Goal: Task Accomplishment & Management: Manage account settings

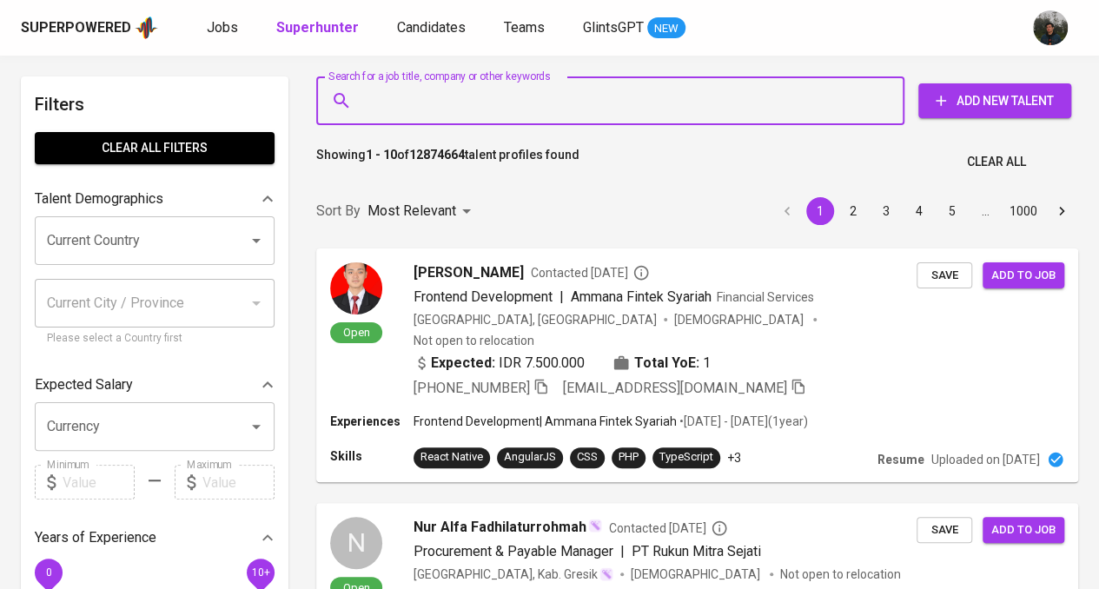
type input "[EMAIL_ADDRESS][DOMAIN_NAME]"
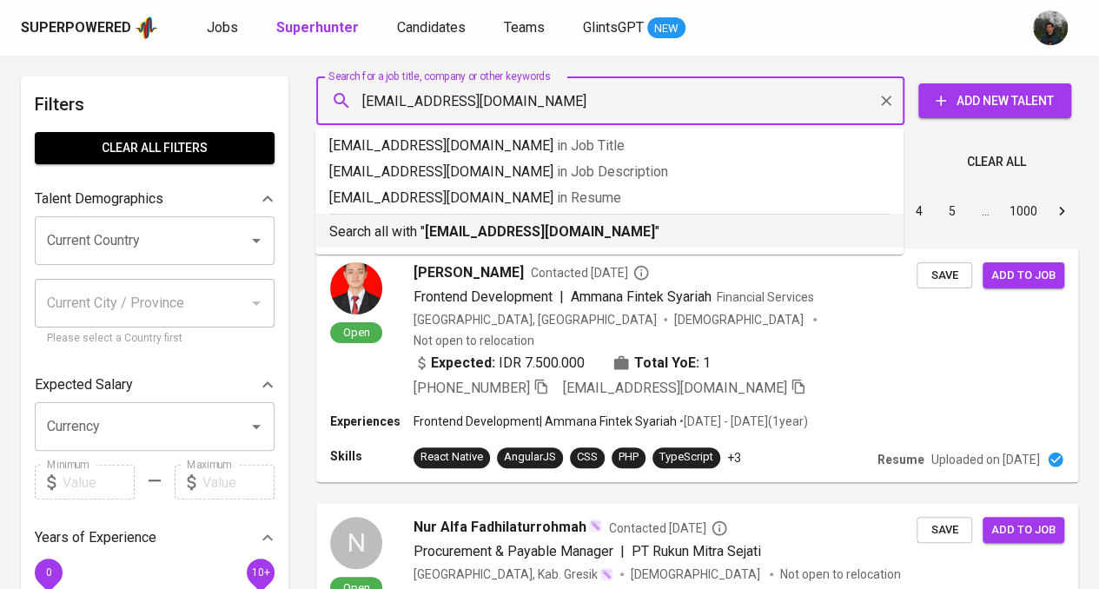
click at [506, 226] on b "[EMAIL_ADDRESS][DOMAIN_NAME]" at bounding box center [540, 231] width 230 height 17
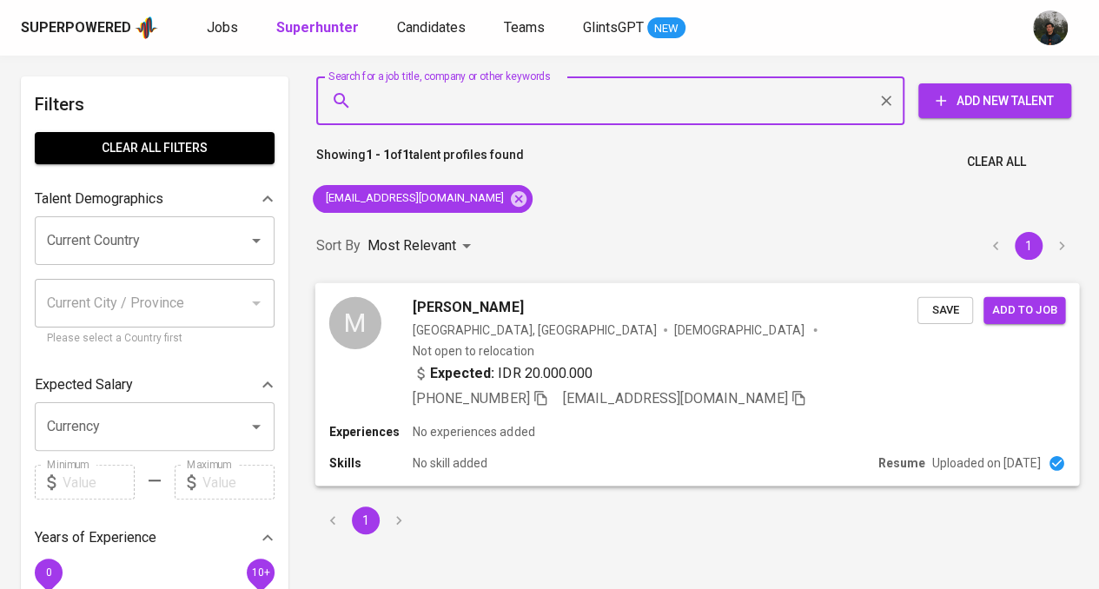
click at [782, 362] on div "Expected: IDR 20.000.000" at bounding box center [665, 374] width 505 height 25
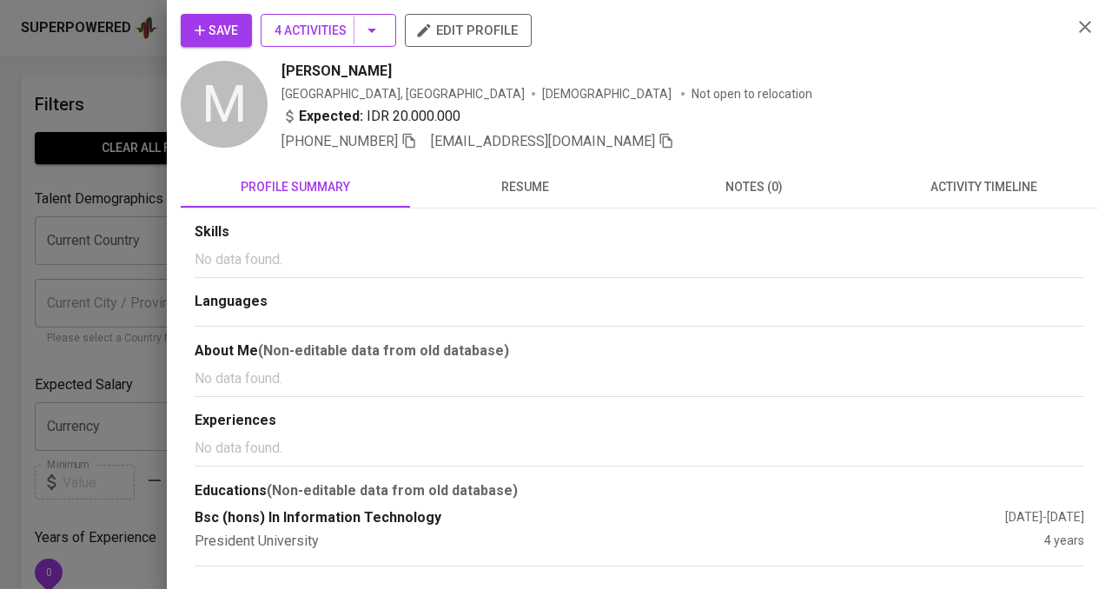
click at [343, 18] on button "4 Activities" at bounding box center [328, 30] width 135 height 33
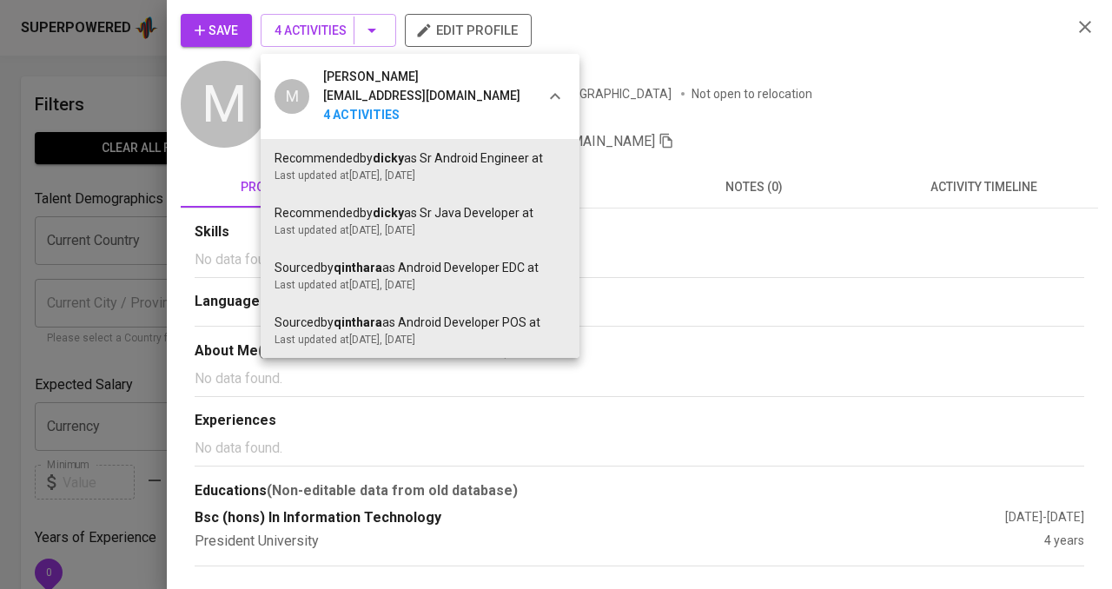
click at [787, 63] on div at bounding box center [556, 294] width 1112 height 589
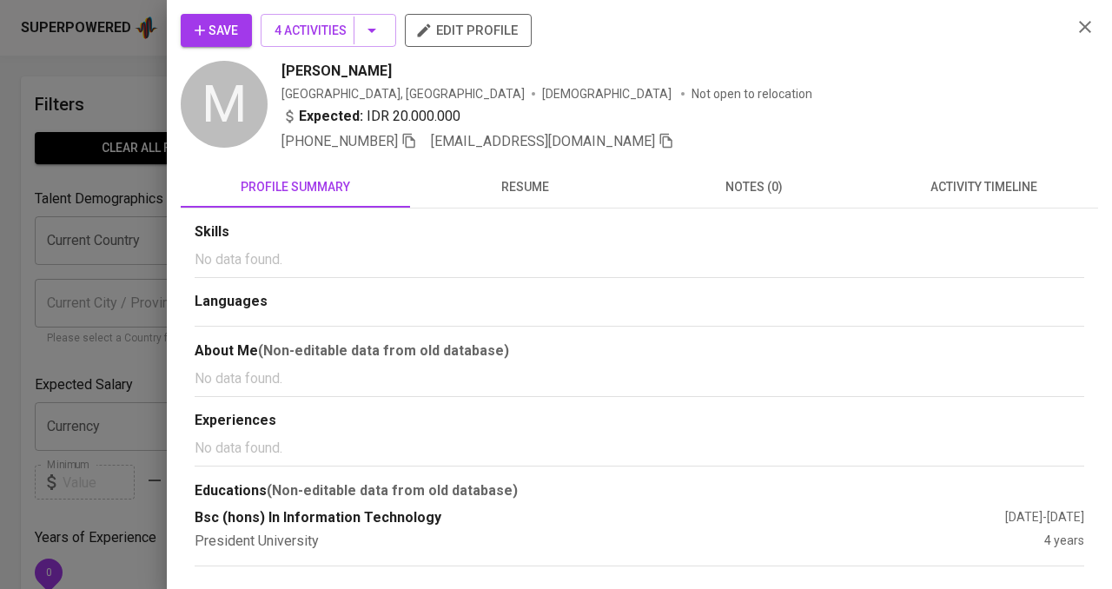
click at [208, 28] on span "Save" at bounding box center [216, 31] width 43 height 22
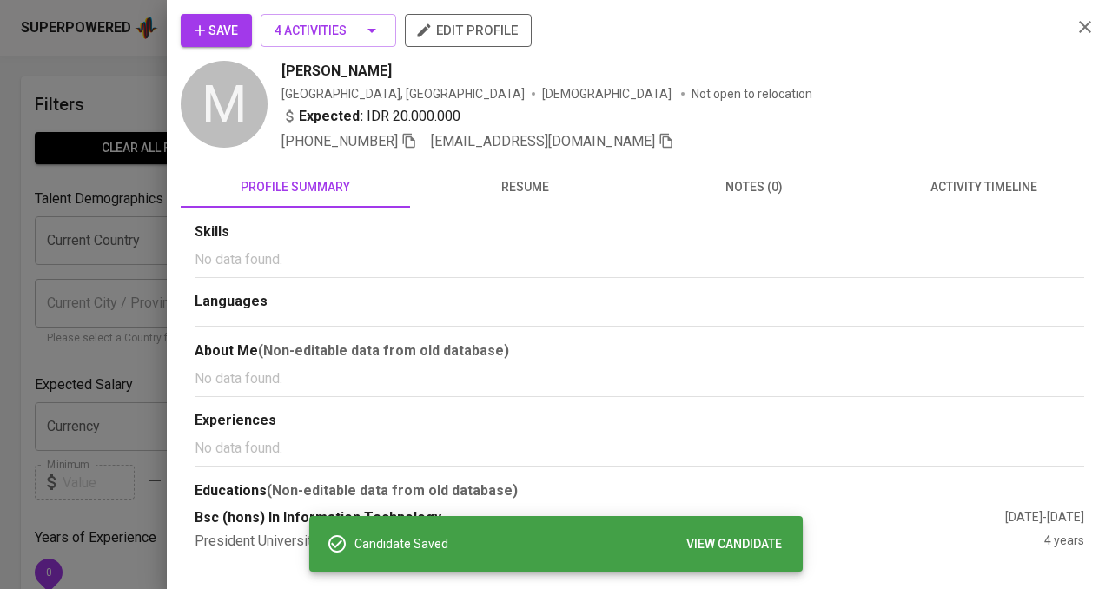
click at [235, 27] on span "Save" at bounding box center [216, 31] width 43 height 22
click at [525, 200] on button "resume" at bounding box center [524, 187] width 229 height 42
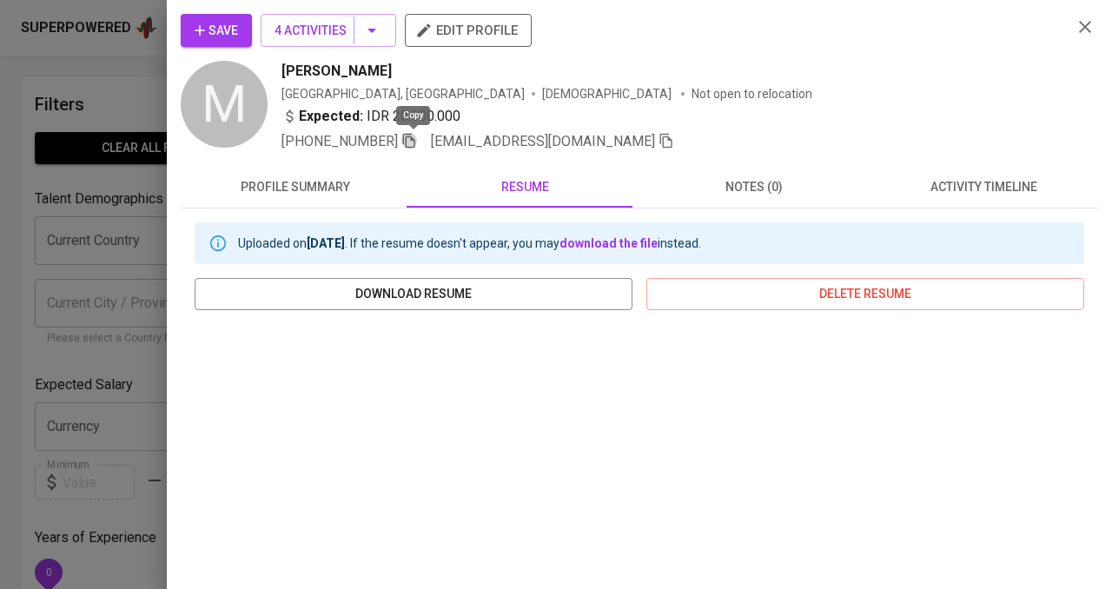
click at [413, 135] on icon "button" at bounding box center [409, 141] width 12 height 15
click at [1079, 24] on icon "button" at bounding box center [1085, 27] width 12 height 12
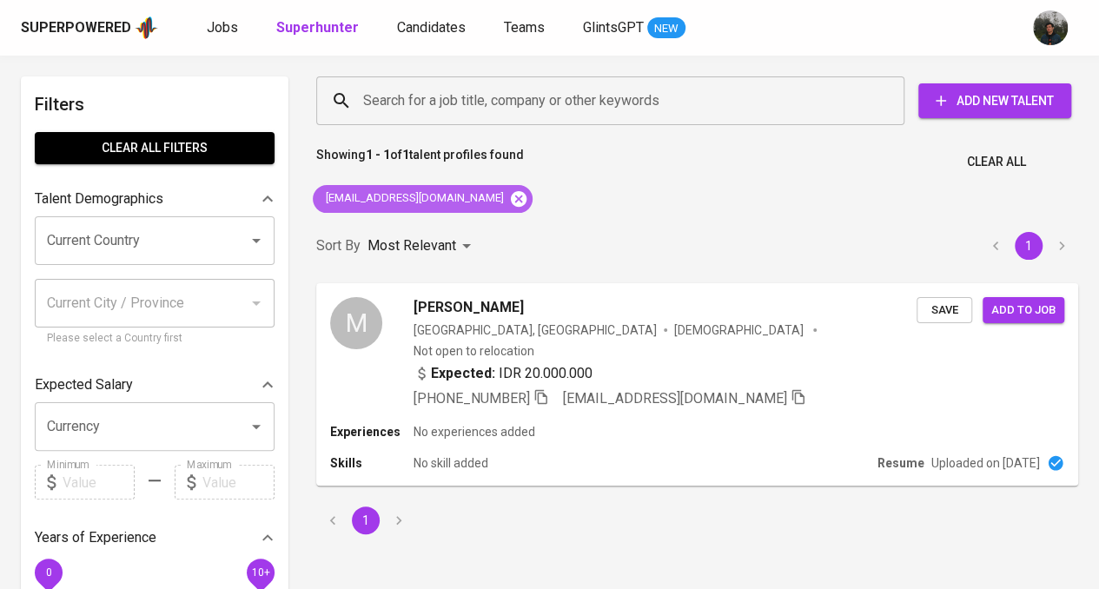
click at [511, 194] on icon at bounding box center [519, 198] width 16 height 16
click at [512, 109] on input "Search for a job title, company or other keywords" at bounding box center [615, 100] width 512 height 33
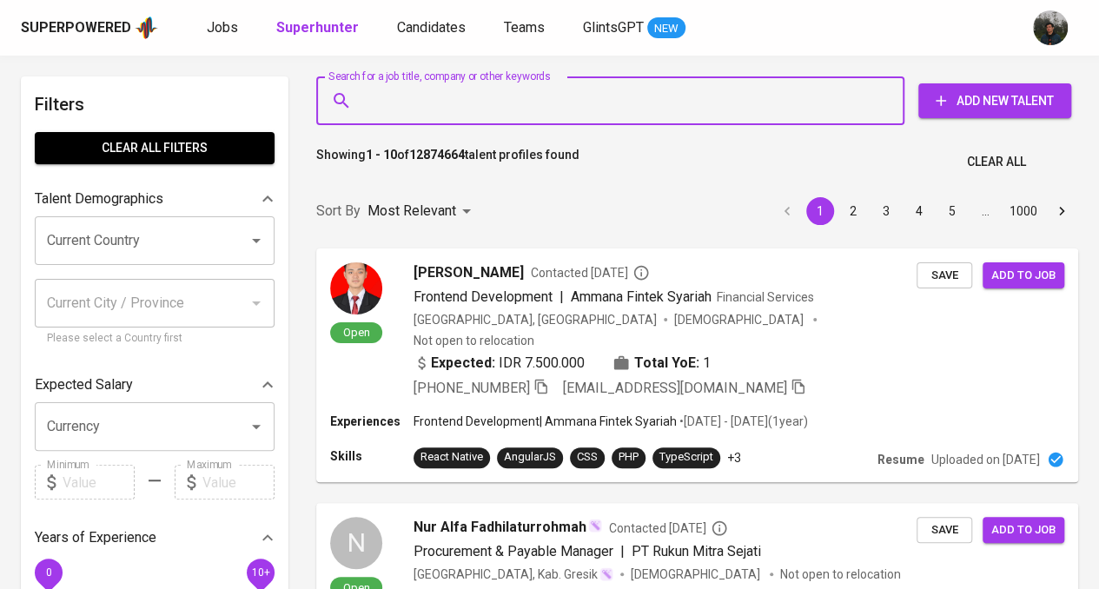
paste input "[EMAIL_ADDRESS][DOMAIN_NAME]"
type input "[EMAIL_ADDRESS][DOMAIN_NAME]"
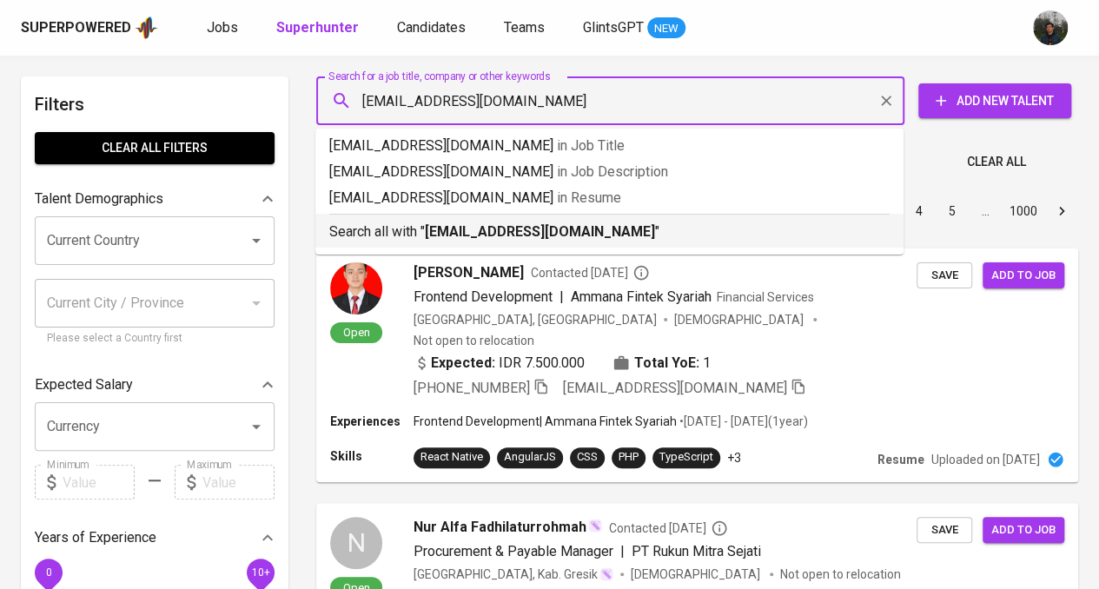
click at [545, 237] on b "[EMAIL_ADDRESS][DOMAIN_NAME]" at bounding box center [540, 231] width 230 height 17
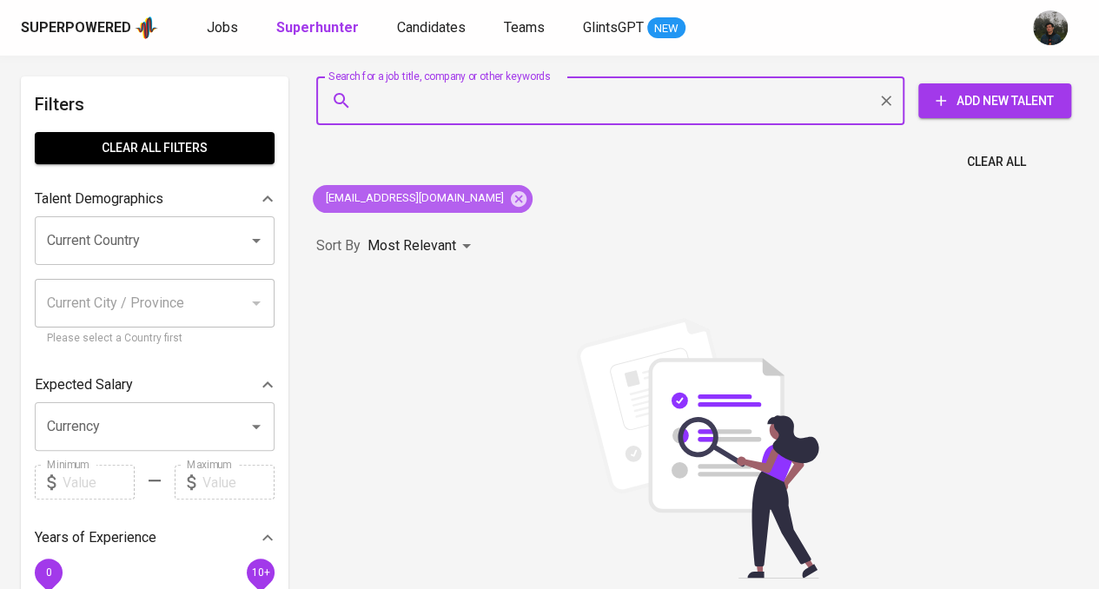
drag, startPoint x: 486, startPoint y: 195, endPoint x: 403, endPoint y: 0, distance: 212.5
click at [509, 195] on icon at bounding box center [518, 198] width 19 height 19
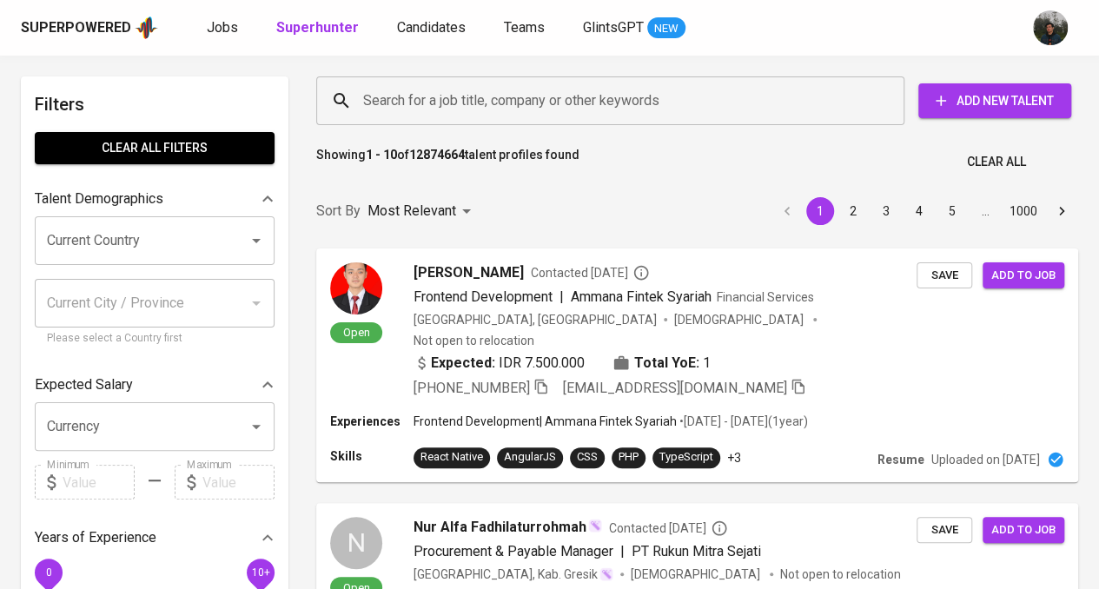
click at [598, 114] on input "Search for a job title, company or other keywords" at bounding box center [615, 100] width 512 height 33
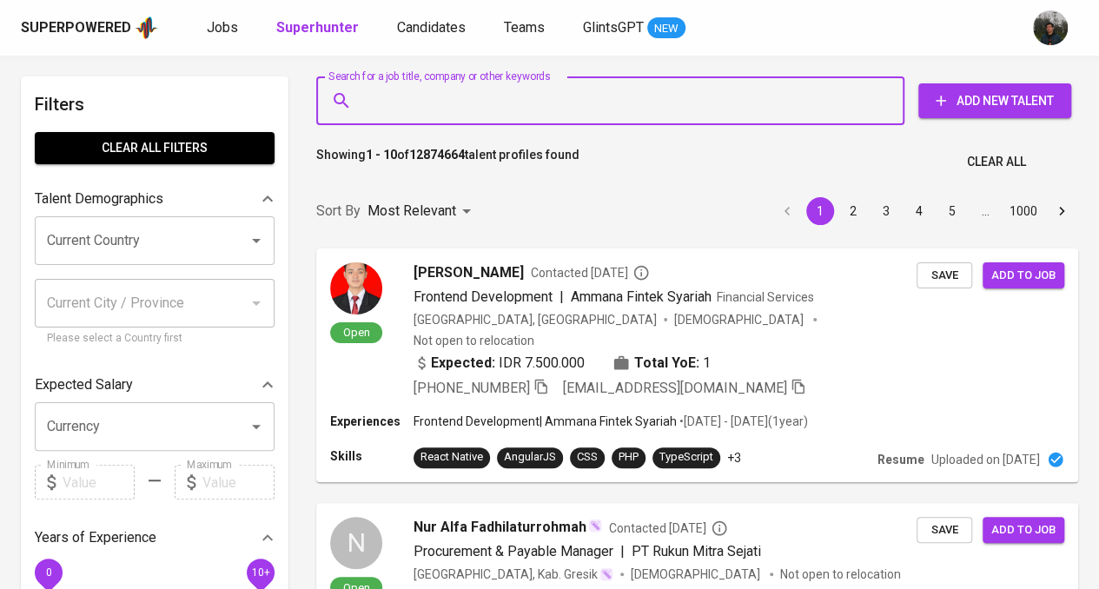
paste input "[EMAIL_ADDRESS][DOMAIN_NAME]"
type input "[EMAIL_ADDRESS][DOMAIN_NAME]"
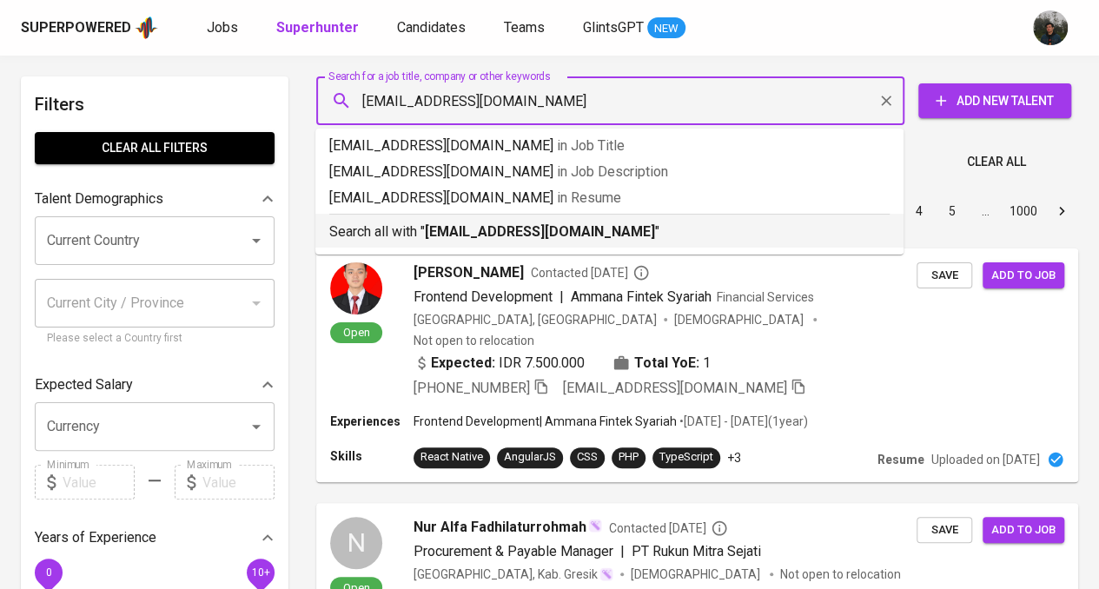
click at [549, 225] on b "[EMAIL_ADDRESS][DOMAIN_NAME]" at bounding box center [540, 231] width 230 height 17
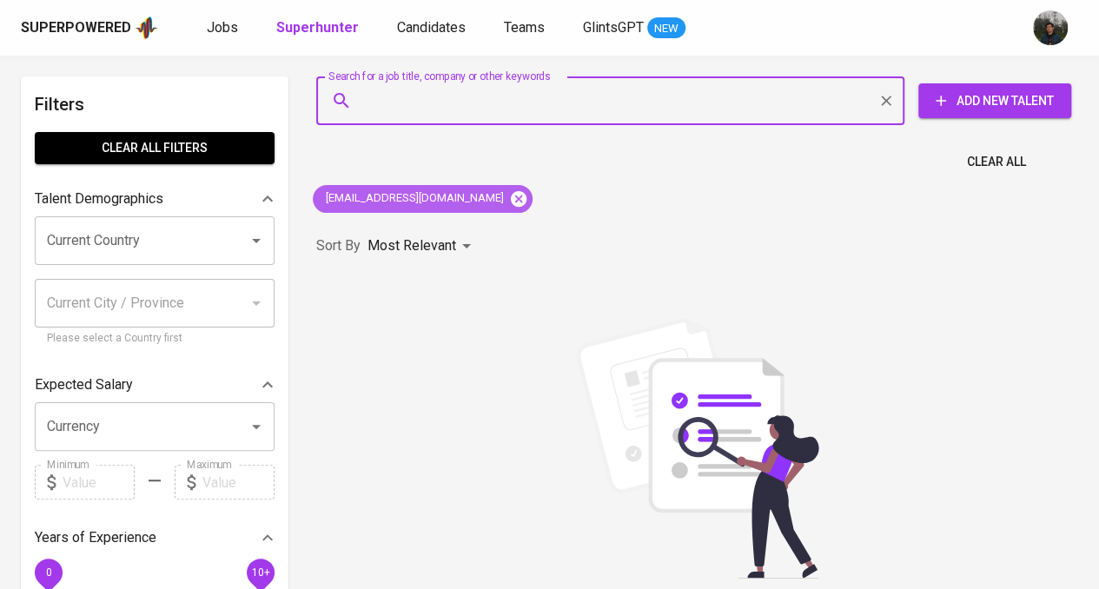
click at [509, 197] on icon at bounding box center [518, 198] width 19 height 19
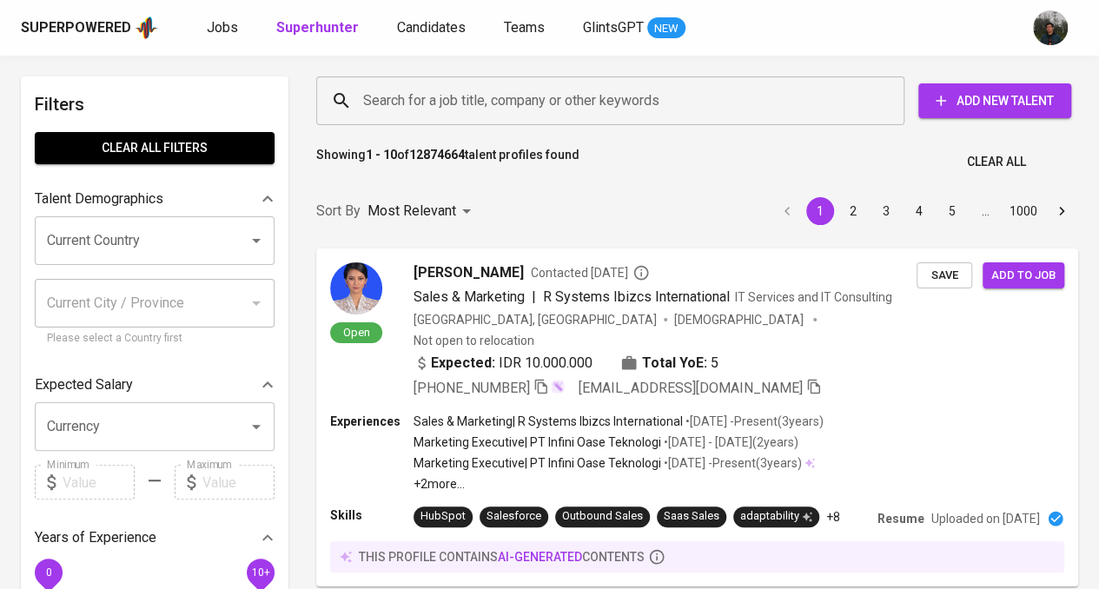
click at [420, 89] on input "Search for a job title, company or other keywords" at bounding box center [615, 100] width 512 height 33
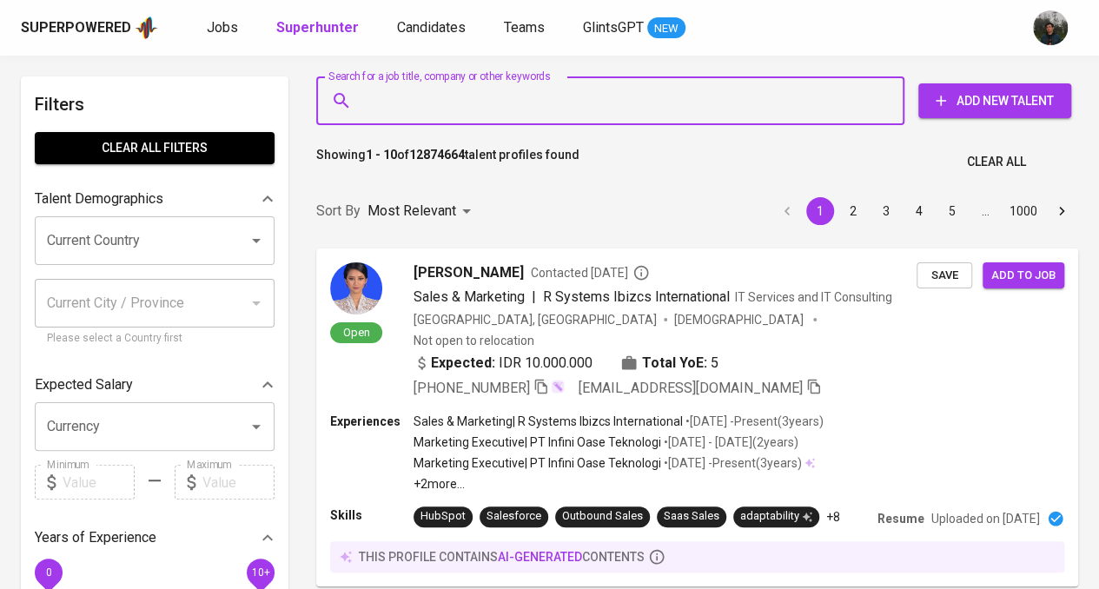
paste input "[EMAIL_ADDRESS][DOMAIN_NAME]"
type input "[EMAIL_ADDRESS][DOMAIN_NAME]"
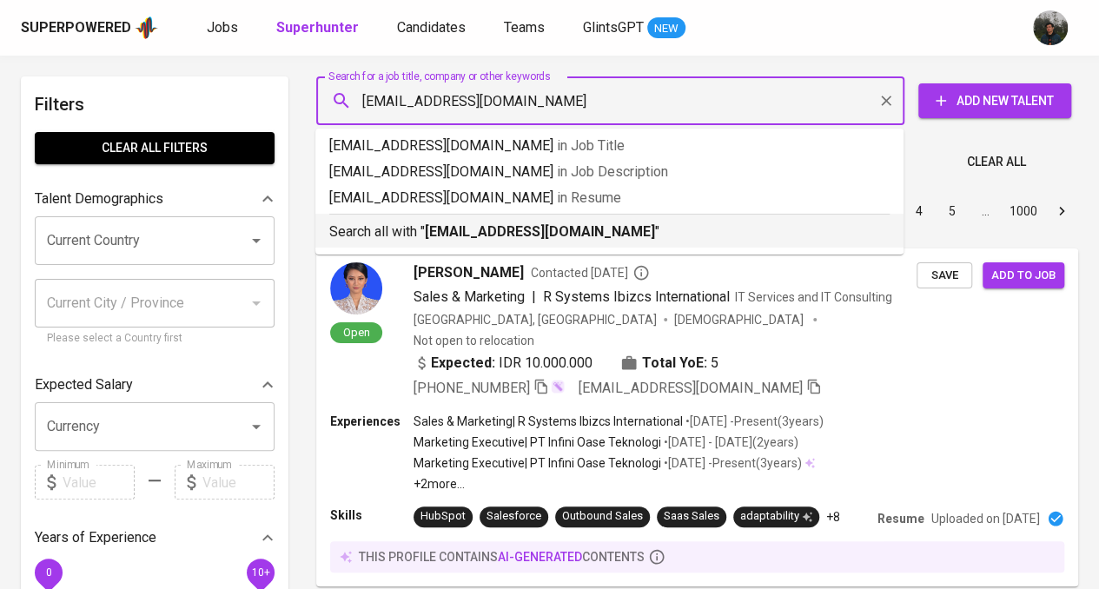
click at [519, 228] on b "[EMAIL_ADDRESS][DOMAIN_NAME]" at bounding box center [540, 231] width 230 height 17
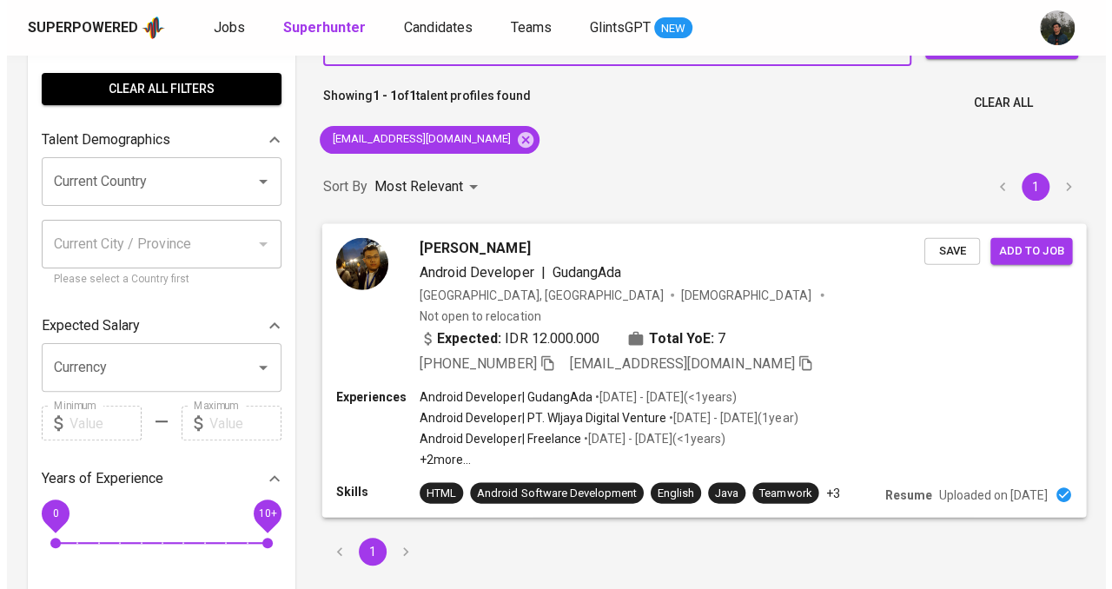
scroll to position [87, 0]
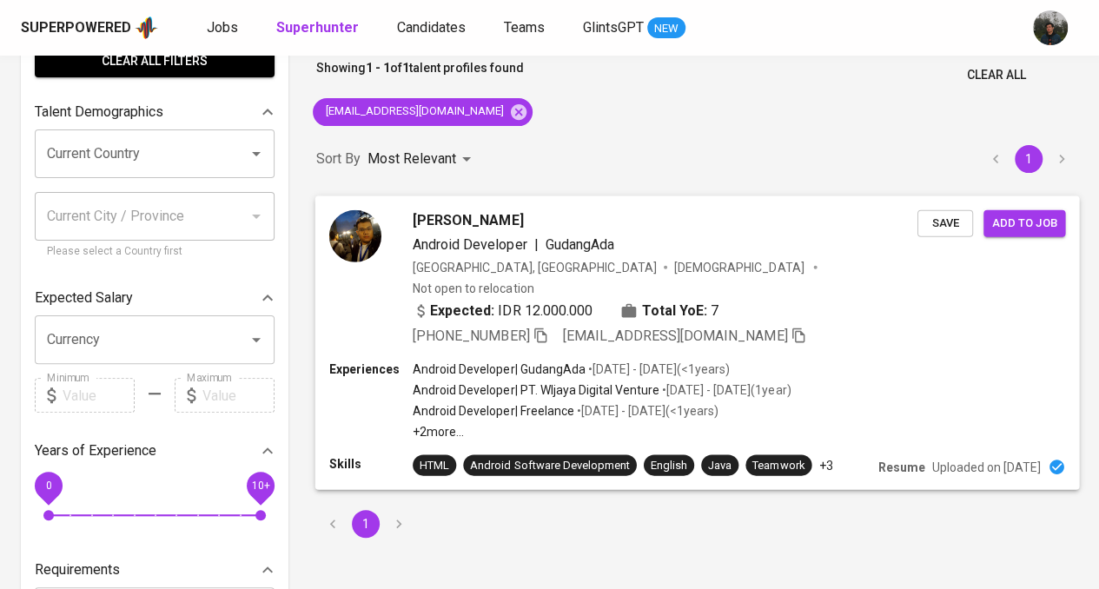
click at [818, 277] on div "[PERSON_NAME] Android Developer | GudangAda [GEOGRAPHIC_DATA], [GEOGRAPHIC_DATA…" at bounding box center [665, 277] width 505 height 137
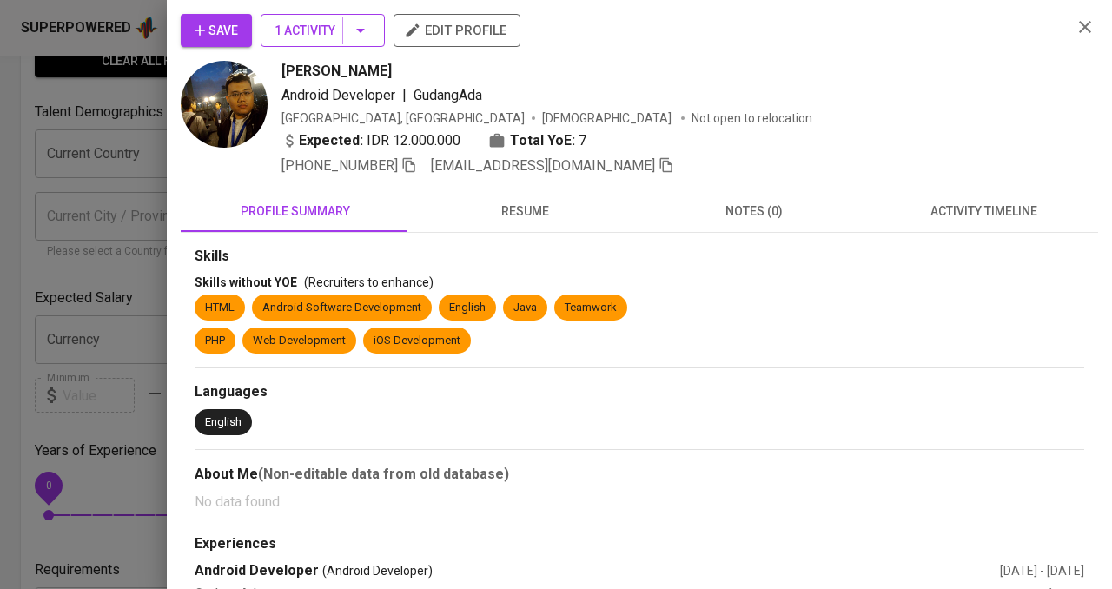
click at [330, 30] on span "1 Activity" at bounding box center [322, 31] width 96 height 22
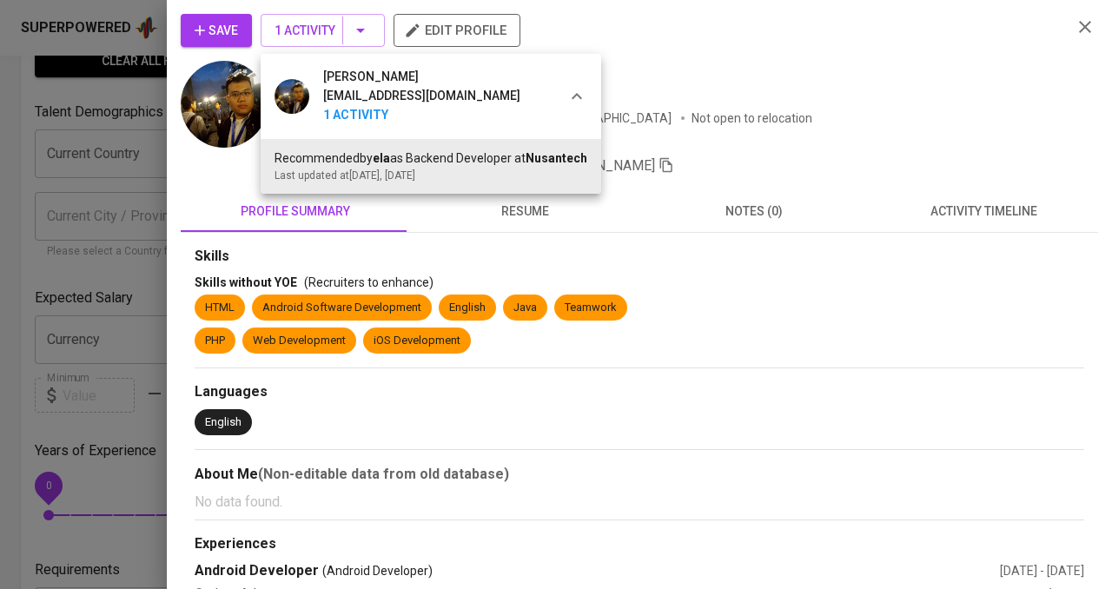
click at [715, 79] on div at bounding box center [556, 294] width 1112 height 589
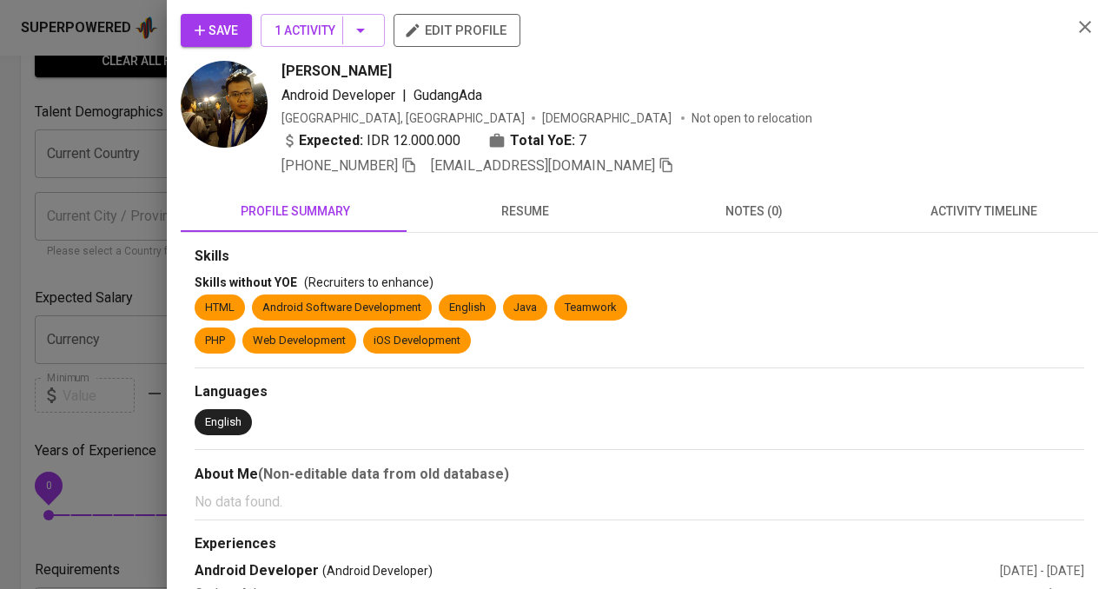
click at [226, 27] on span "Save" at bounding box center [216, 31] width 43 height 22
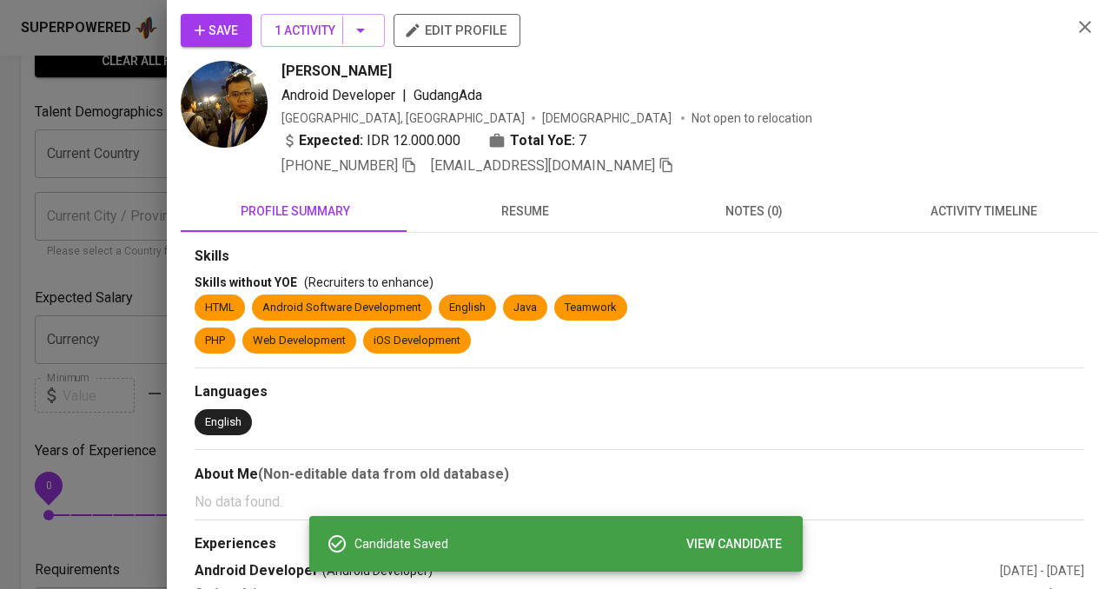
drag, startPoint x: 475, startPoint y: 74, endPoint x: 281, endPoint y: 67, distance: 193.8
click at [281, 67] on div "[PERSON_NAME]" at bounding box center [669, 71] width 776 height 21
copy span "[PERSON_NAME]"
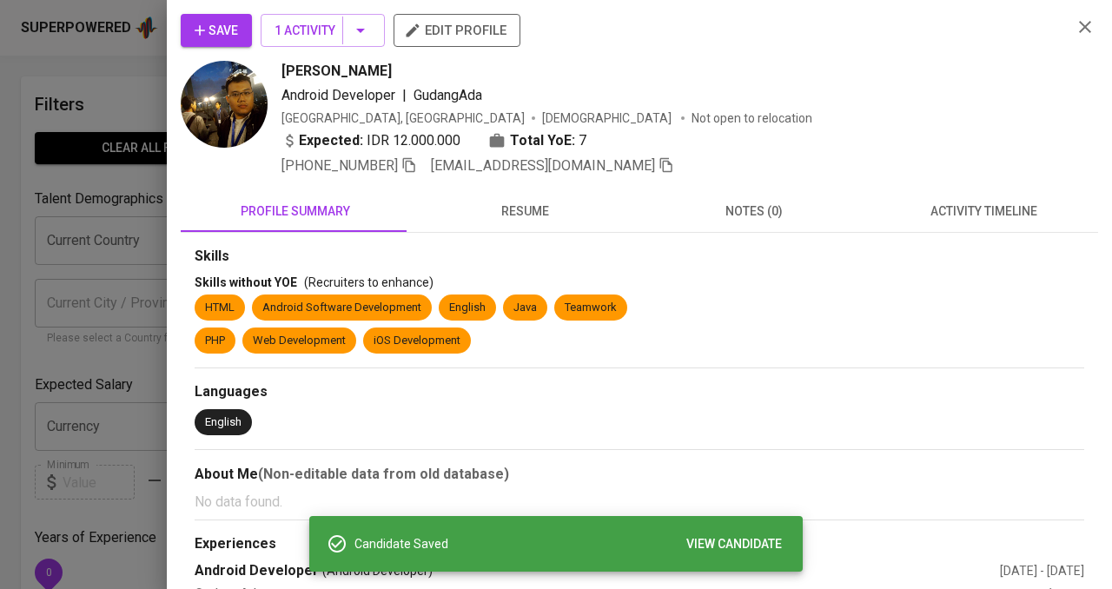
scroll to position [87, 0]
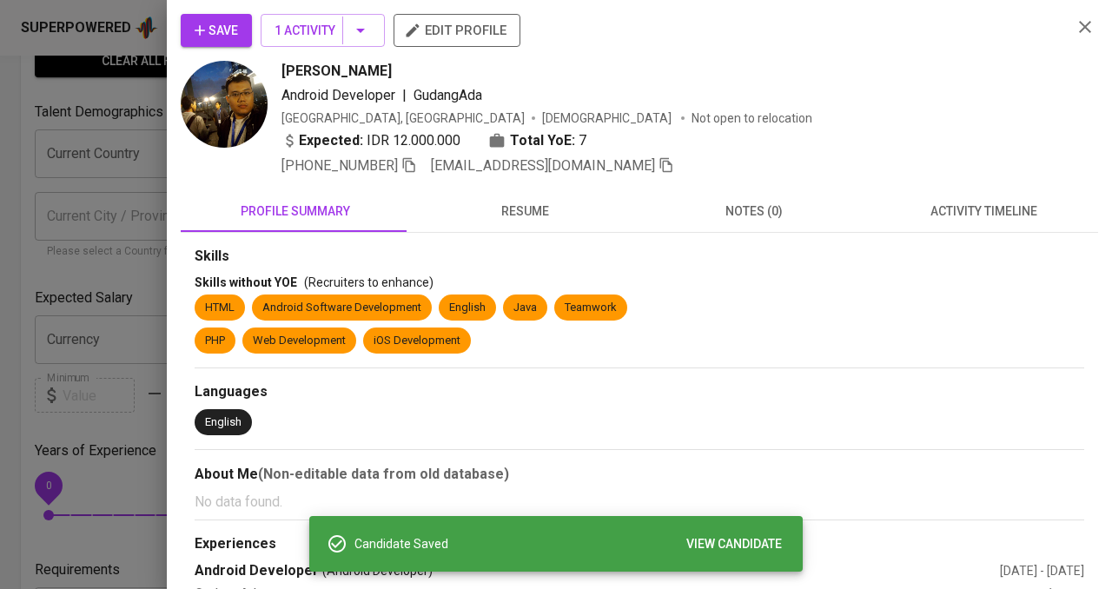
click at [231, 31] on span "Save" at bounding box center [216, 31] width 43 height 22
click at [535, 207] on span "resume" at bounding box center [524, 212] width 208 height 22
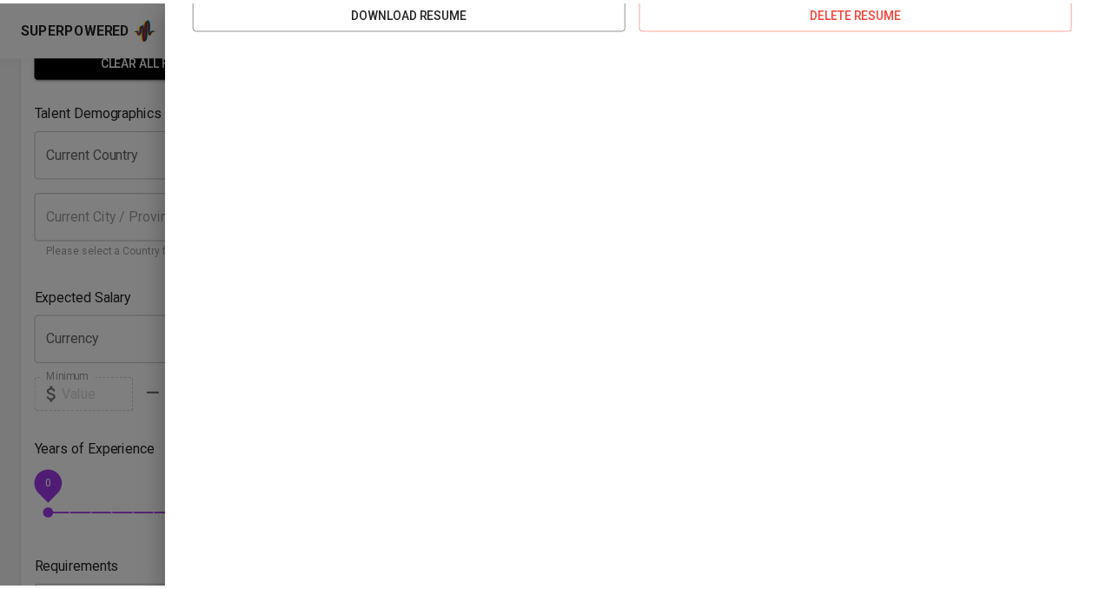
scroll to position [45, 0]
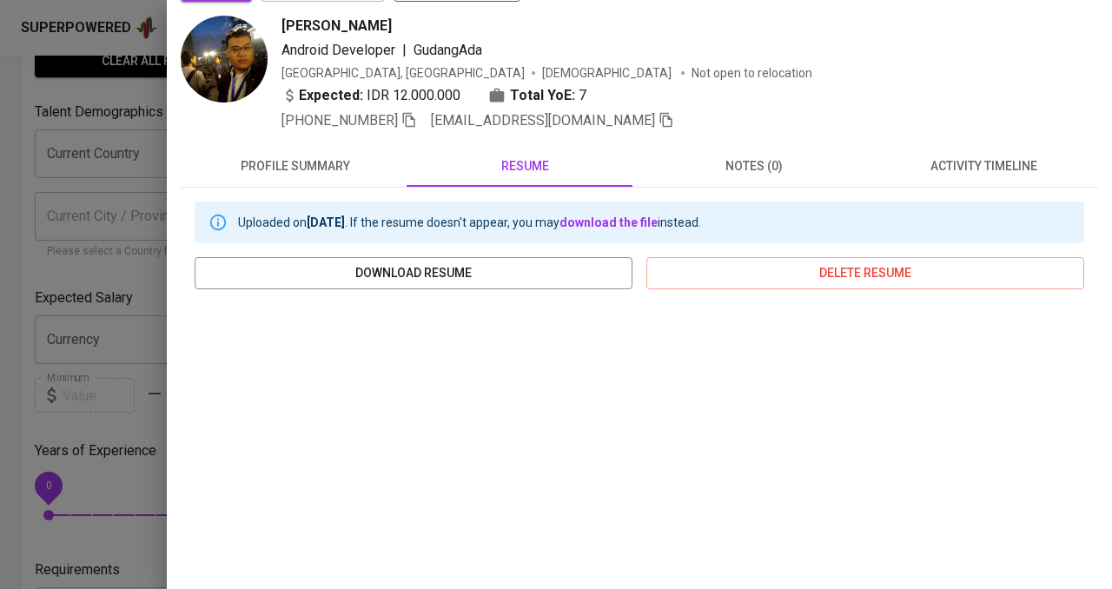
click at [406, 121] on icon "button" at bounding box center [409, 120] width 16 height 16
click at [114, 168] on div at bounding box center [556, 294] width 1112 height 589
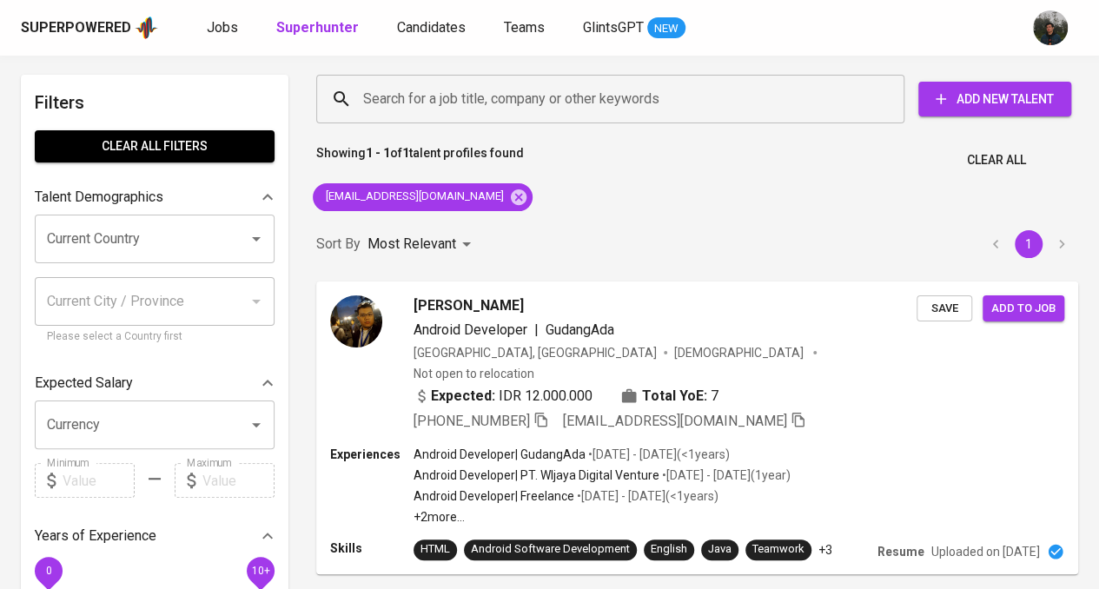
scroll to position [0, 0]
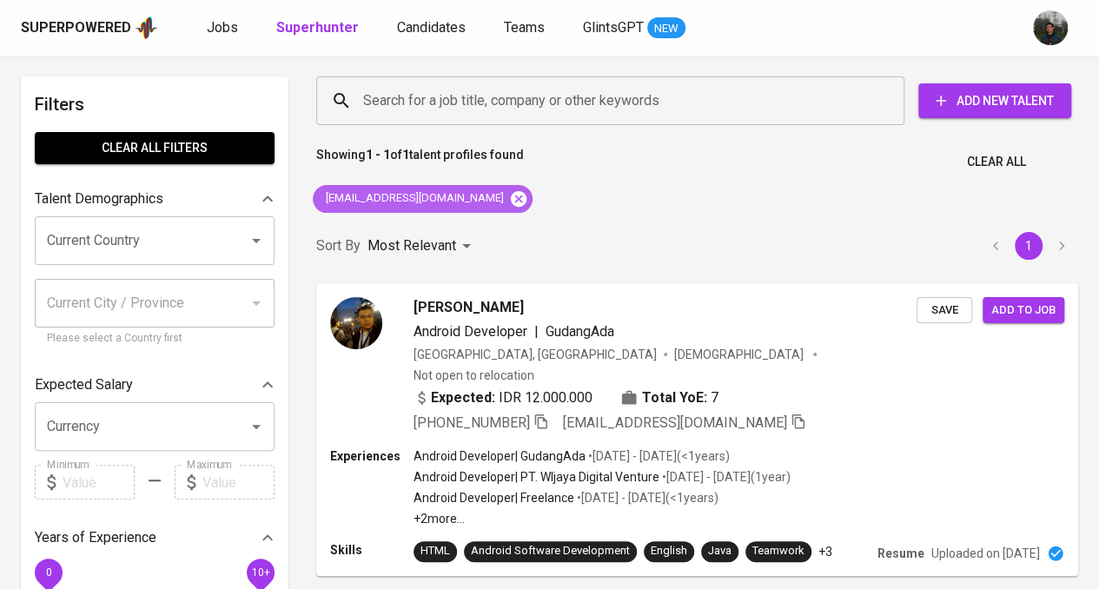
click at [509, 202] on icon at bounding box center [518, 198] width 19 height 19
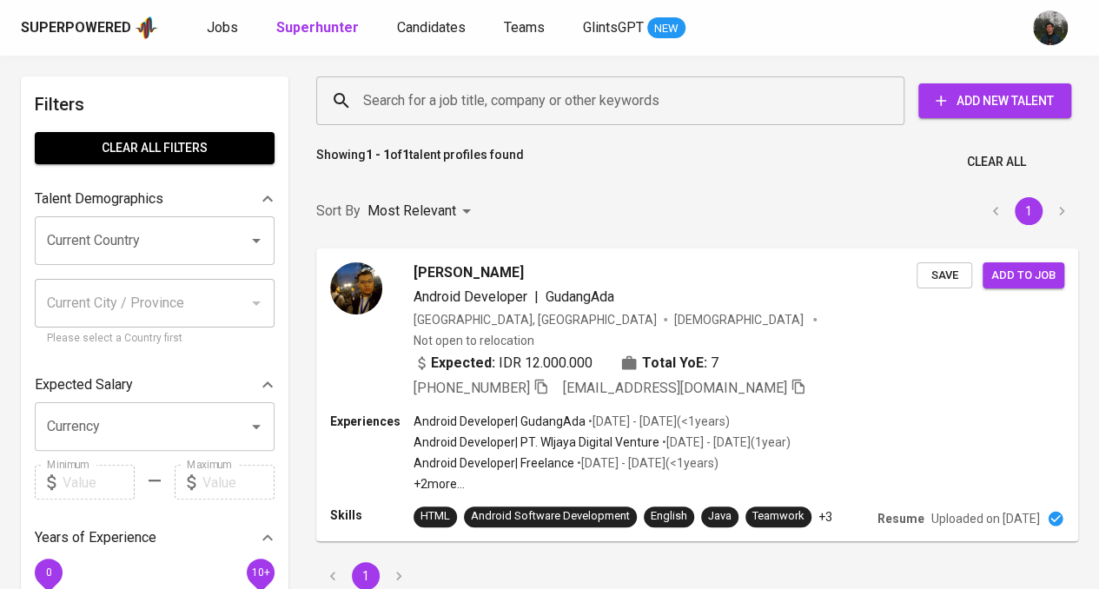
click at [568, 111] on input "Search for a job title, company or other keywords" at bounding box center [615, 100] width 512 height 33
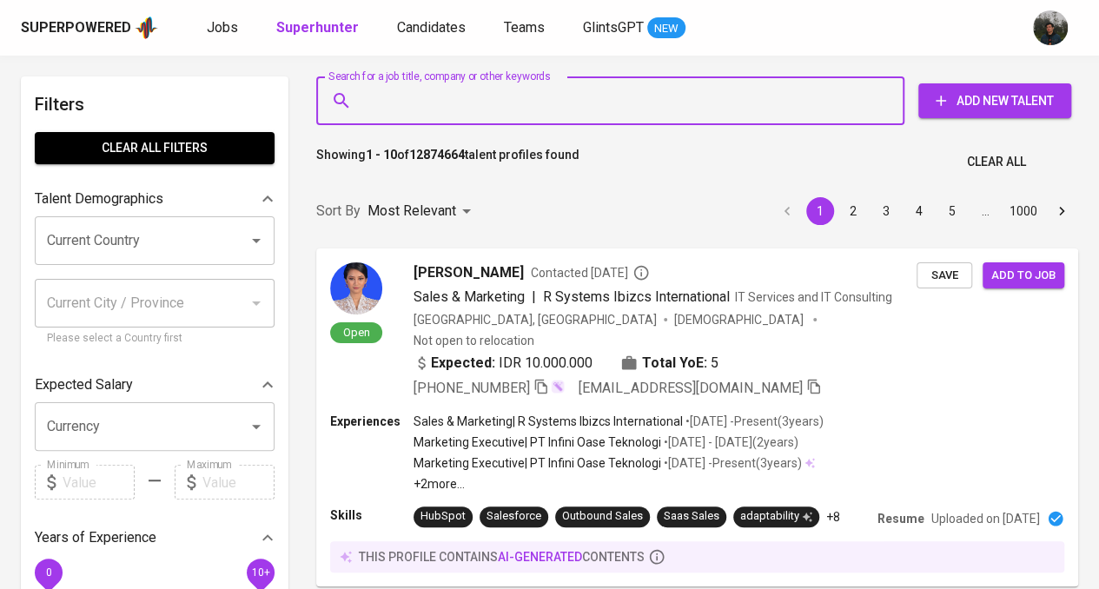
paste input "dharmanacyber@gmail.com"
type input "dharmanacyber@gmail.com"
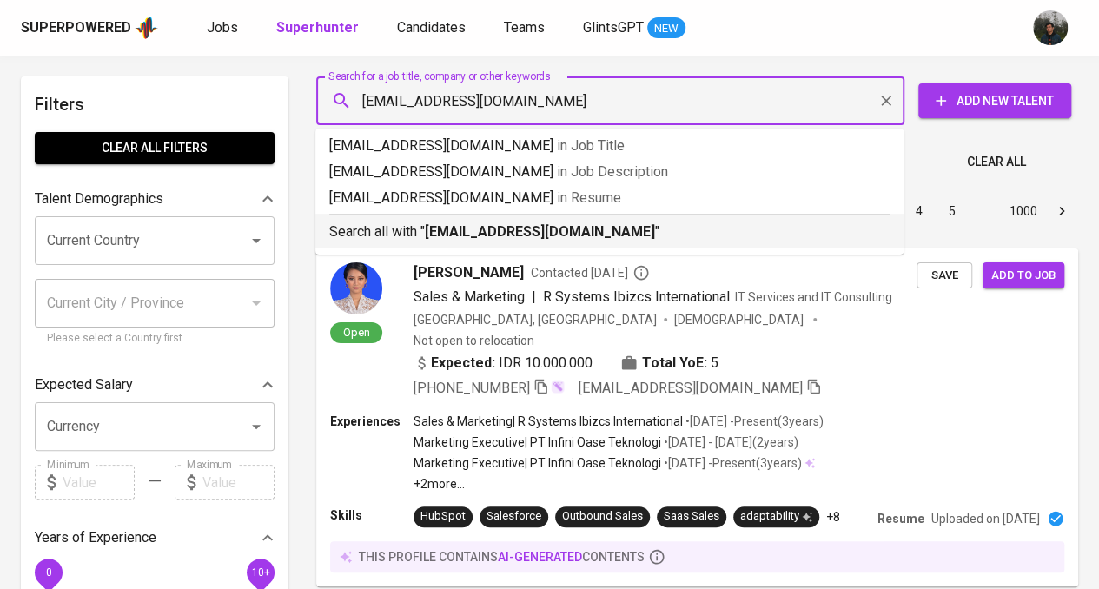
click at [511, 231] on b "dharmanacyber@gmail.com" at bounding box center [540, 231] width 230 height 17
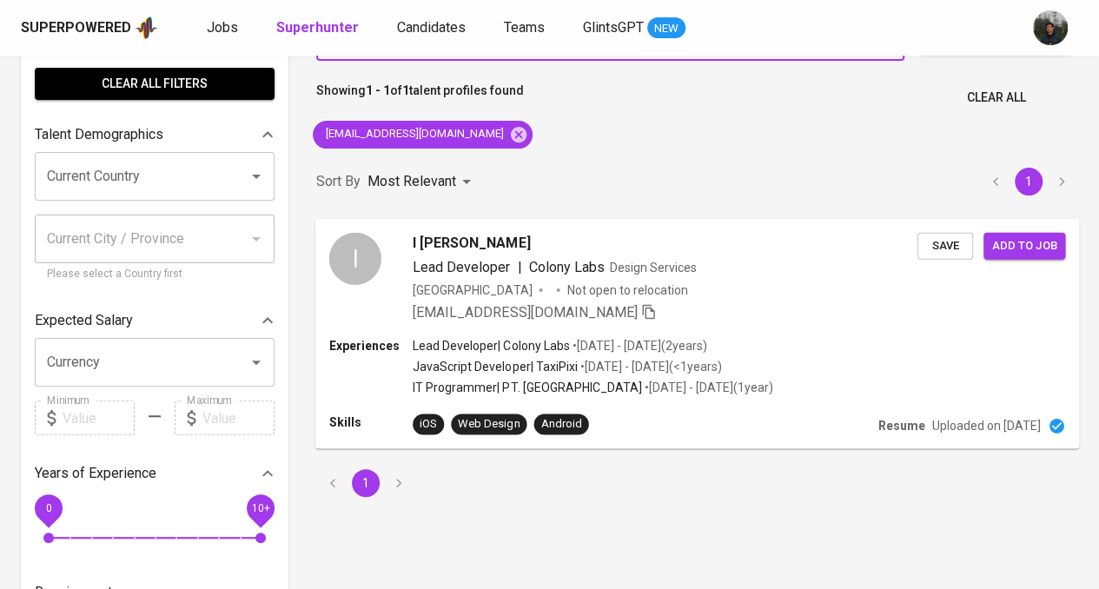
scroll to position [87, 0]
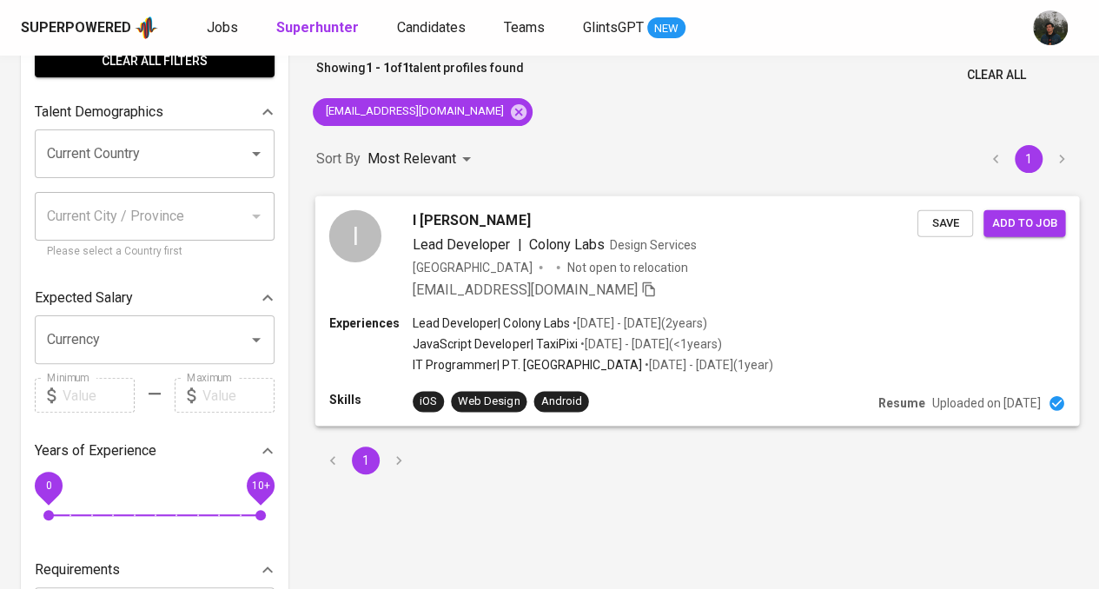
click at [751, 264] on div "Indonesia Not open to relocation" at bounding box center [665, 266] width 505 height 17
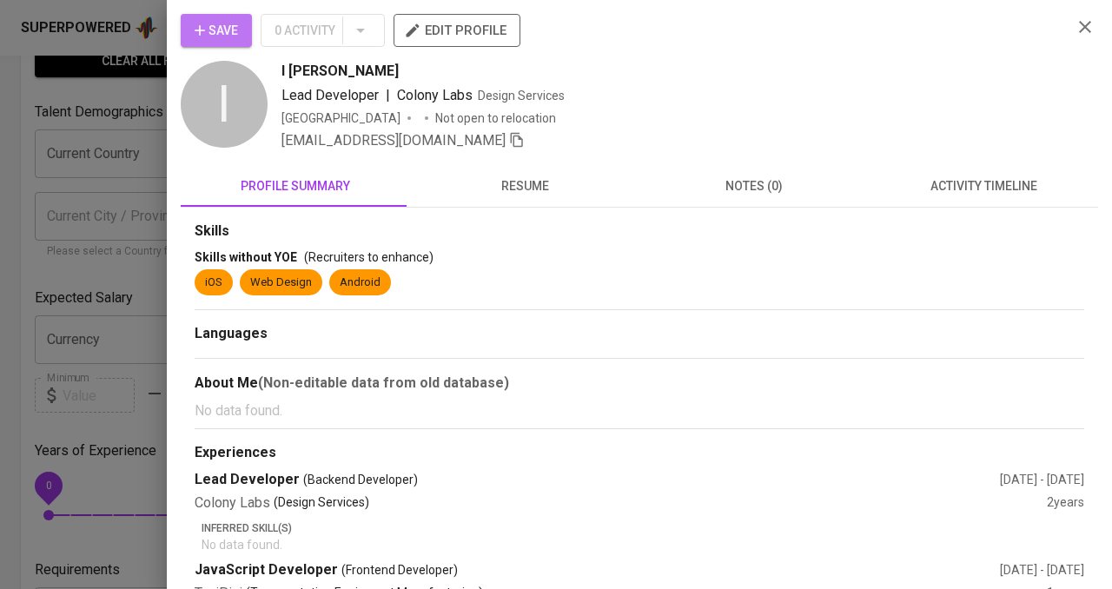
click at [227, 29] on span "Save" at bounding box center [216, 31] width 43 height 22
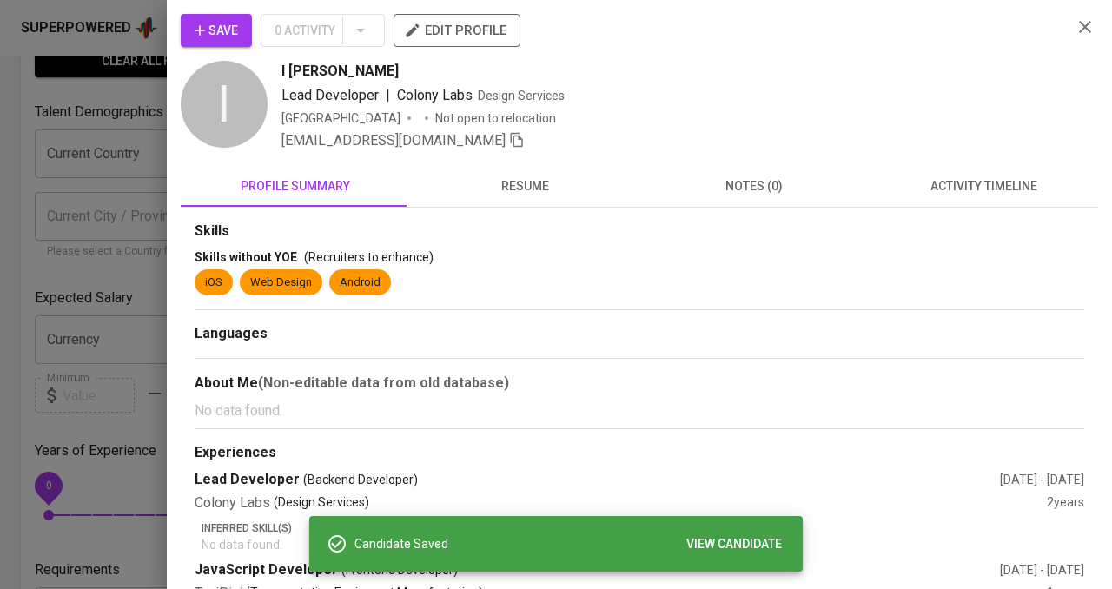
click at [229, 23] on span "Save" at bounding box center [216, 31] width 43 height 22
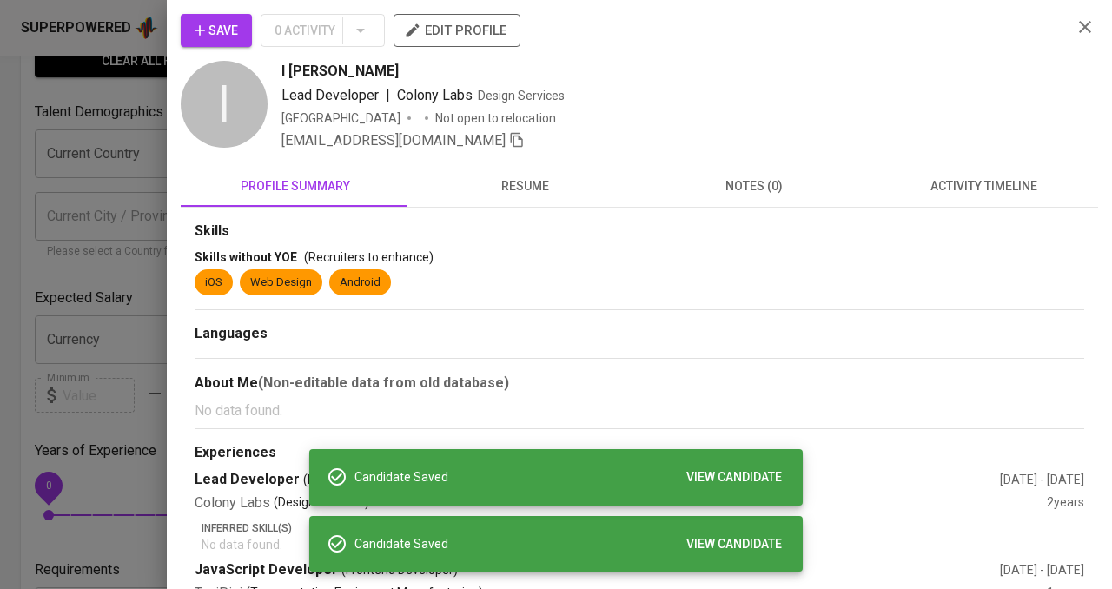
click at [121, 140] on div at bounding box center [556, 294] width 1112 height 589
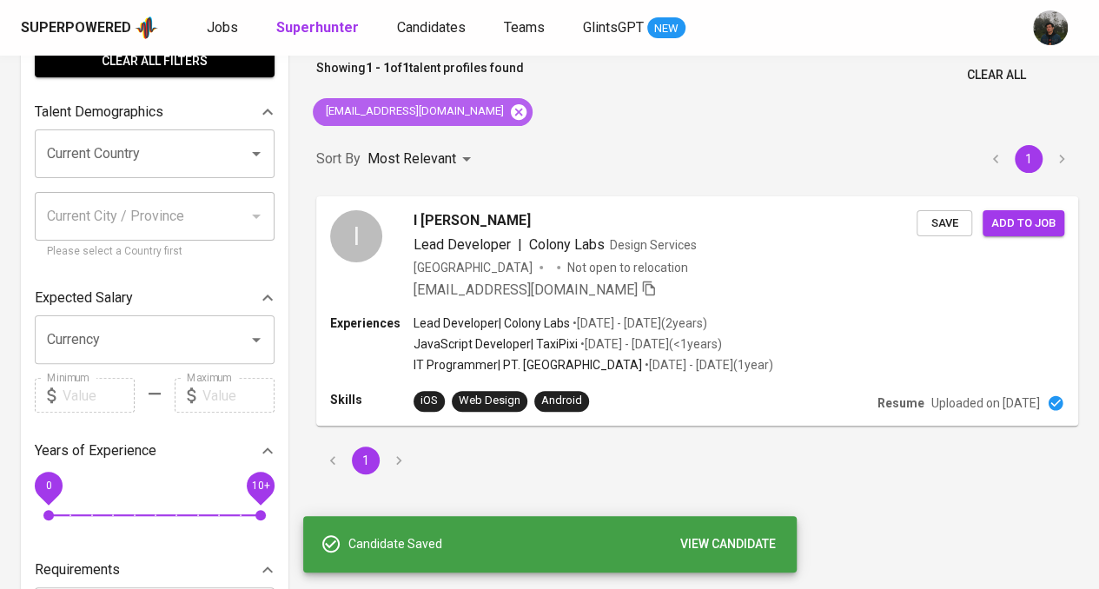
click at [511, 116] on icon at bounding box center [519, 111] width 16 height 16
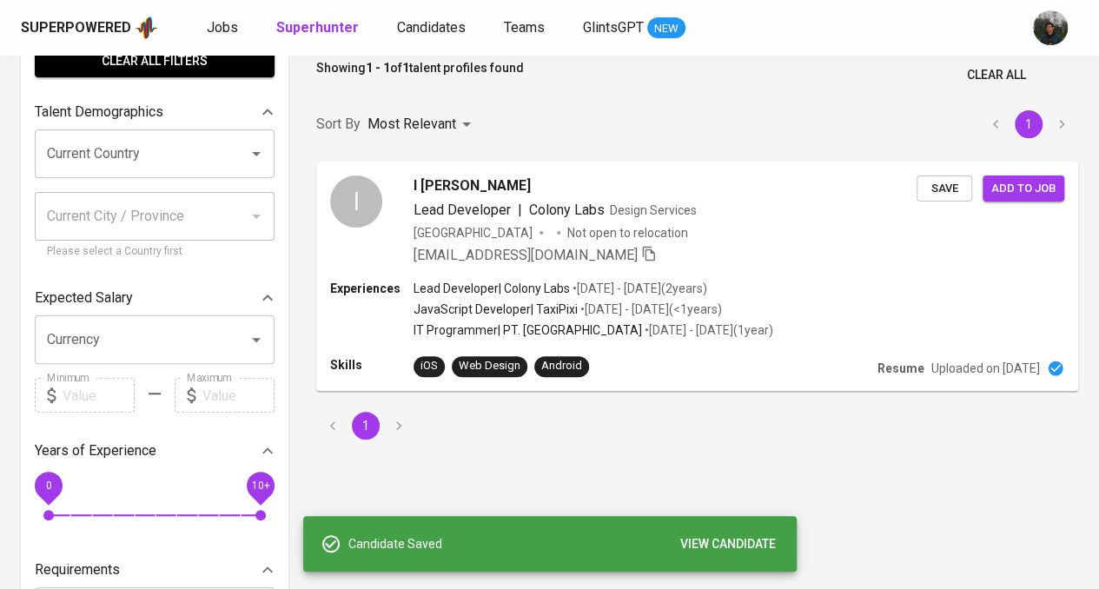
click at [539, 99] on div "Sort By Most Relevant MOST_RELEVANT 1" at bounding box center [697, 124] width 783 height 53
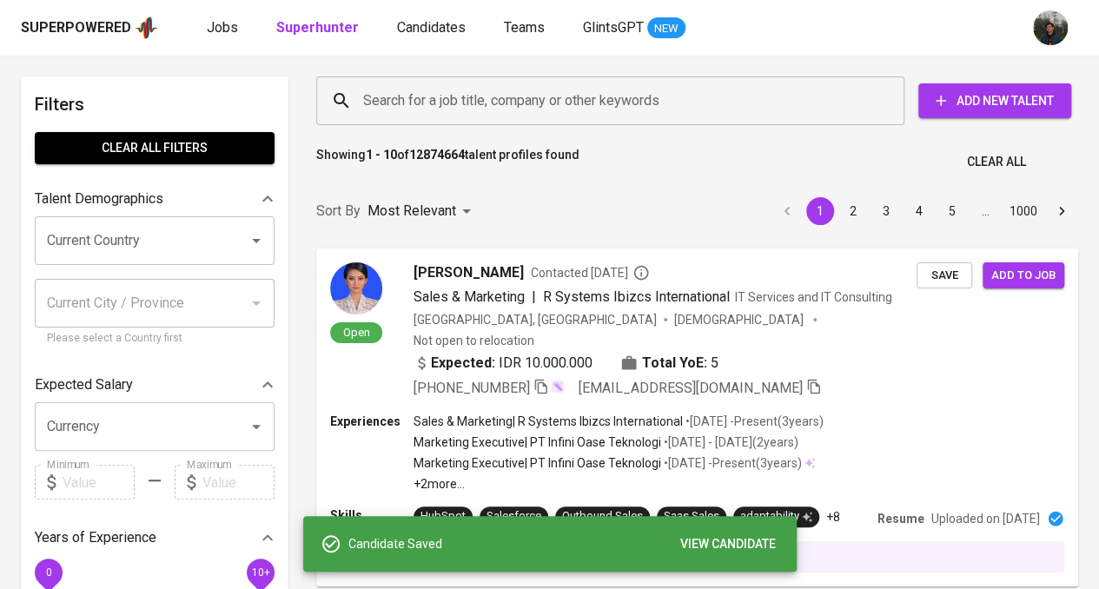
click at [538, 98] on input "Search for a job title, company or other keywords" at bounding box center [615, 100] width 512 height 33
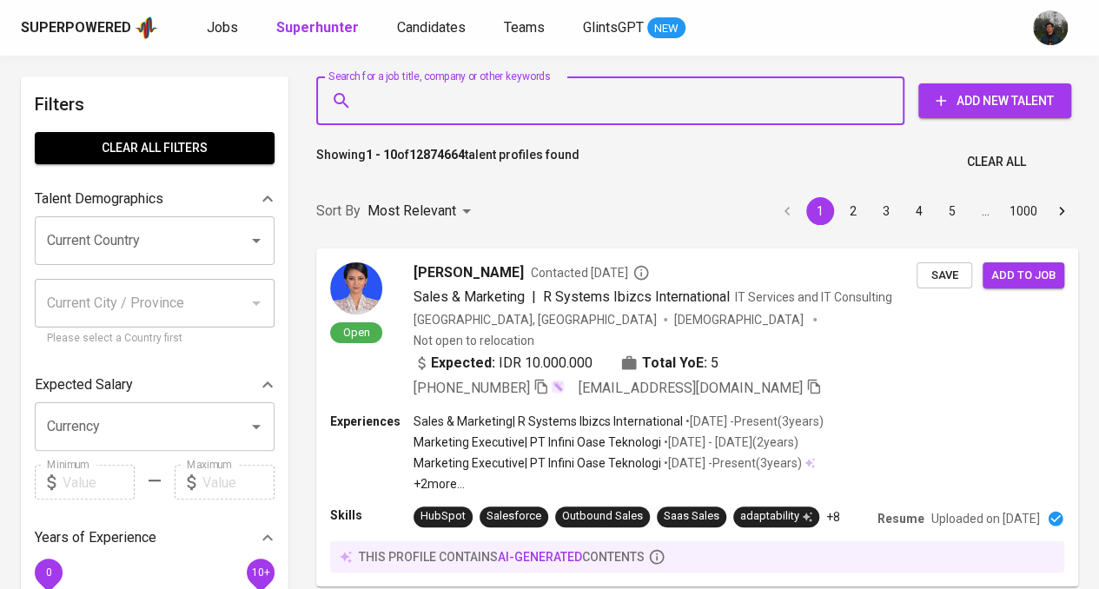
paste input "willy.gotama@gmail.com"
type input "willy.gotama@gmail.com"
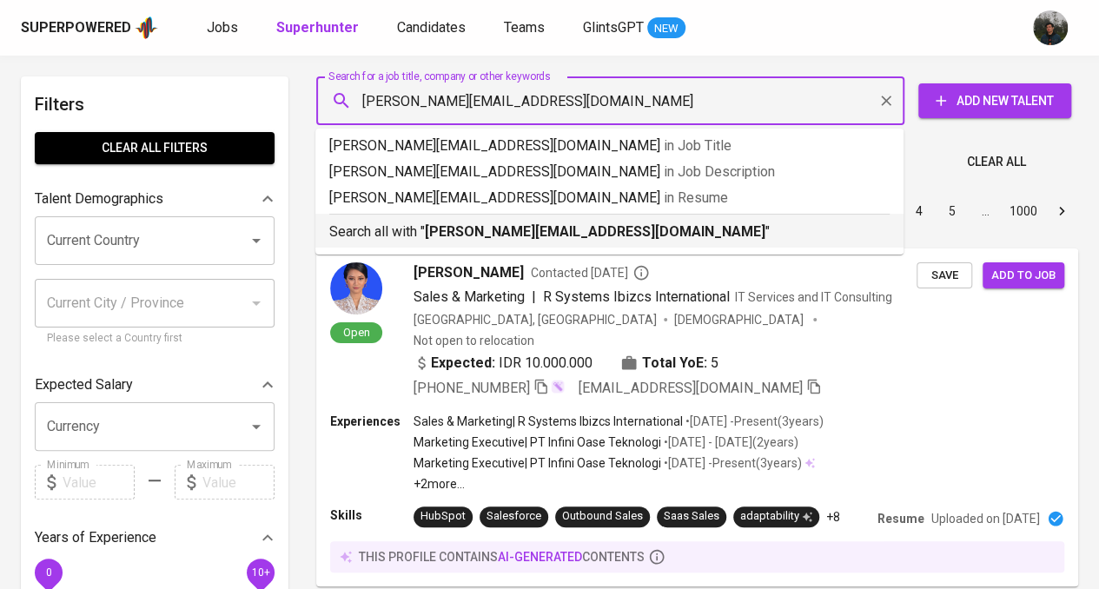
click at [499, 230] on b "willy.gotama@gmail.com" at bounding box center [595, 231] width 340 height 17
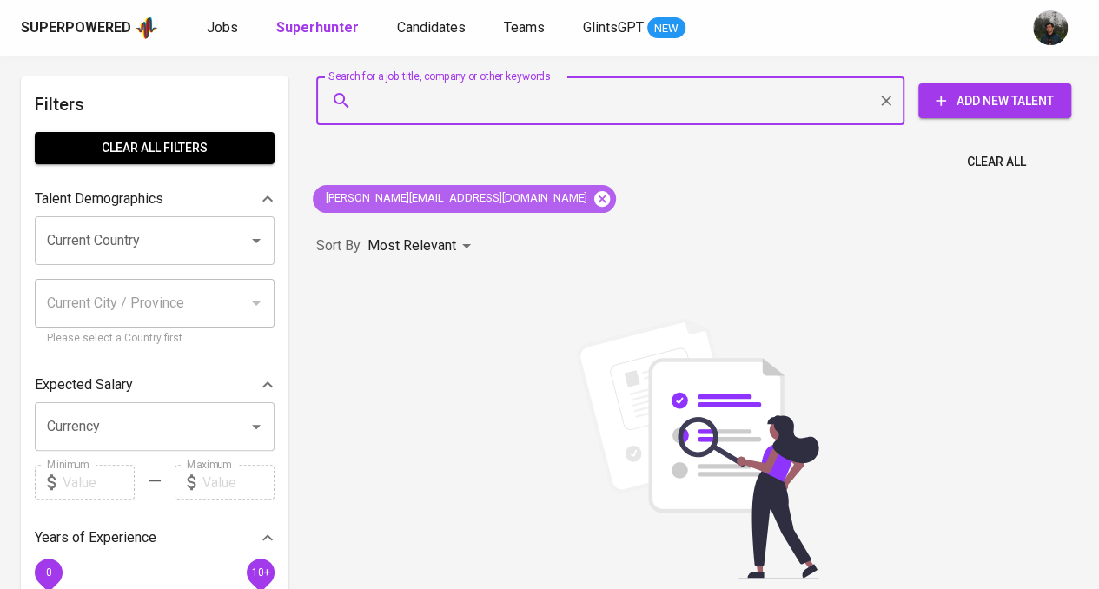
click at [594, 198] on icon at bounding box center [602, 198] width 16 height 16
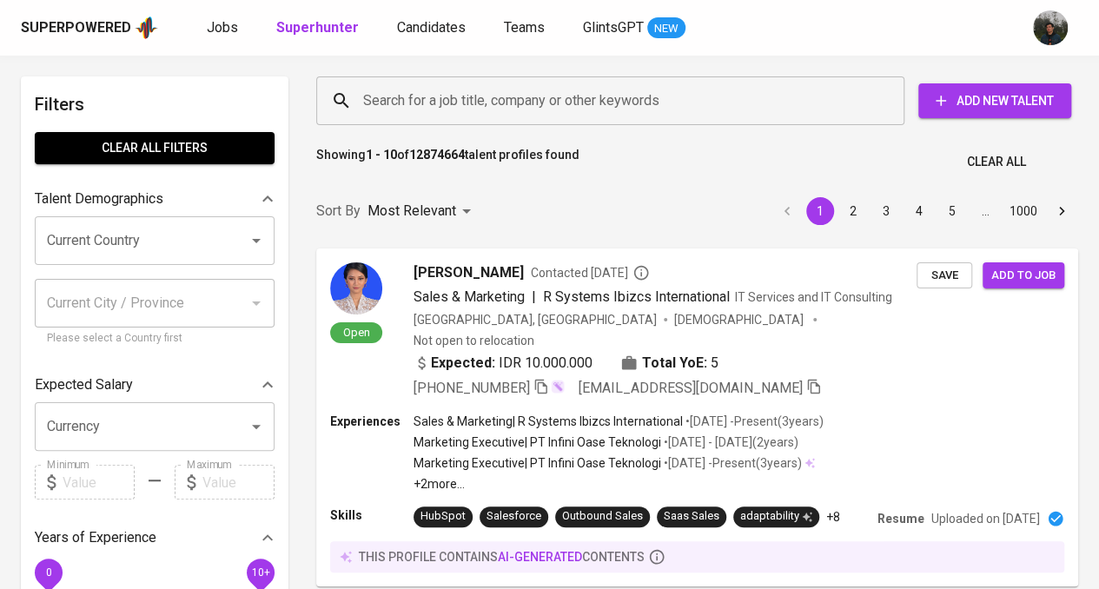
click at [493, 105] on input "Search for a job title, company or other keywords" at bounding box center [615, 100] width 512 height 33
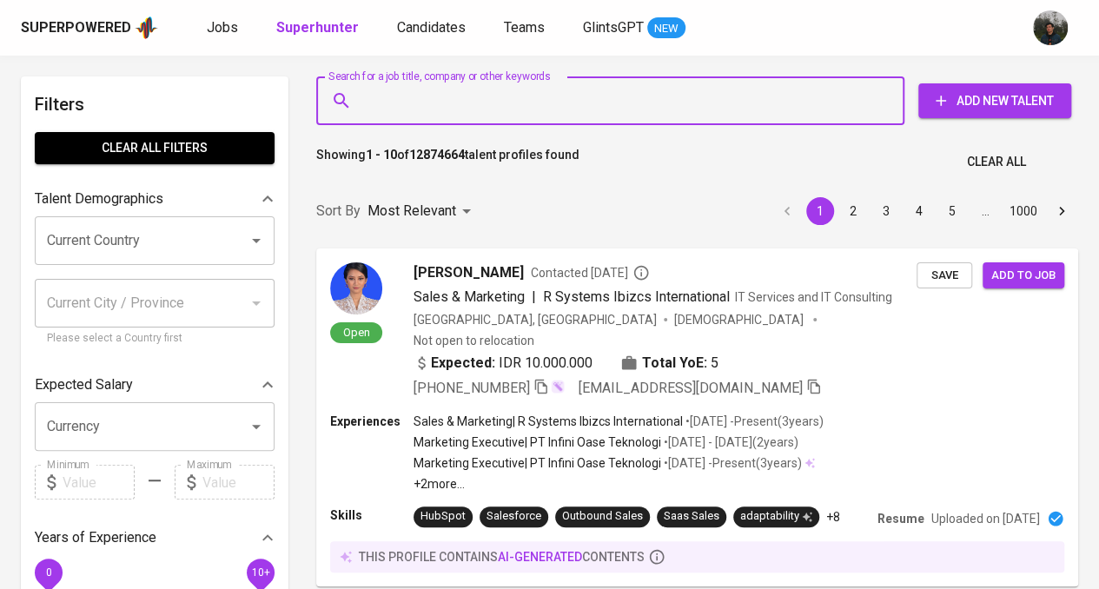
paste input "sxwilly00@yahoo.com"
type input "sxwilly00@yahoo.com"
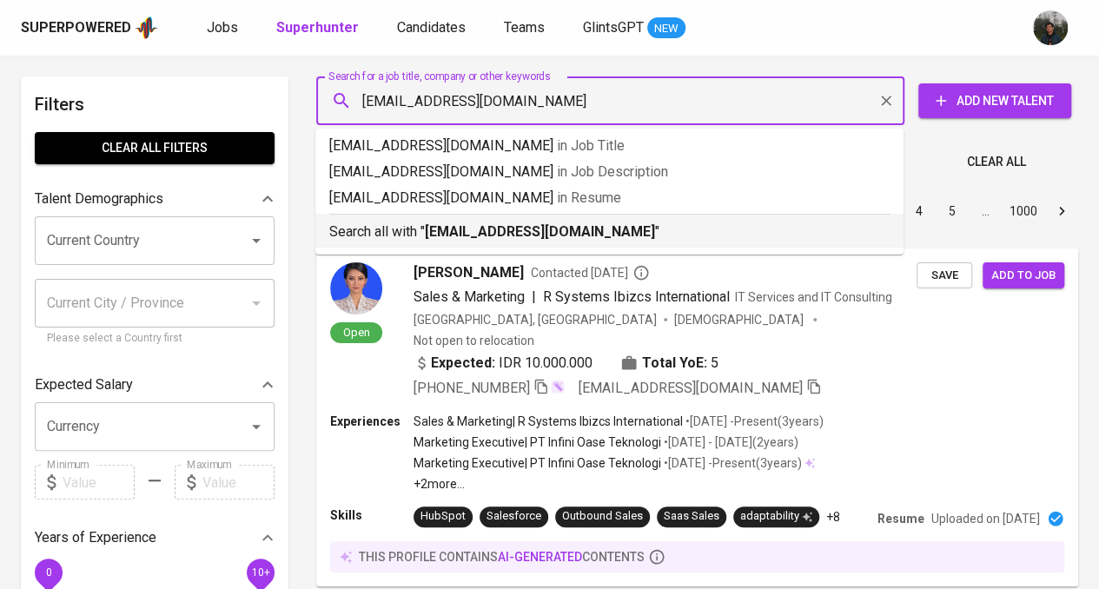
click at [499, 238] on b "sxwilly00@yahoo.com" at bounding box center [540, 231] width 230 height 17
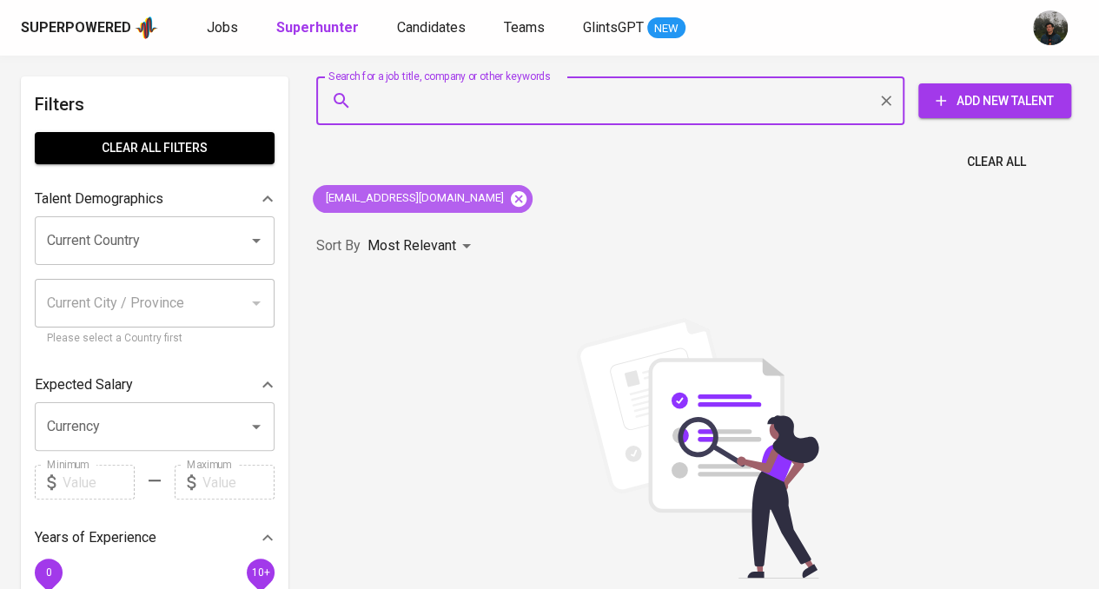
click at [511, 202] on icon at bounding box center [519, 198] width 16 height 16
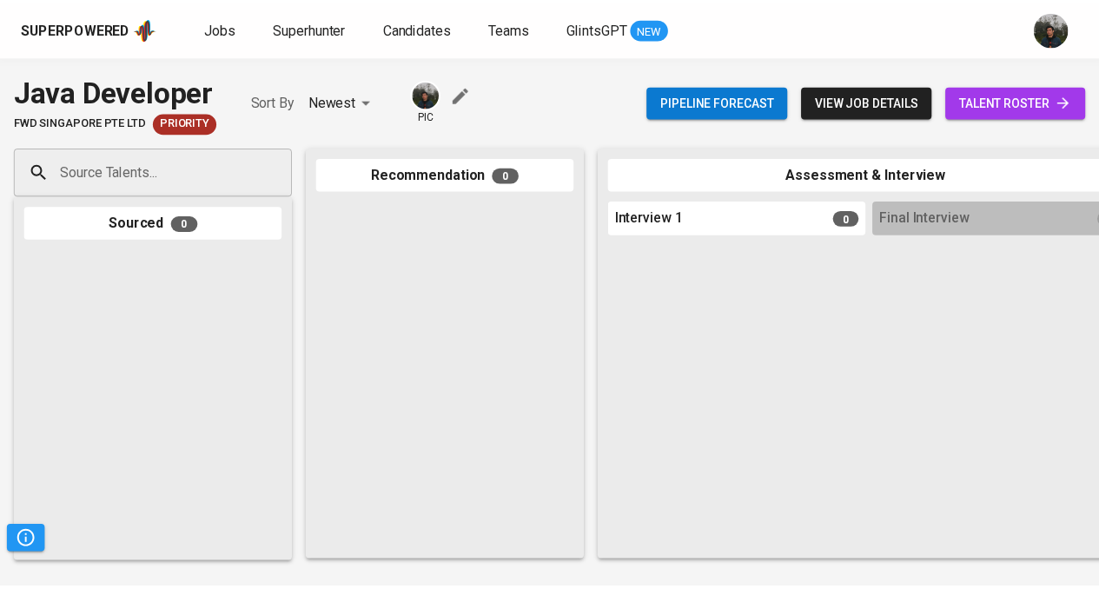
scroll to position [0, 956]
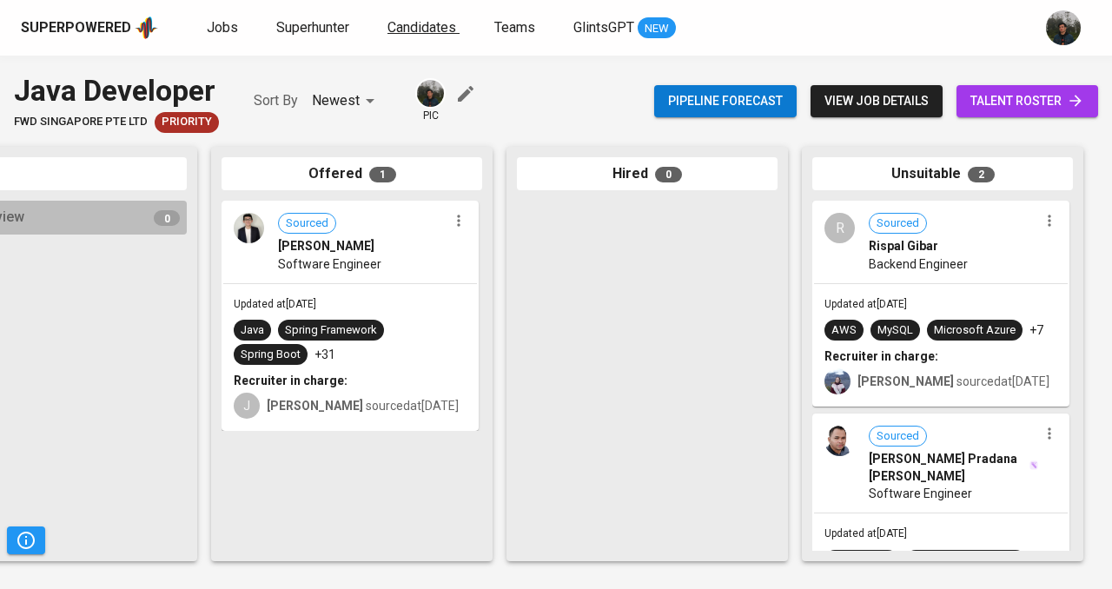
click at [415, 25] on span "Candidates" at bounding box center [421, 27] width 69 height 17
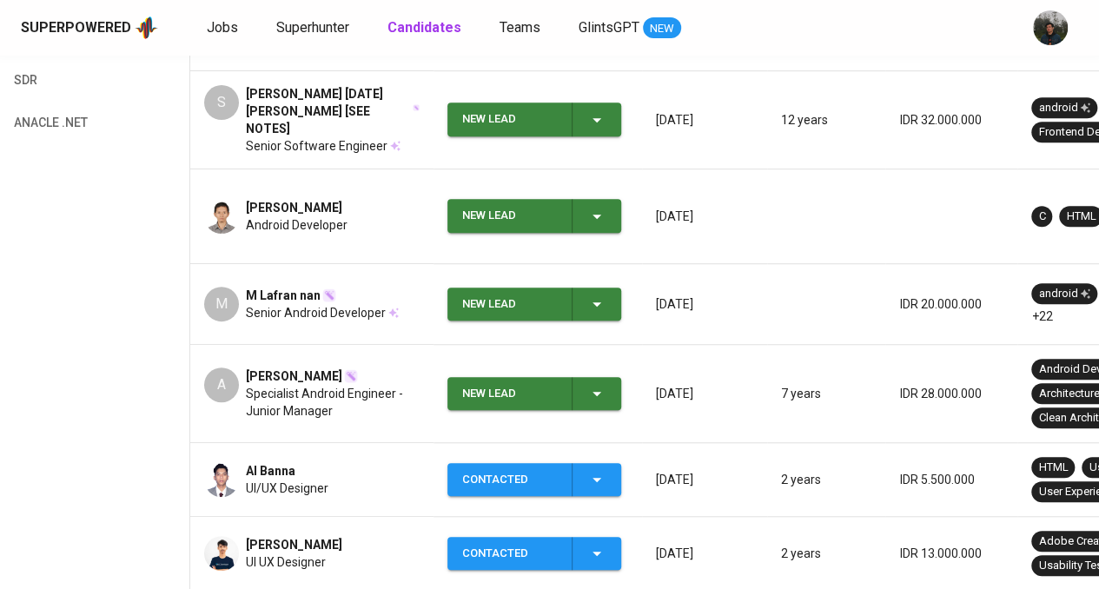
scroll to position [608, 0]
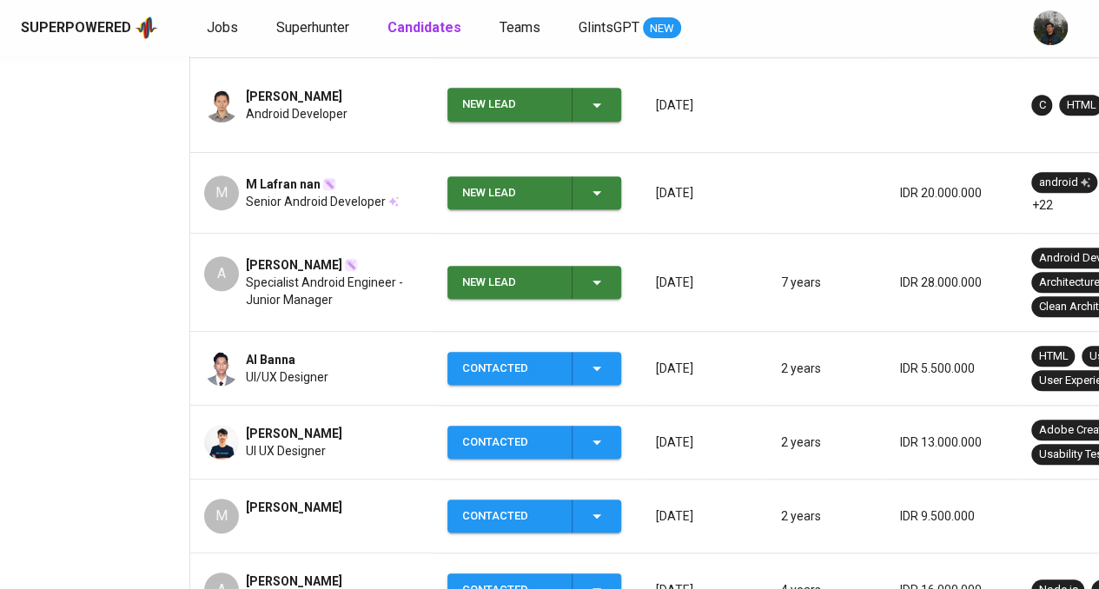
click at [497, 266] on div "New Lead" at bounding box center [510, 283] width 96 height 34
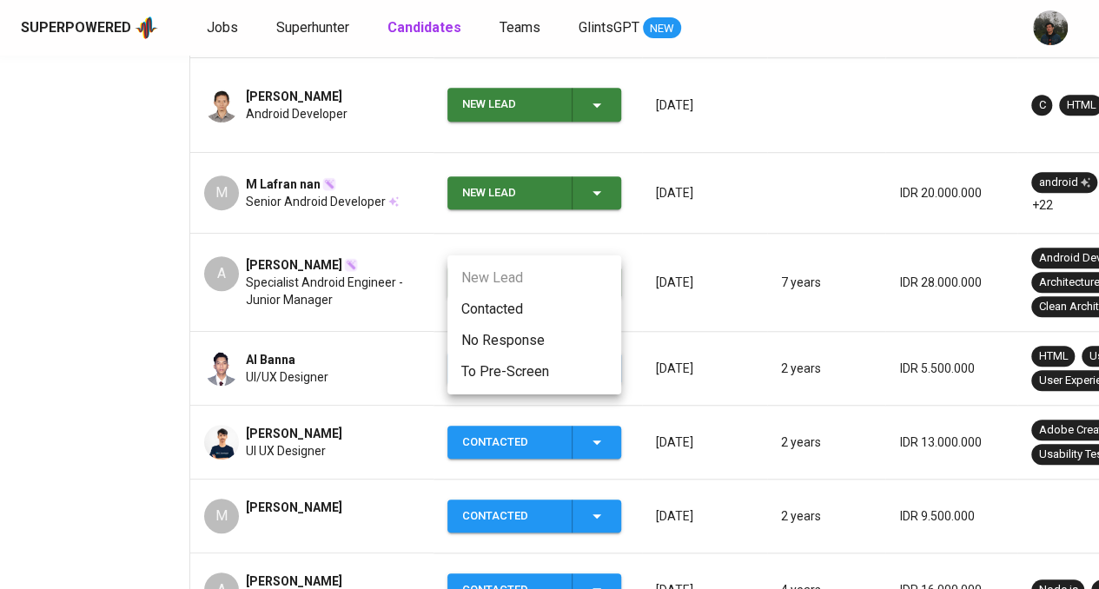
click at [511, 312] on li "Contacted" at bounding box center [534, 309] width 174 height 31
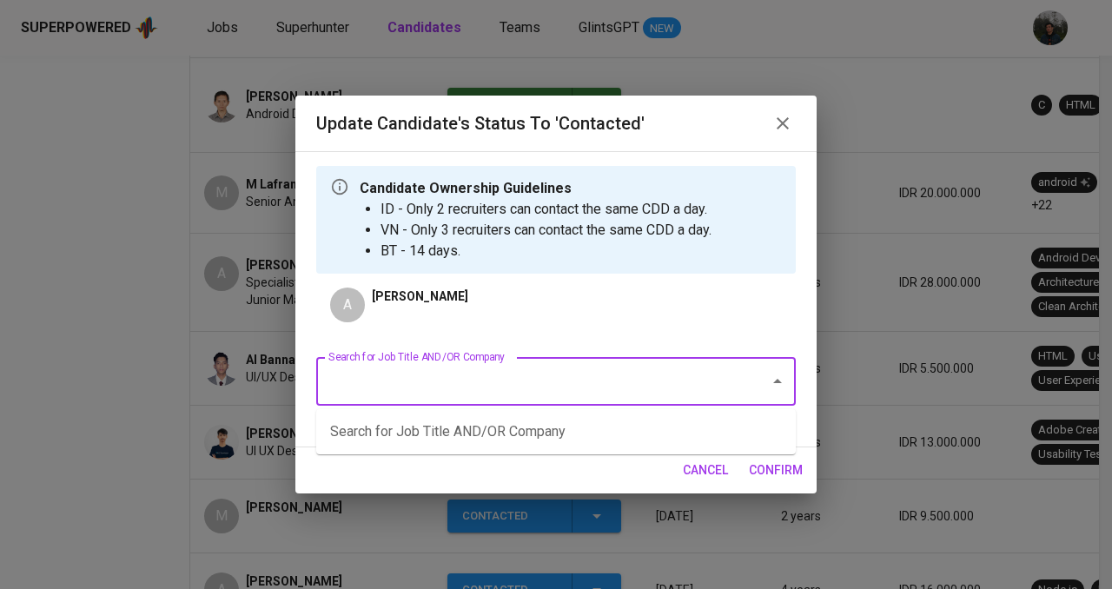
click at [472, 383] on input "Search for Job Title AND/OR Company" at bounding box center [531, 381] width 415 height 33
type input "getgo"
drag, startPoint x: 294, startPoint y: 387, endPoint x: 216, endPoint y: 392, distance: 78.3
click at [193, 383] on div "Update Candidate's Status to 'Contacted' Candidate Ownership Guidelines ID - On…" at bounding box center [556, 294] width 1112 height 589
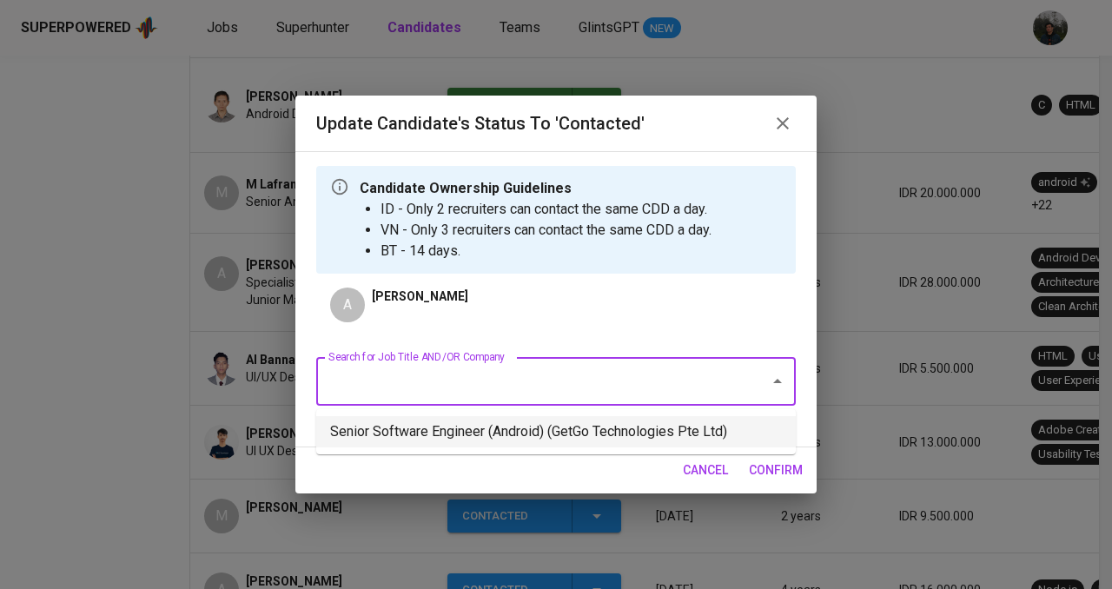
click at [569, 439] on li "Senior Software Engineer (Android) (GetGo Technologies Pte Ltd)" at bounding box center [555, 431] width 479 height 31
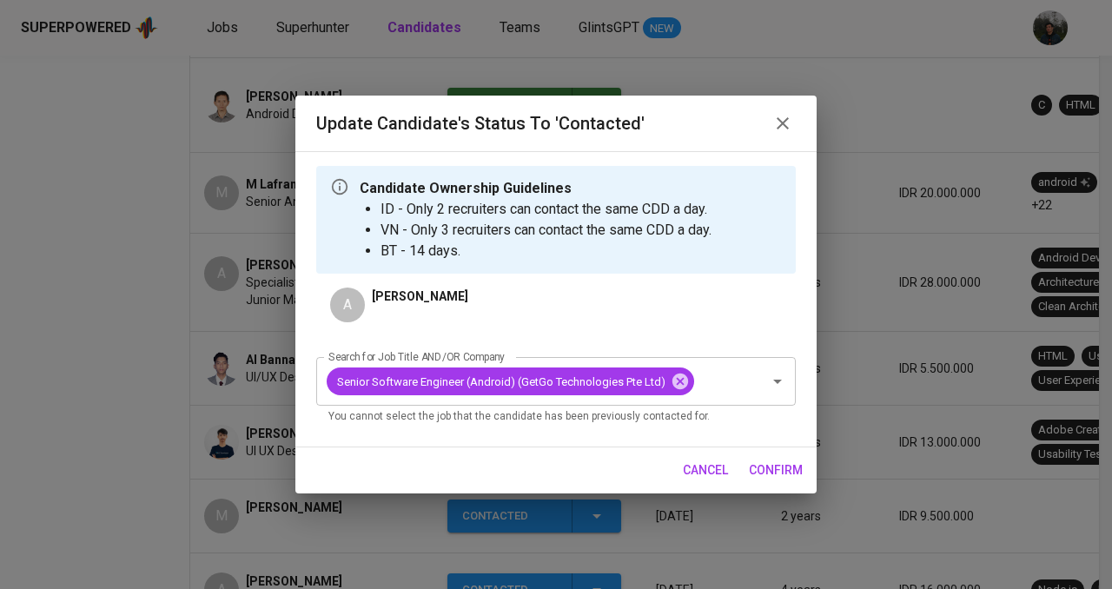
click at [768, 468] on span "confirm" at bounding box center [776, 470] width 54 height 22
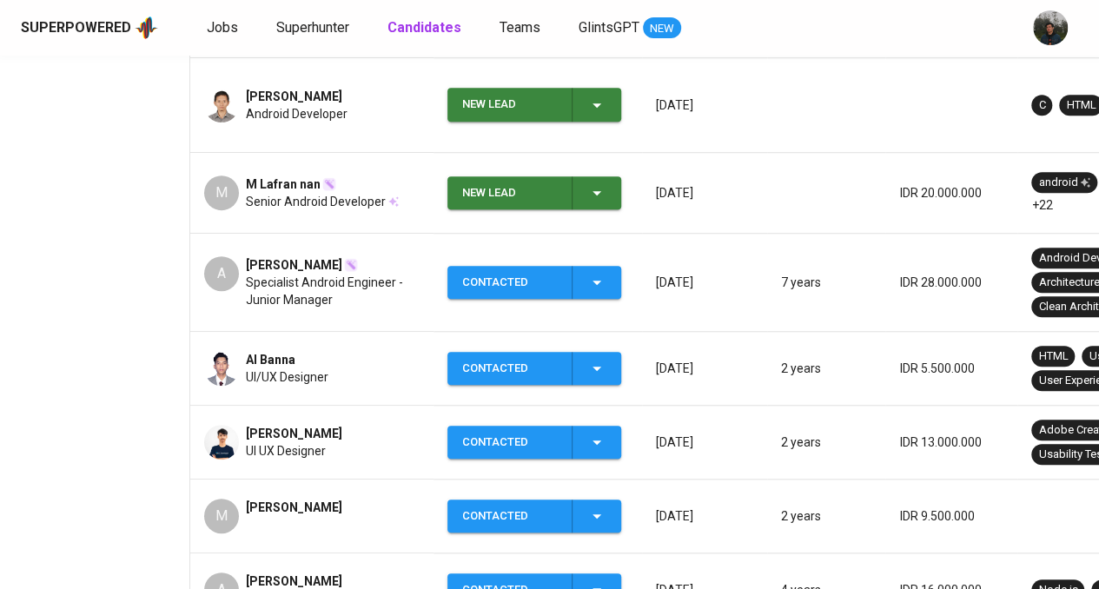
scroll to position [347, 0]
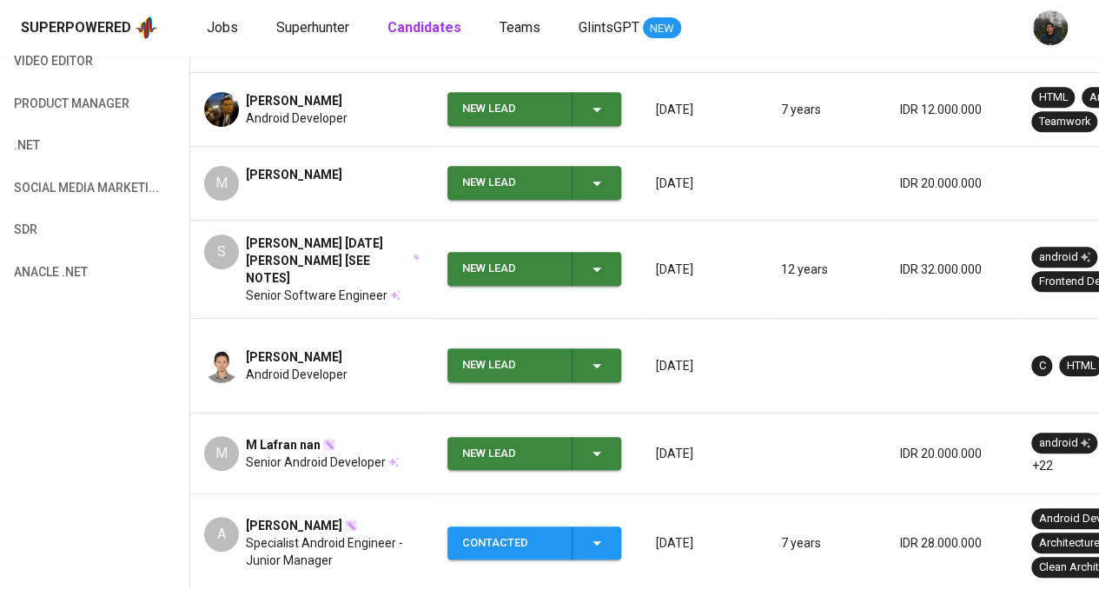
click at [531, 437] on div "New Lead" at bounding box center [510, 454] width 96 height 34
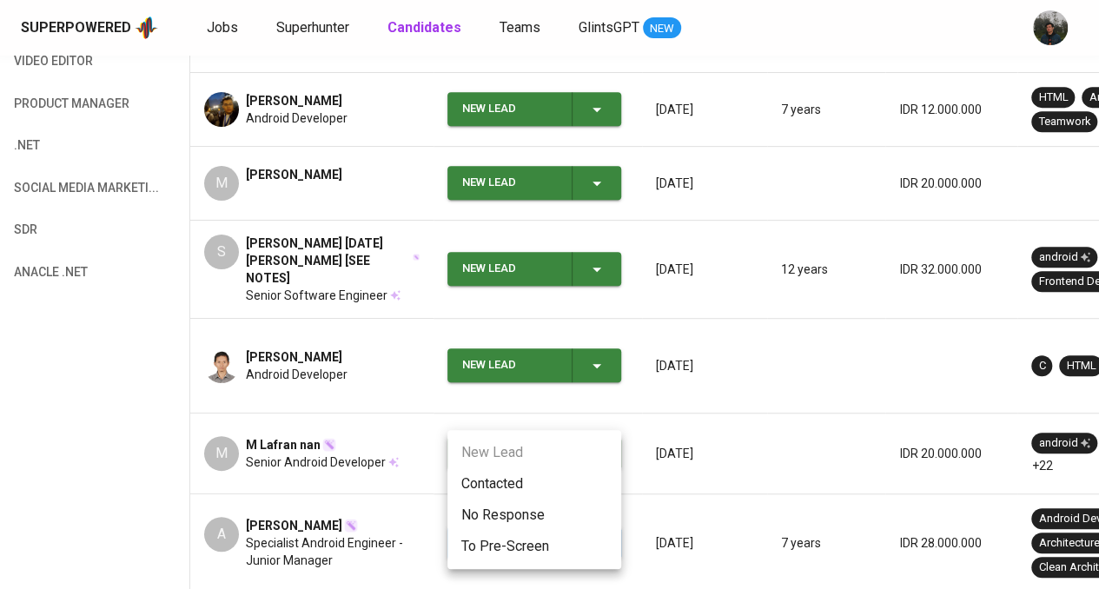
click at [512, 491] on li "Contacted" at bounding box center [534, 483] width 174 height 31
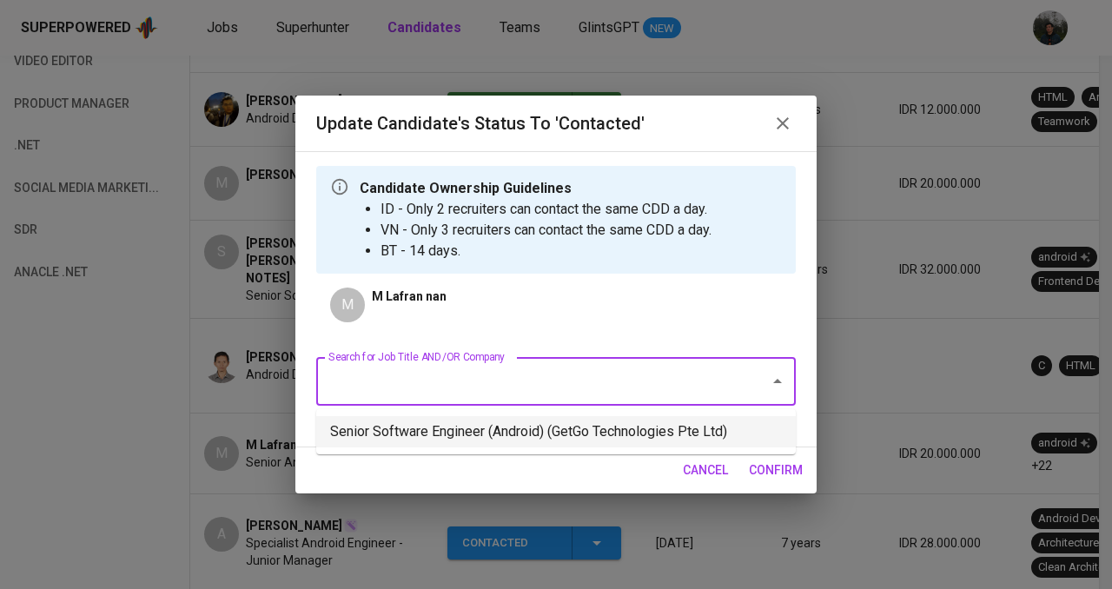
click at [539, 437] on li "Senior Software Engineer (Android) (GetGo Technologies Pte Ltd)" at bounding box center [555, 431] width 479 height 31
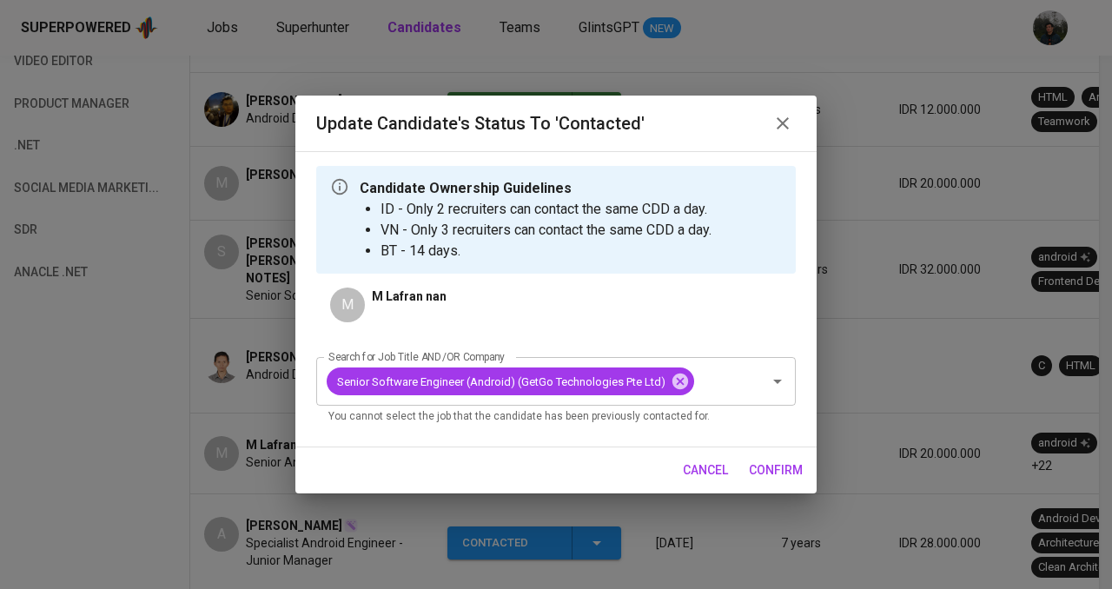
click at [762, 470] on span "confirm" at bounding box center [776, 470] width 54 height 22
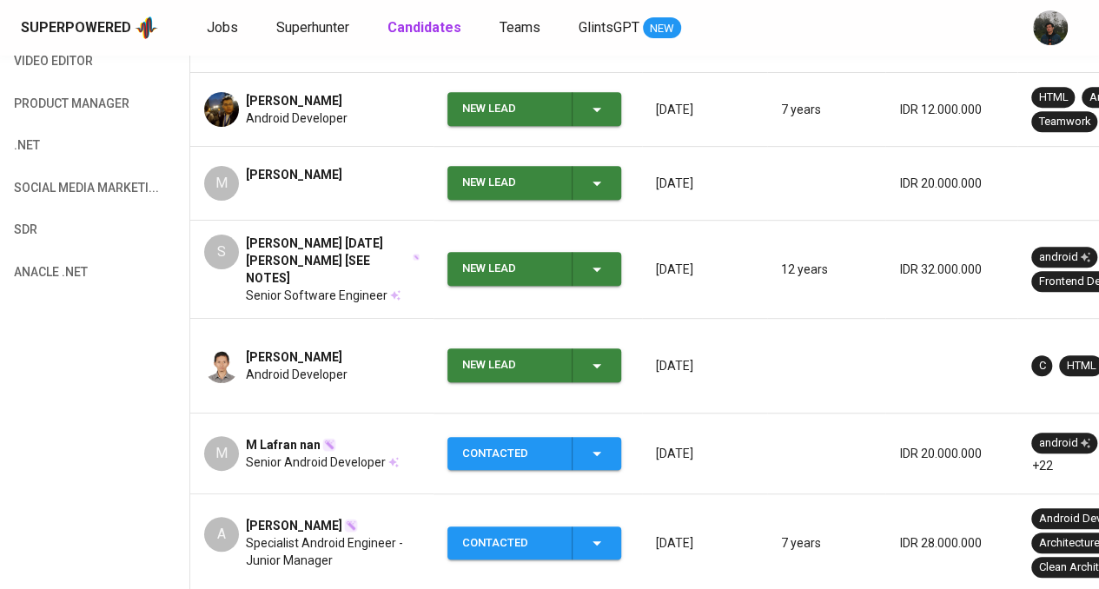
click at [490, 348] on div "New Lead" at bounding box center [510, 365] width 96 height 34
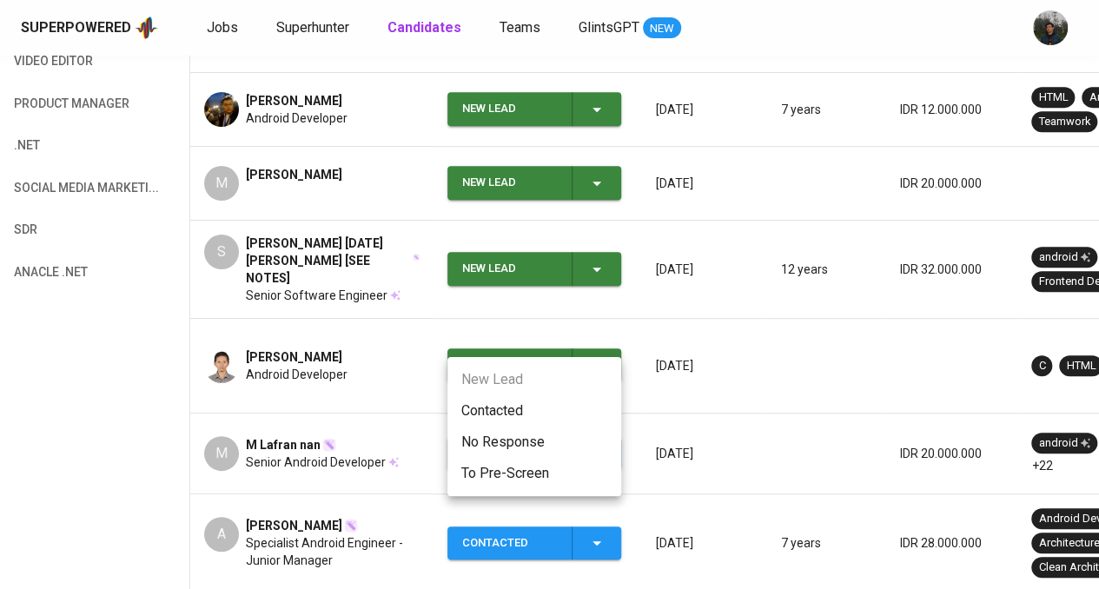
click at [497, 404] on li "Contacted" at bounding box center [534, 410] width 174 height 31
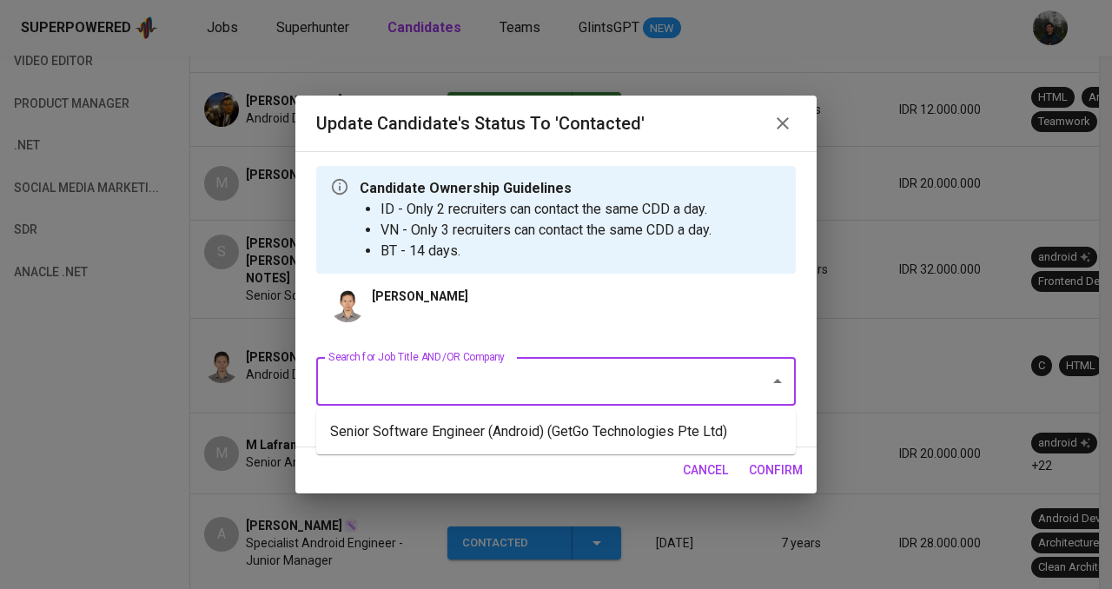
click at [497, 380] on input "Search for Job Title AND/OR Company" at bounding box center [531, 381] width 415 height 33
click at [512, 430] on li "Senior Software Engineer (Android) (GetGo Technologies Pte Ltd)" at bounding box center [555, 431] width 479 height 31
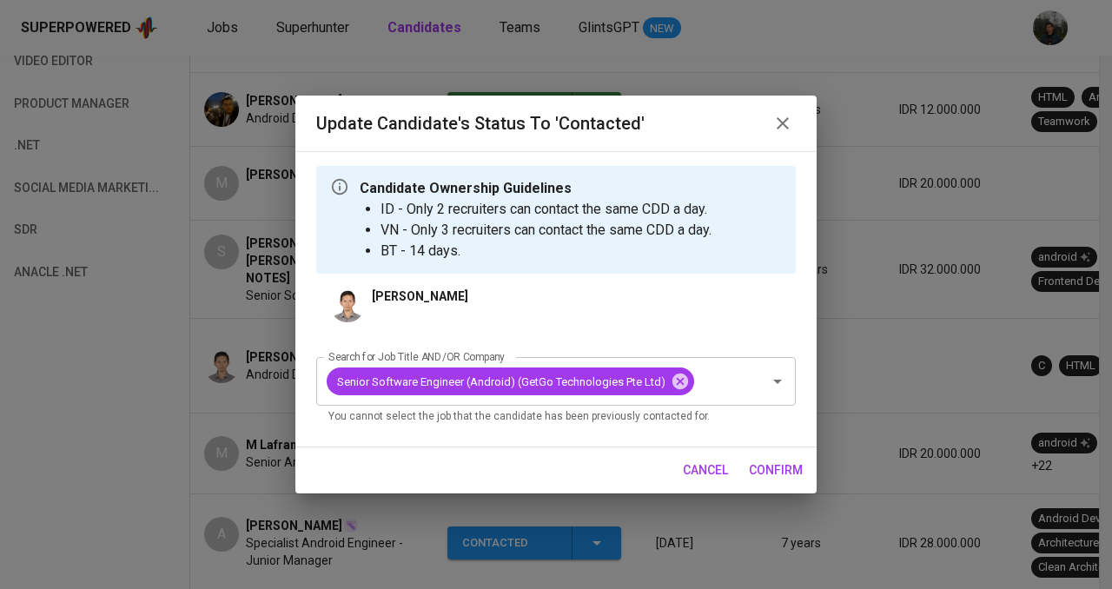
click at [753, 466] on span "confirm" at bounding box center [776, 470] width 54 height 22
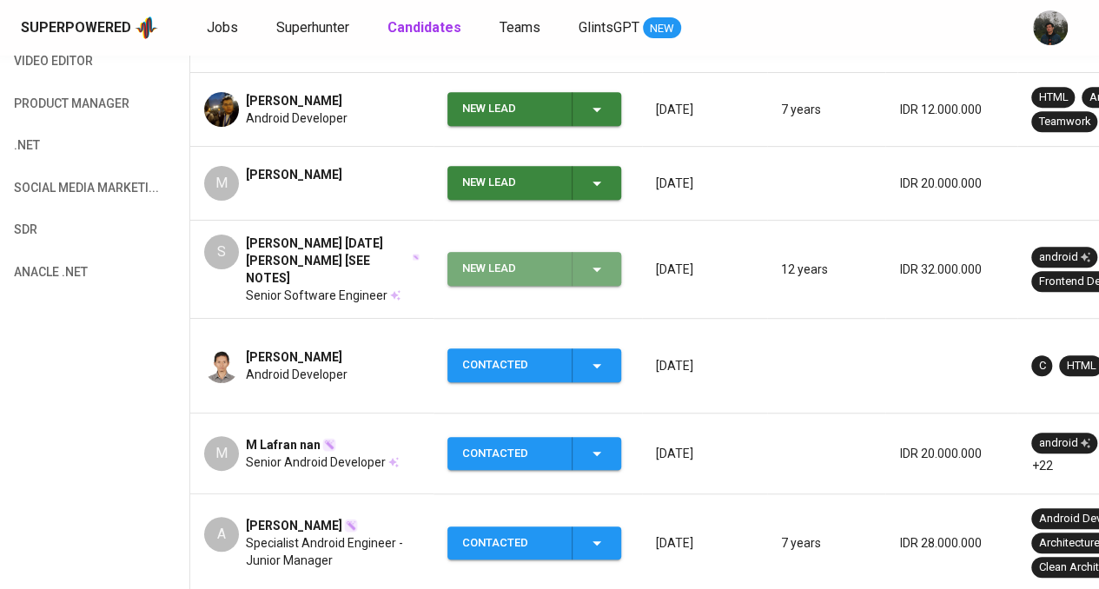
click at [526, 261] on div "New Lead" at bounding box center [510, 269] width 96 height 34
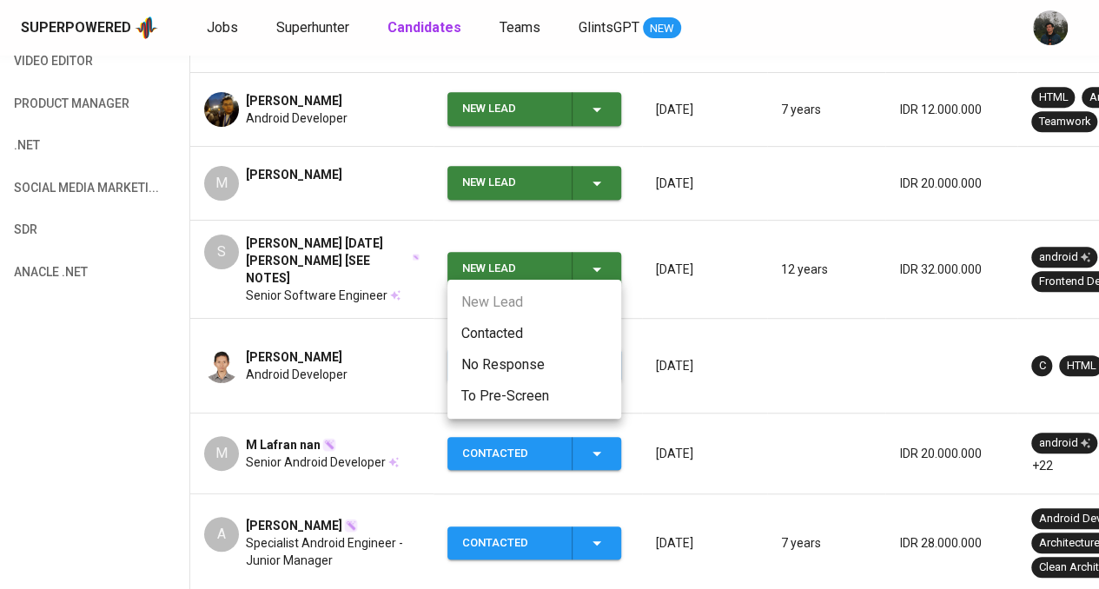
click at [516, 334] on li "Contacted" at bounding box center [534, 333] width 174 height 31
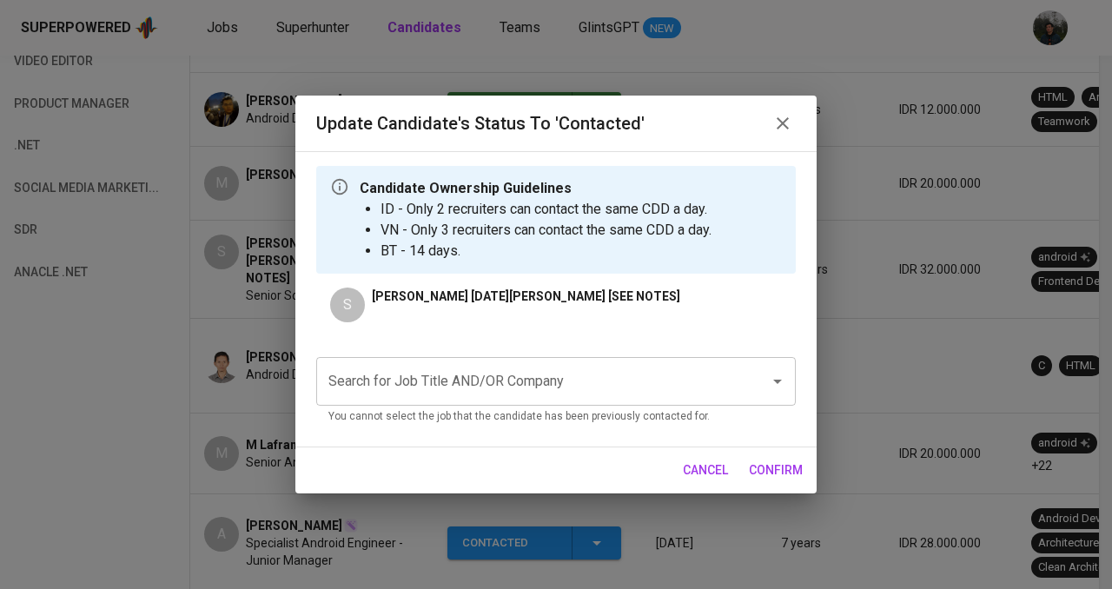
click at [657, 406] on div "Search for Job Title AND/OR Company" at bounding box center [555, 381] width 479 height 49
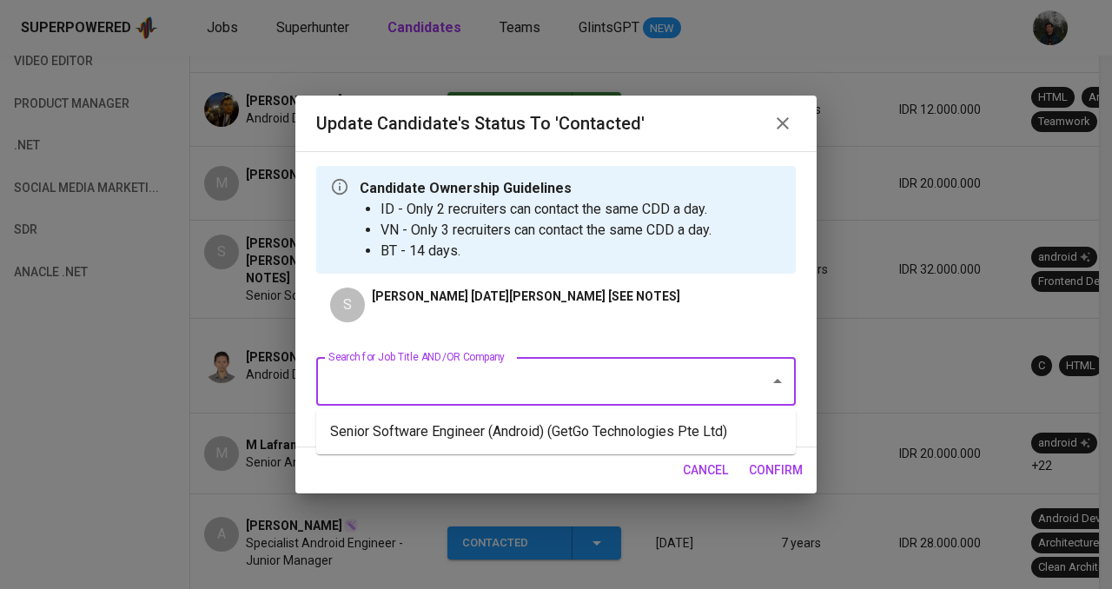
click at [644, 395] on input "Search for Job Title AND/OR Company" at bounding box center [531, 381] width 415 height 33
click at [644, 428] on li "Senior Software Engineer (Android) (GetGo Technologies Pte Ltd)" at bounding box center [555, 431] width 479 height 31
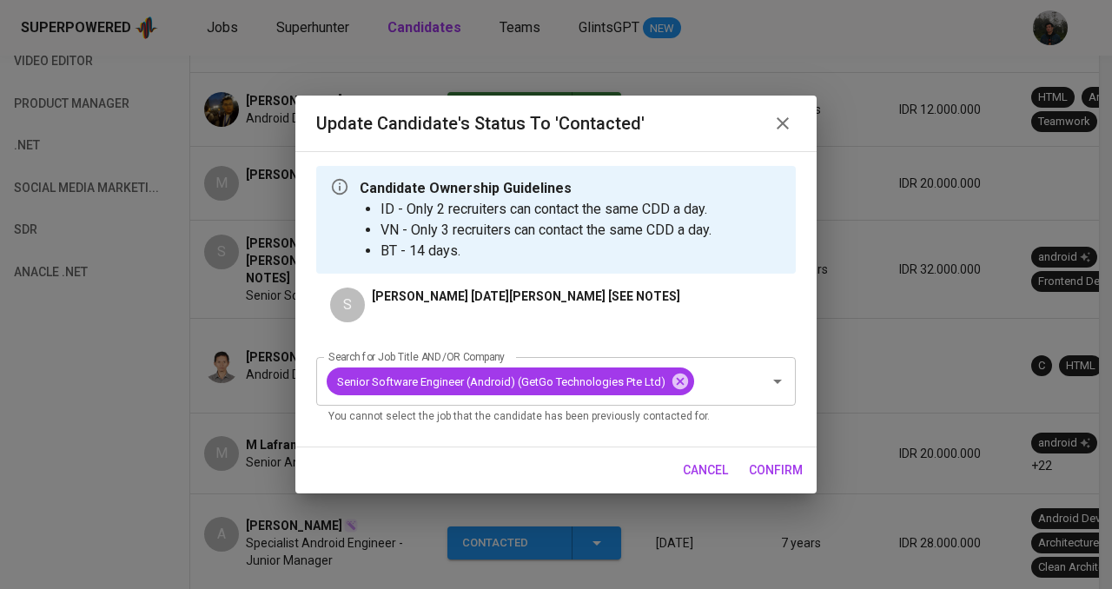
click at [779, 461] on span "confirm" at bounding box center [776, 470] width 54 height 22
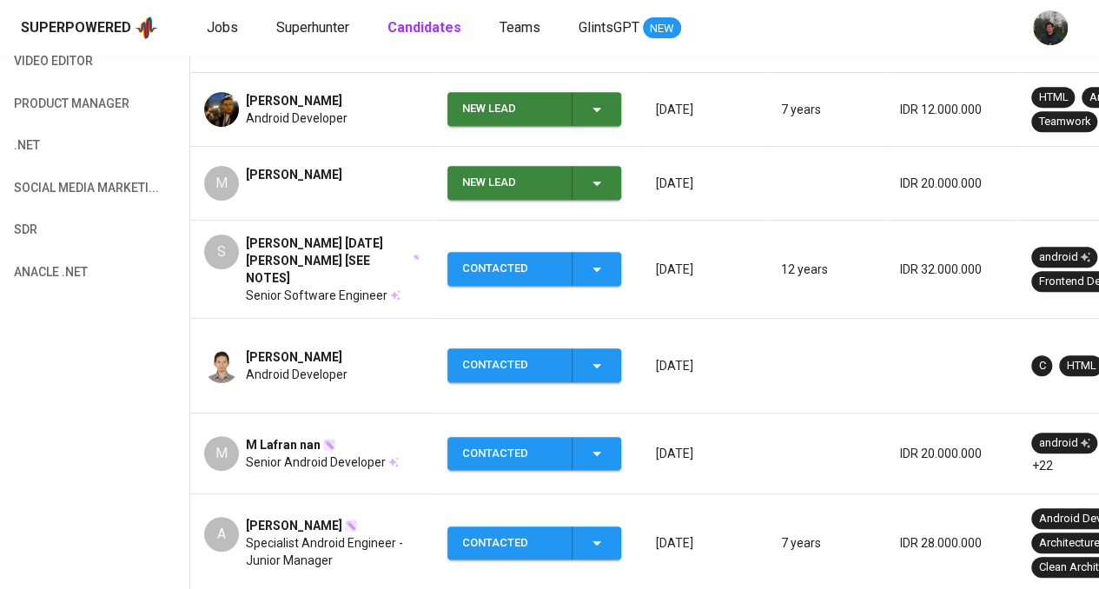
scroll to position [174, 0]
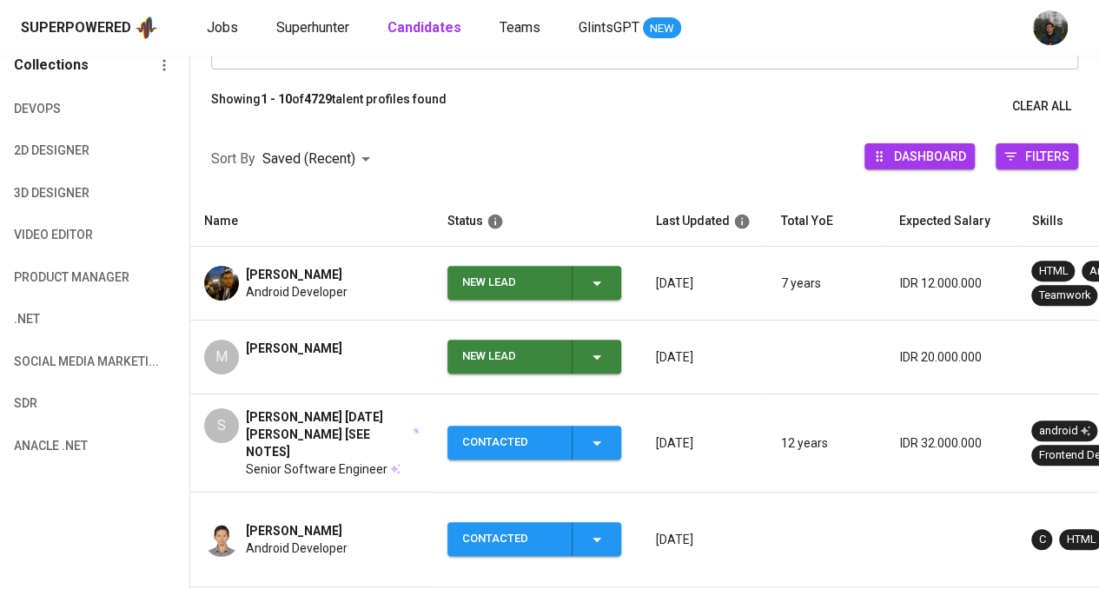
click at [513, 343] on div "New Lead" at bounding box center [510, 357] width 96 height 34
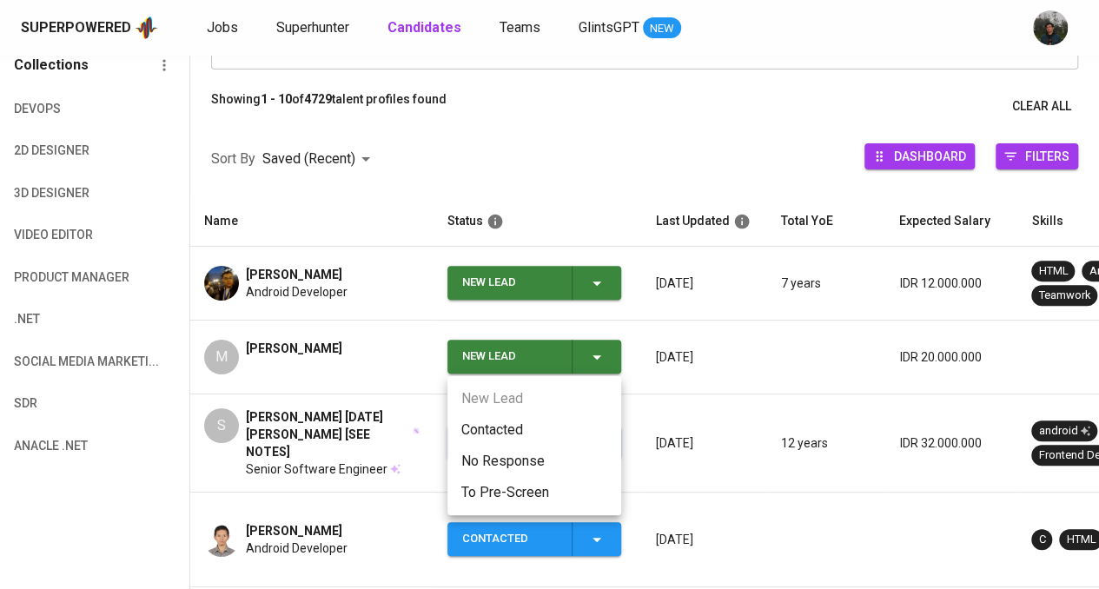
click at [512, 428] on li "Contacted" at bounding box center [534, 429] width 174 height 31
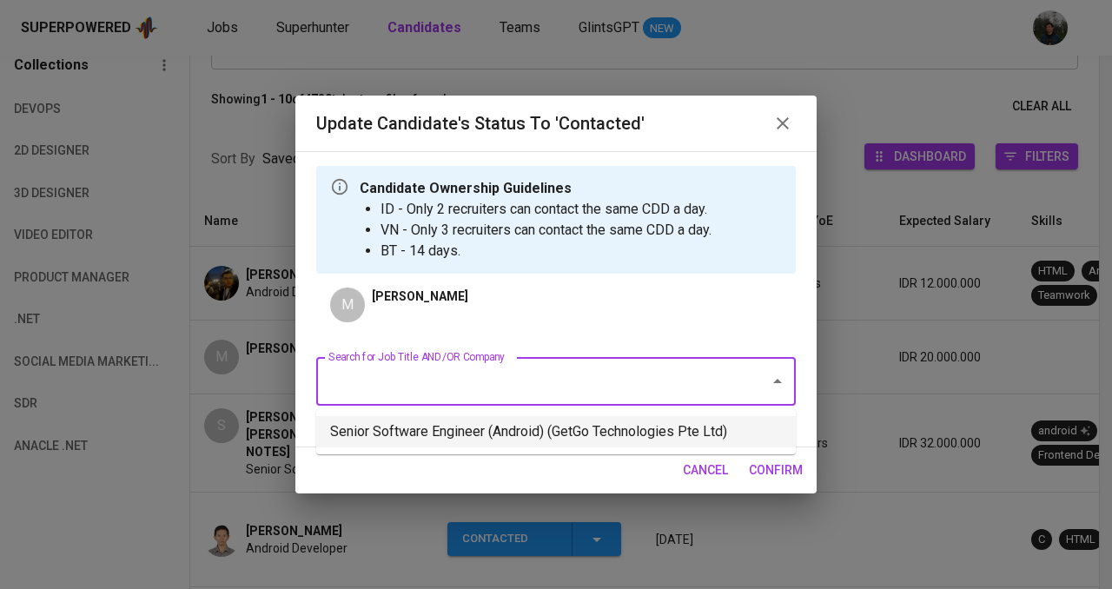
click at [519, 426] on li "Senior Software Engineer (Android) (GetGo Technologies Pte Ltd)" at bounding box center [555, 431] width 479 height 31
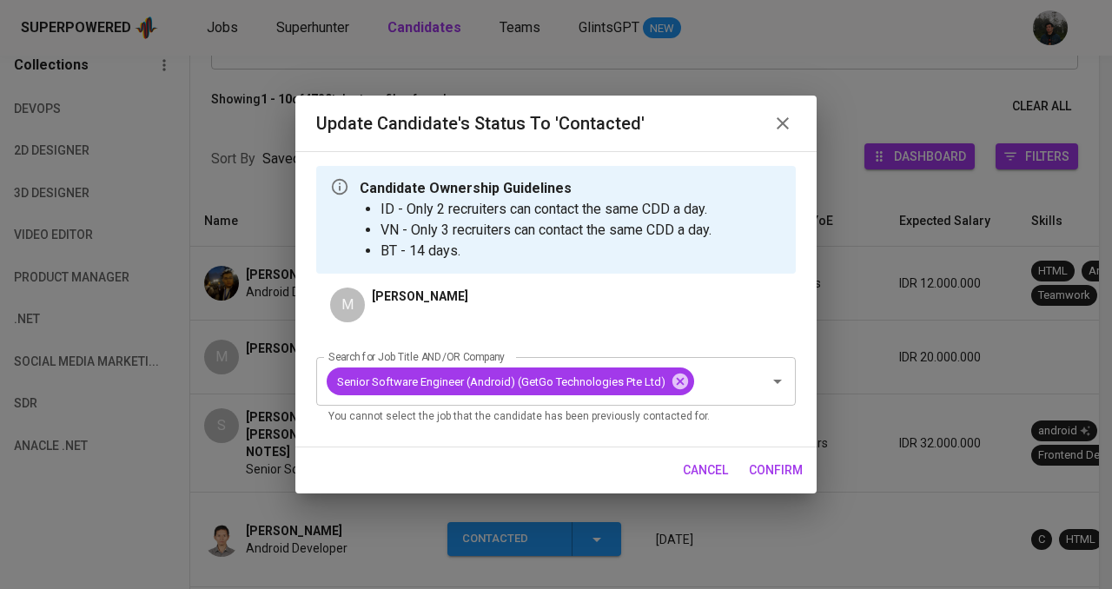
click at [780, 466] on span "confirm" at bounding box center [776, 470] width 54 height 22
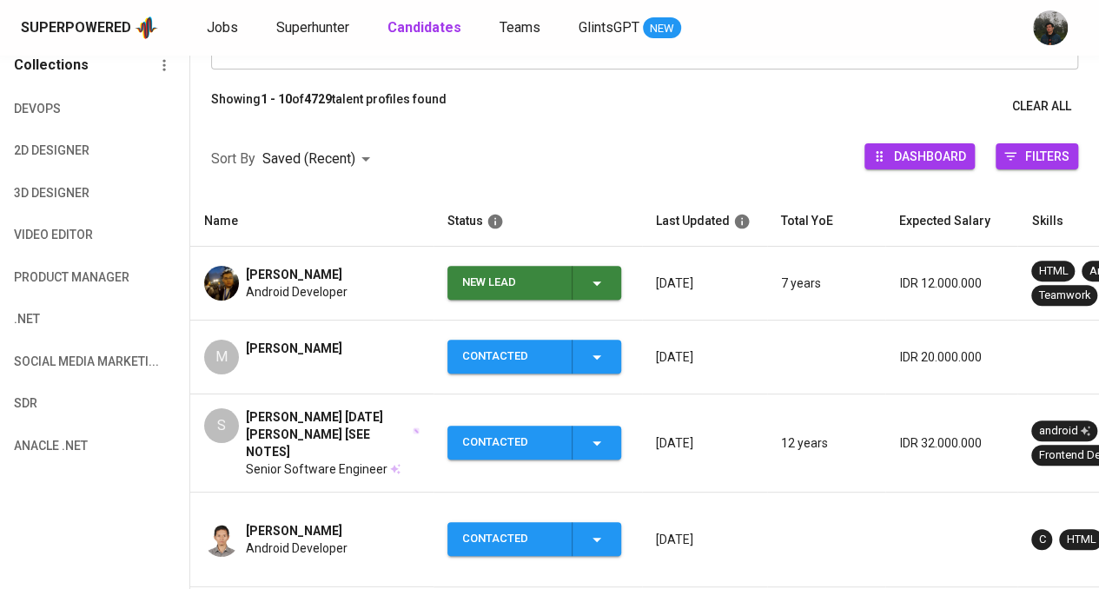
click at [510, 288] on div "New Lead" at bounding box center [510, 283] width 96 height 34
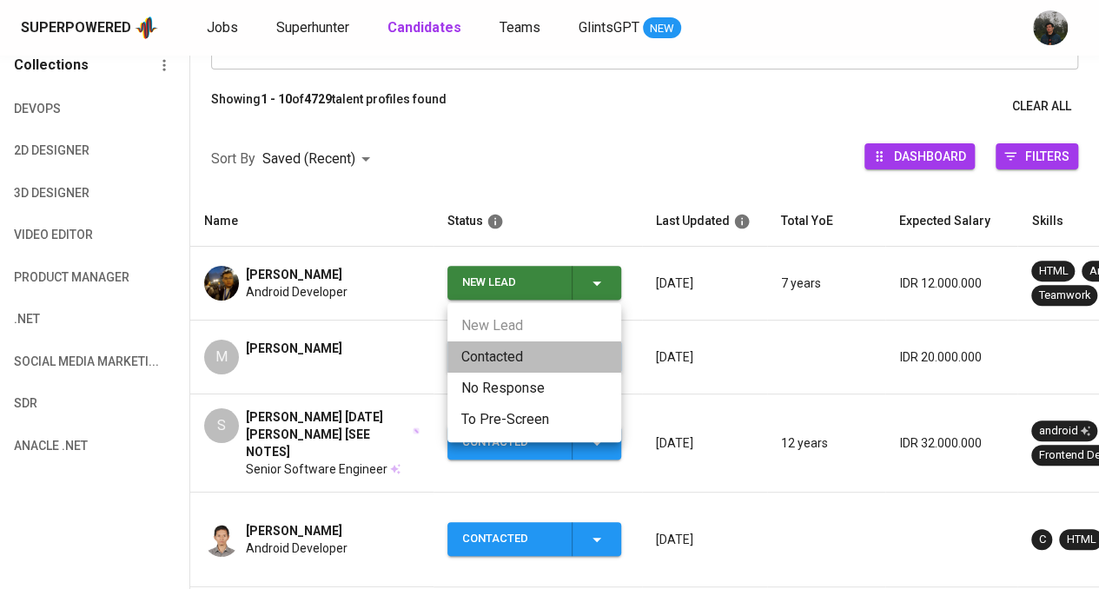
click at [526, 353] on li "Contacted" at bounding box center [534, 356] width 174 height 31
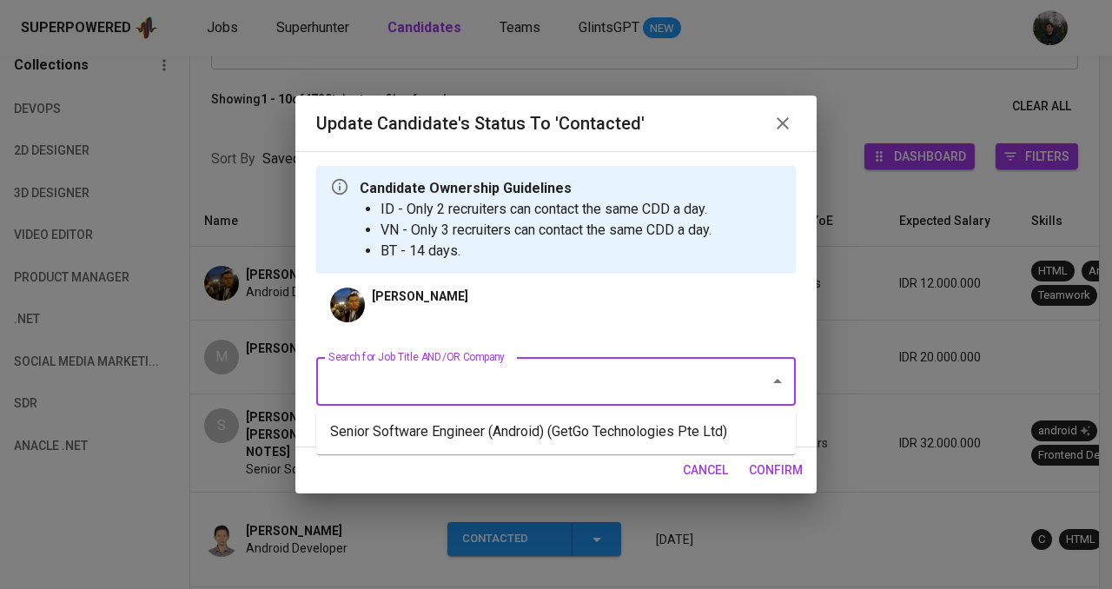
click at [505, 374] on input "Search for Job Title AND/OR Company" at bounding box center [531, 381] width 415 height 33
click at [555, 427] on li "Senior Software Engineer (Android) (GetGo Technologies Pte Ltd)" at bounding box center [555, 431] width 479 height 31
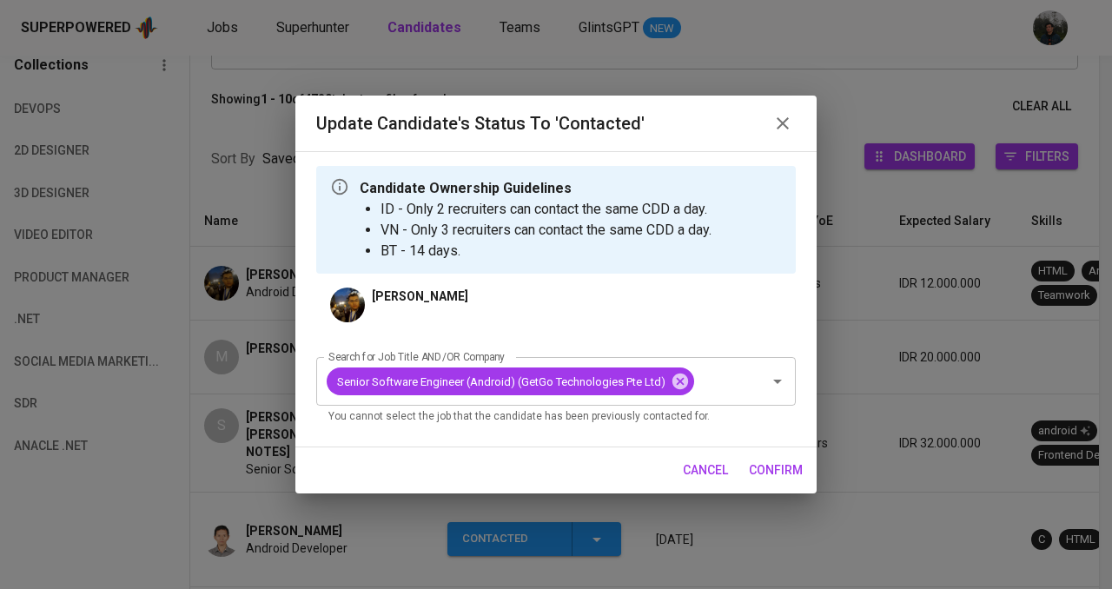
click at [776, 480] on span "confirm" at bounding box center [776, 470] width 54 height 22
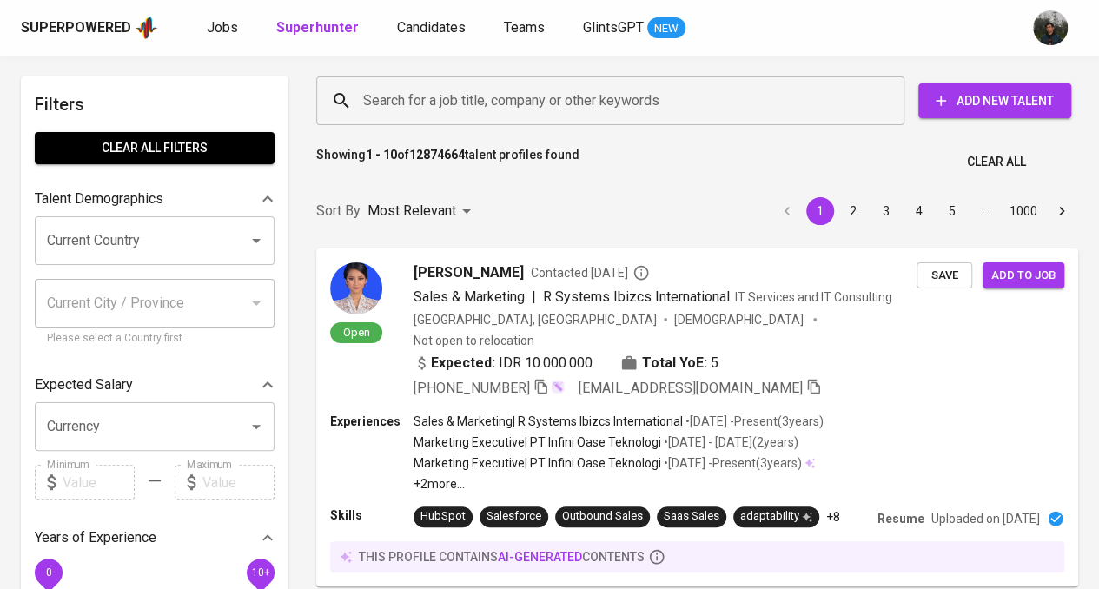
click at [457, 99] on input "Search for a job title, company or other keywords" at bounding box center [615, 100] width 512 height 33
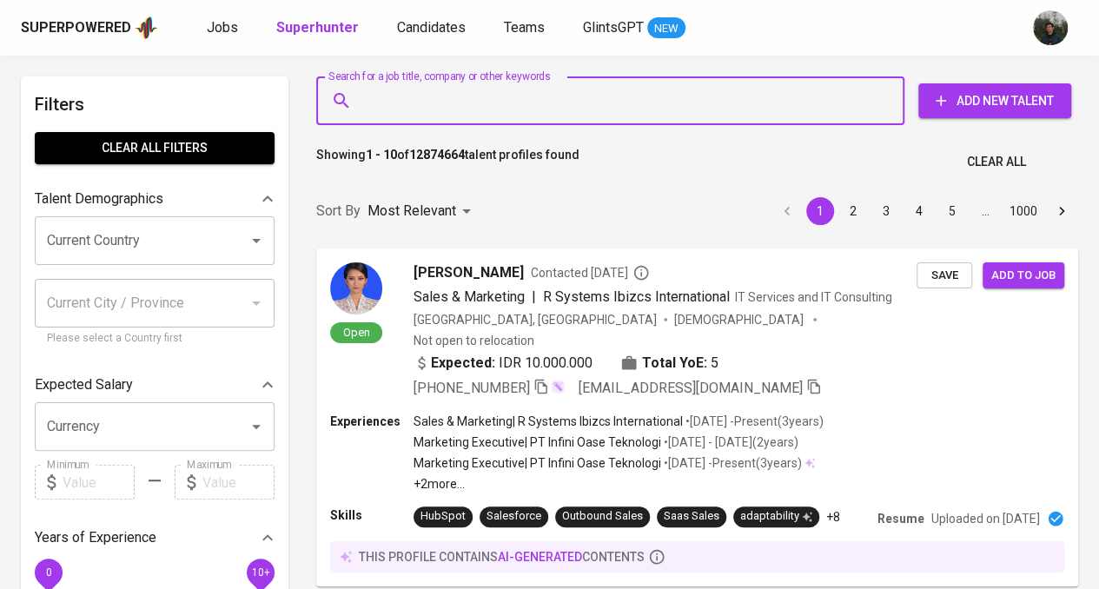
paste input "herlangga.wicaksono@gmail.com"
type input "herlangga.wicaksono@gmail.com"
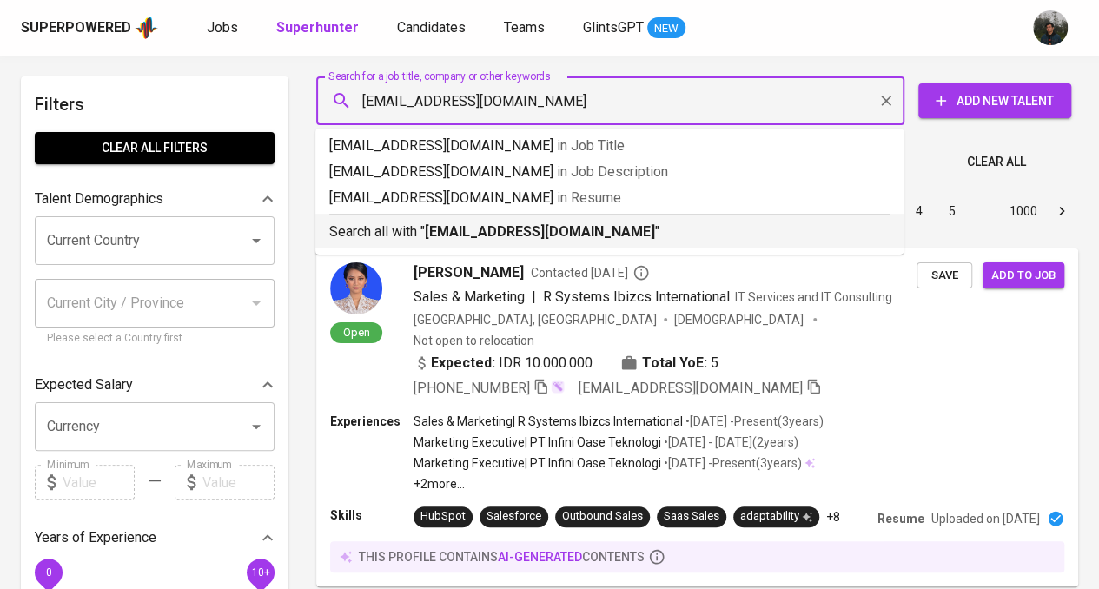
click at [507, 228] on b "herlangga.wicaksono@gmail.com" at bounding box center [540, 231] width 230 height 17
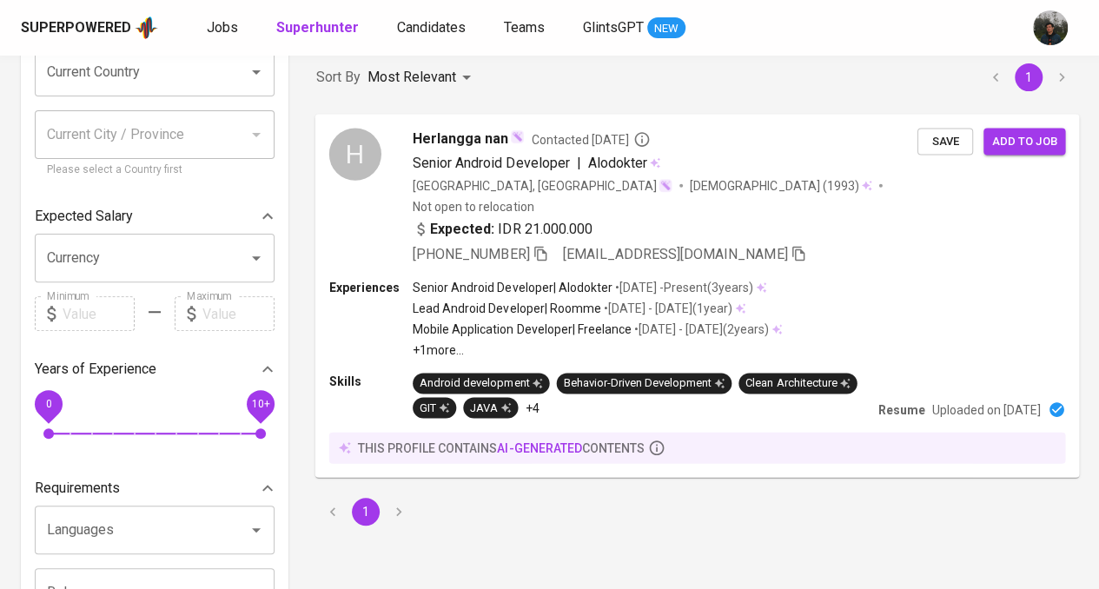
scroll to position [174, 0]
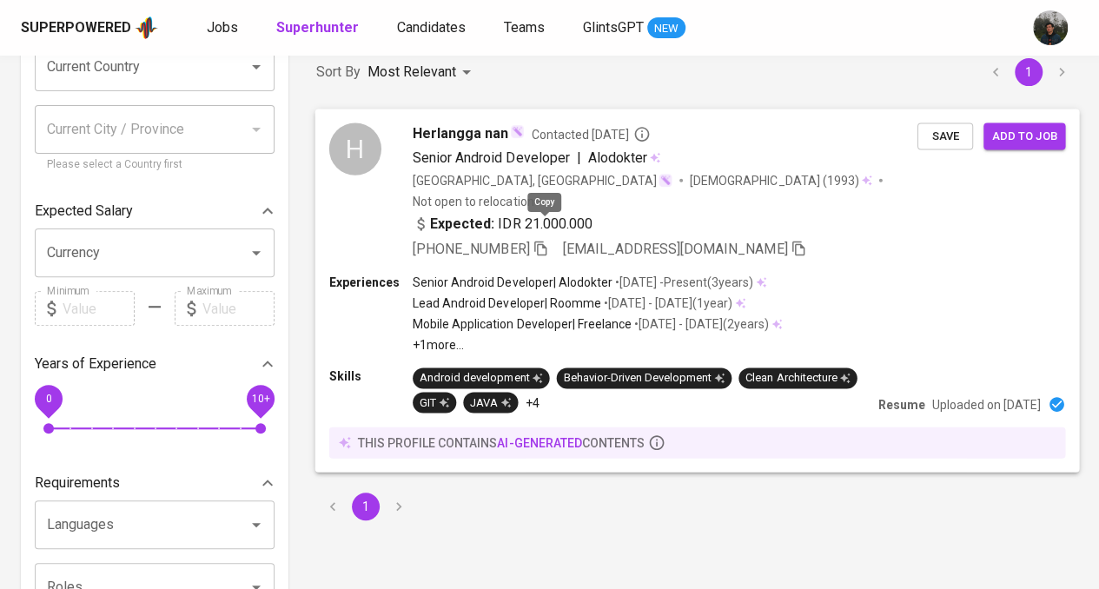
click at [545, 241] on icon "button" at bounding box center [540, 248] width 12 height 15
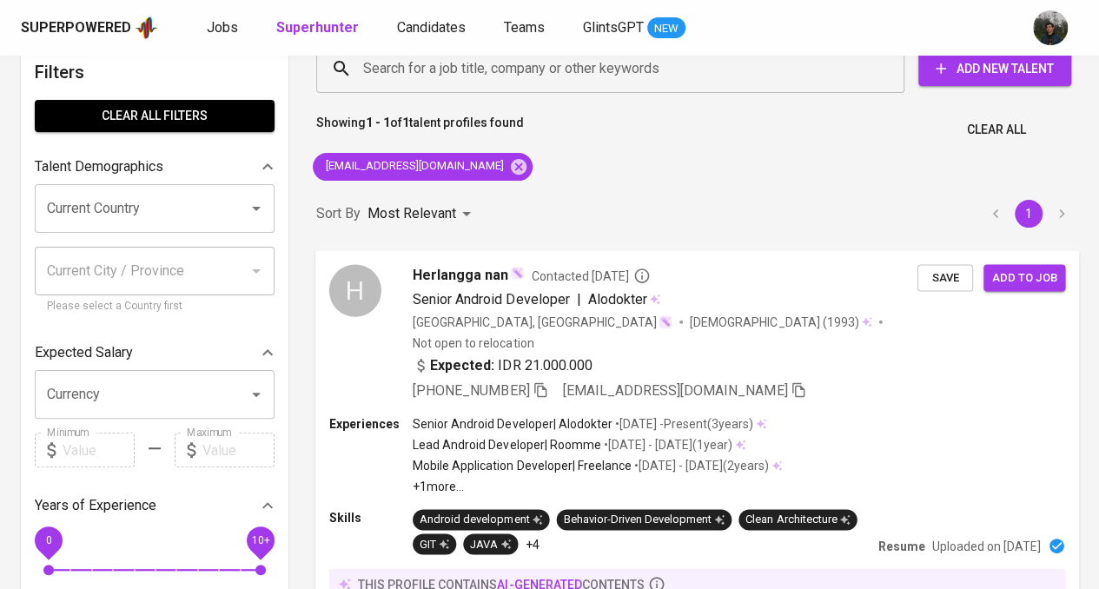
scroll to position [0, 0]
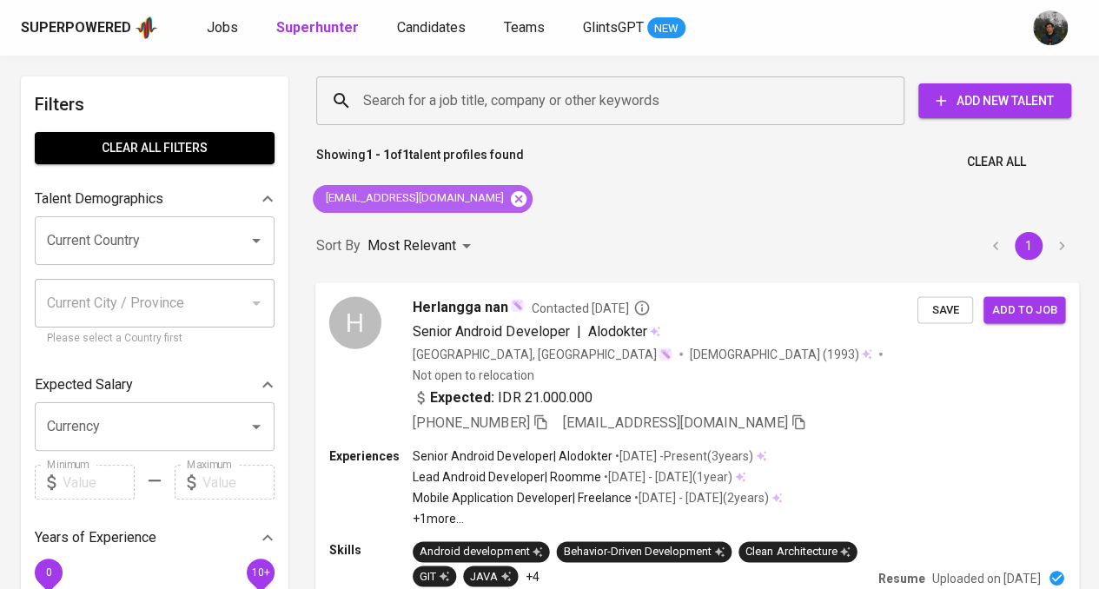
click at [514, 193] on icon at bounding box center [519, 198] width 16 height 16
click at [525, 103] on input "Search for a job title, company or other keywords" at bounding box center [615, 100] width 512 height 33
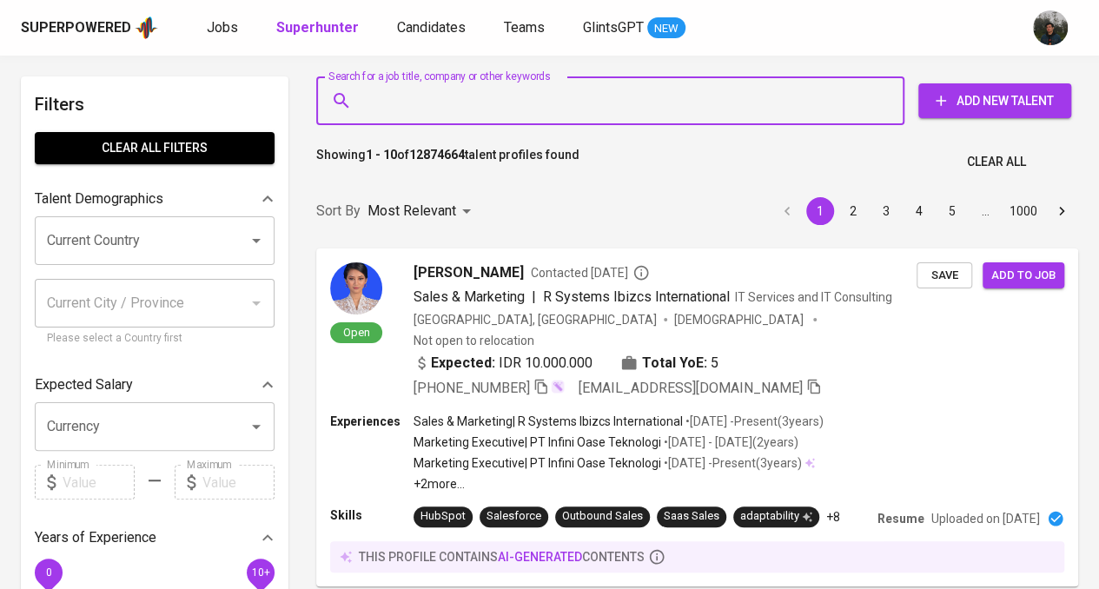
click at [514, 97] on input "Search for a job title, company or other keywords" at bounding box center [615, 100] width 512 height 33
paste input "asasta7@gmail.com"
type input "asasta7@gmail.com"
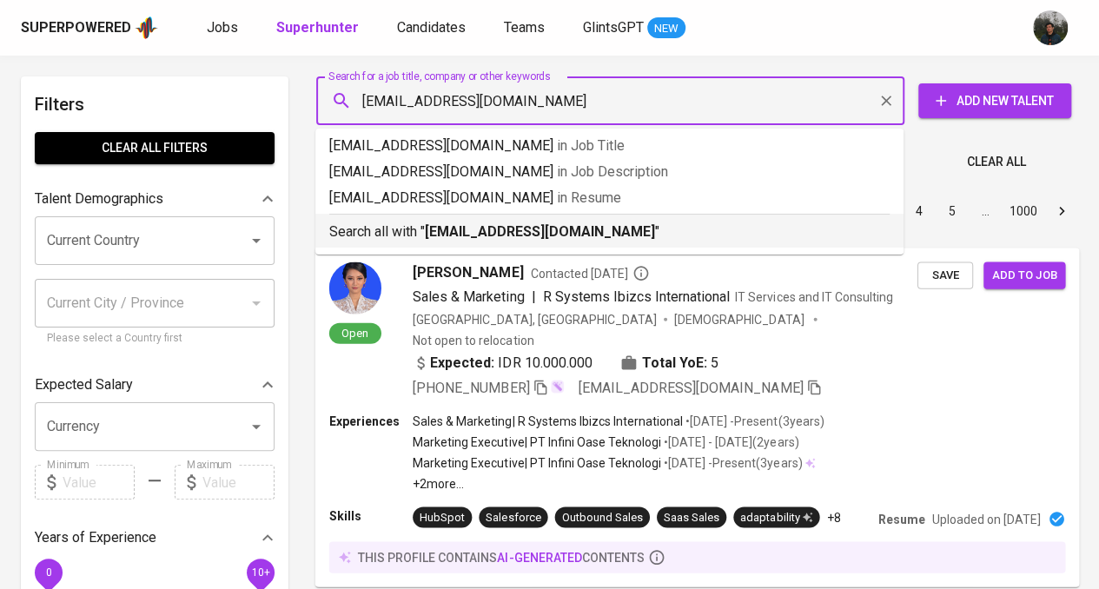
click at [518, 227] on b "asasta7@gmail.com" at bounding box center [540, 231] width 230 height 17
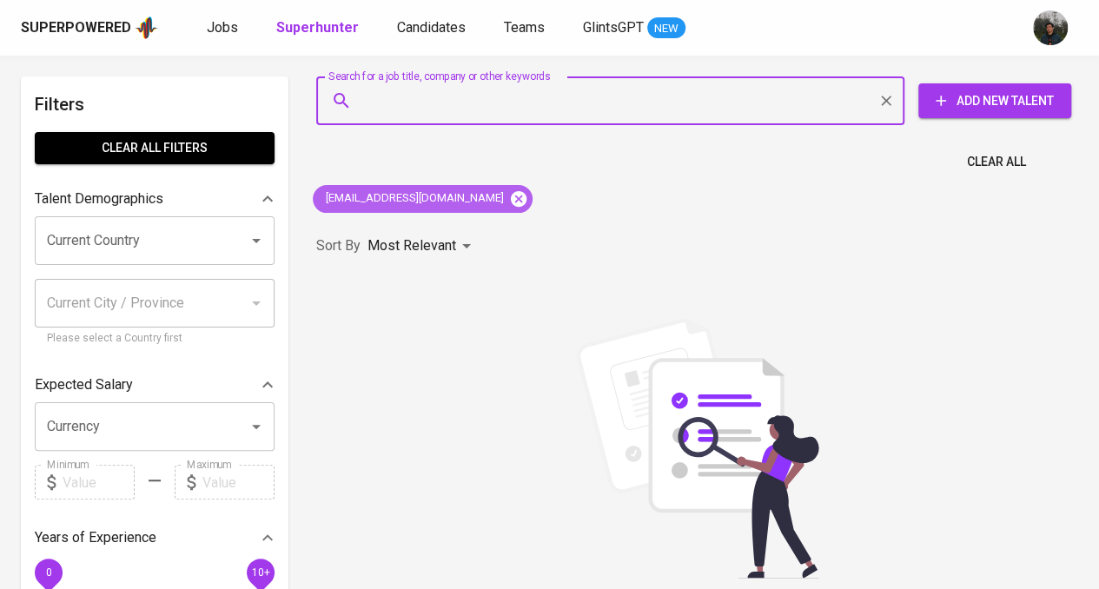
click at [509, 199] on icon at bounding box center [518, 198] width 19 height 19
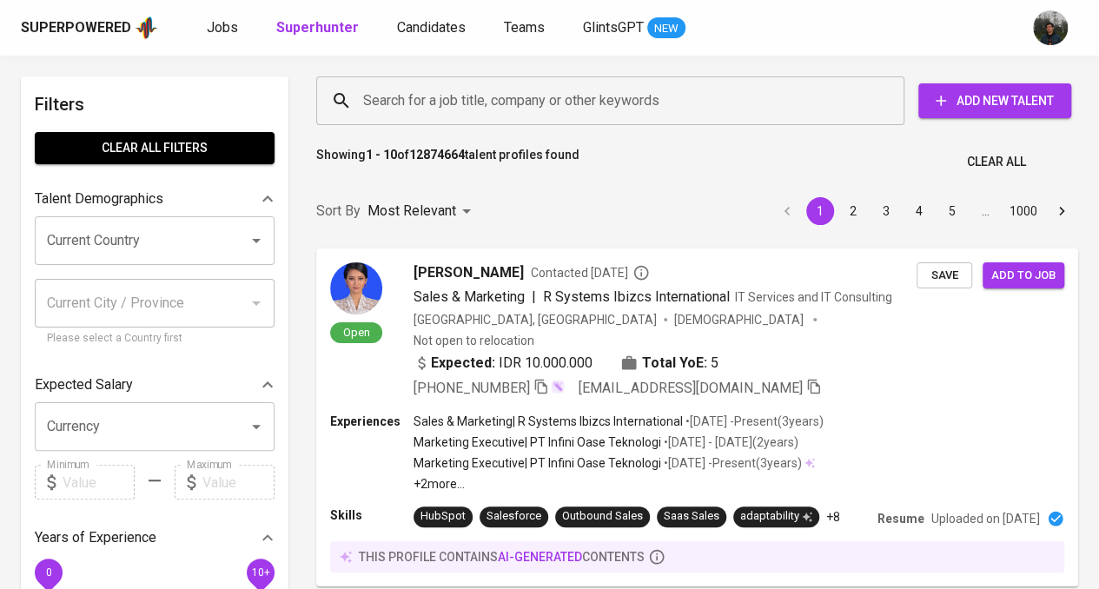
click at [447, 92] on input "Search for a job title, company or other keywords" at bounding box center [615, 100] width 512 height 33
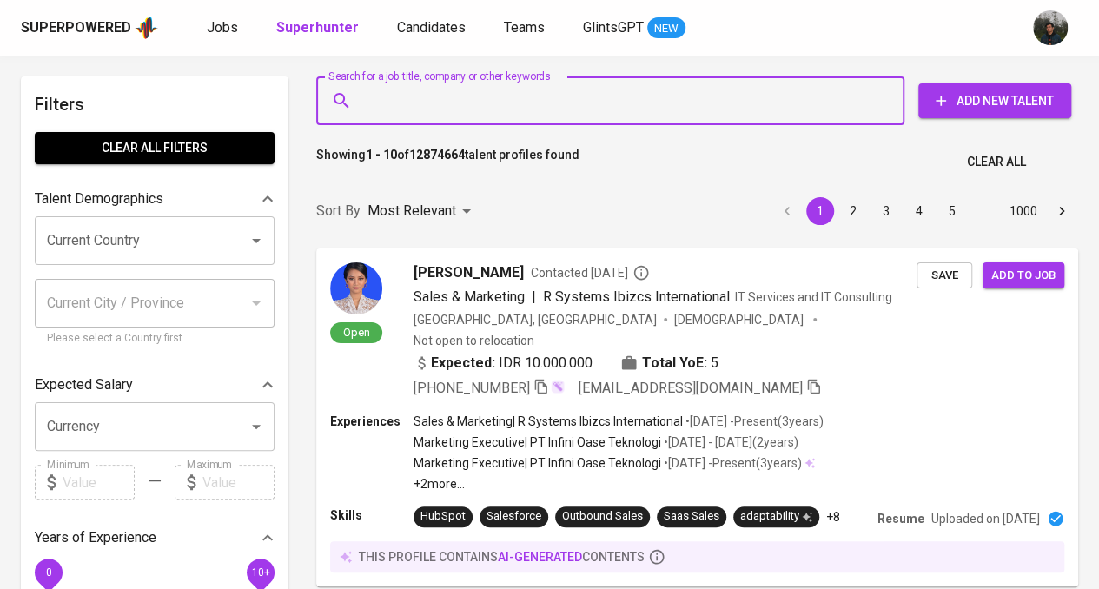
paste input "glayaar@gmail.com"
type input "glayaar@gmail.com"
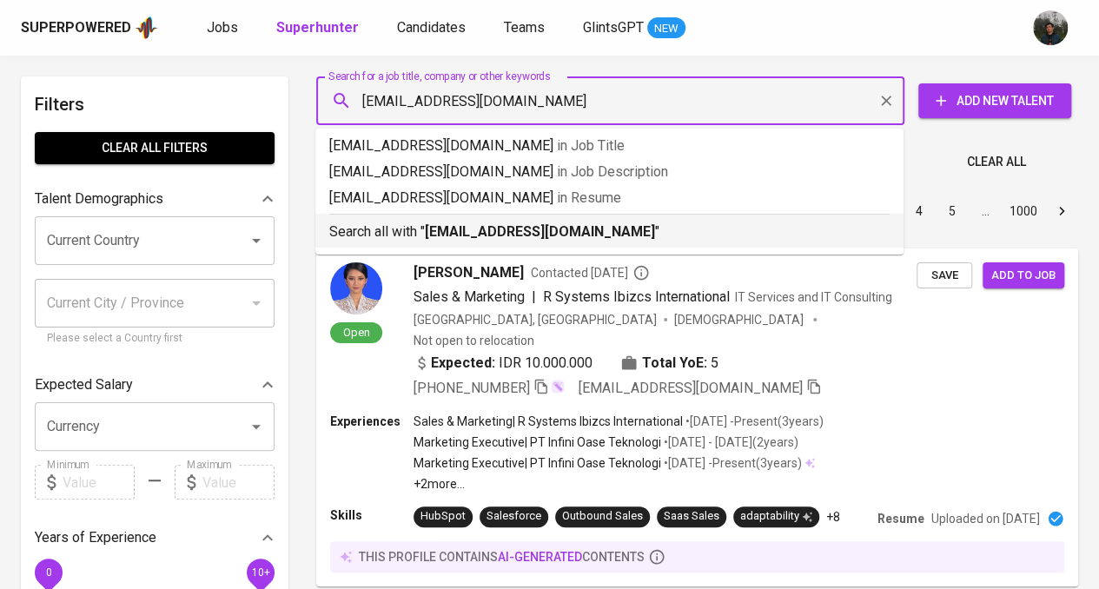
click at [501, 230] on b "glayaar@gmail.com" at bounding box center [540, 231] width 230 height 17
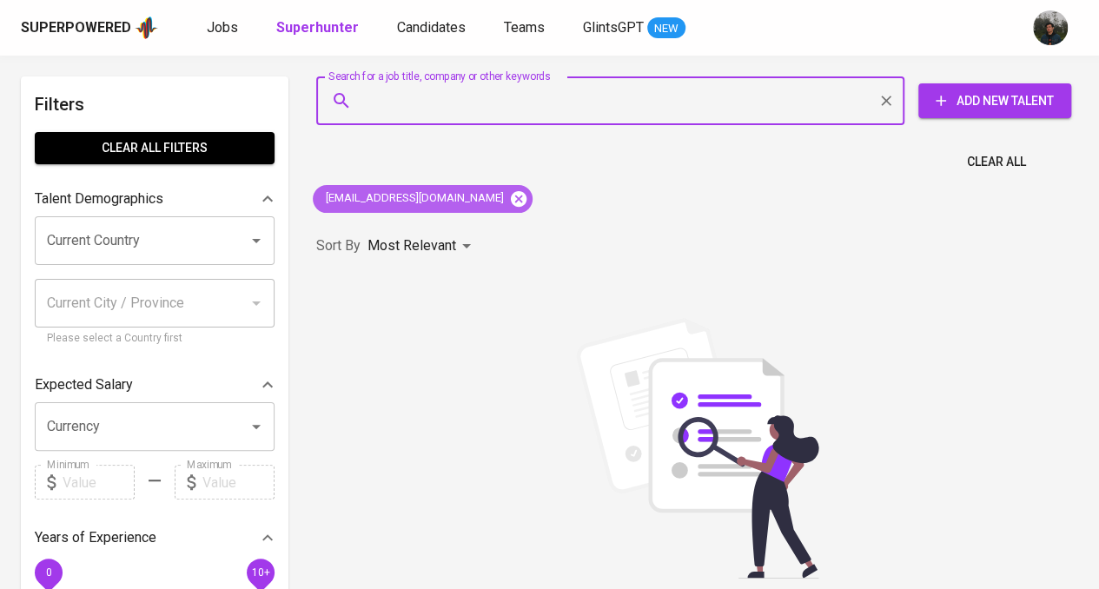
click at [511, 200] on icon at bounding box center [519, 198] width 16 height 16
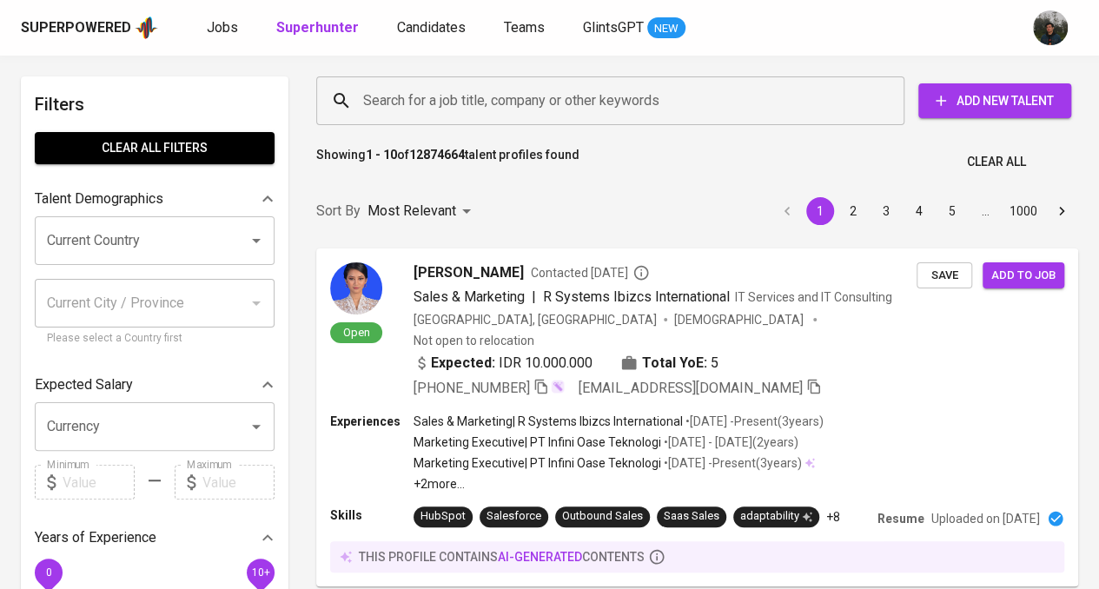
click at [407, 96] on input "Search for a job title, company or other keywords" at bounding box center [615, 100] width 512 height 33
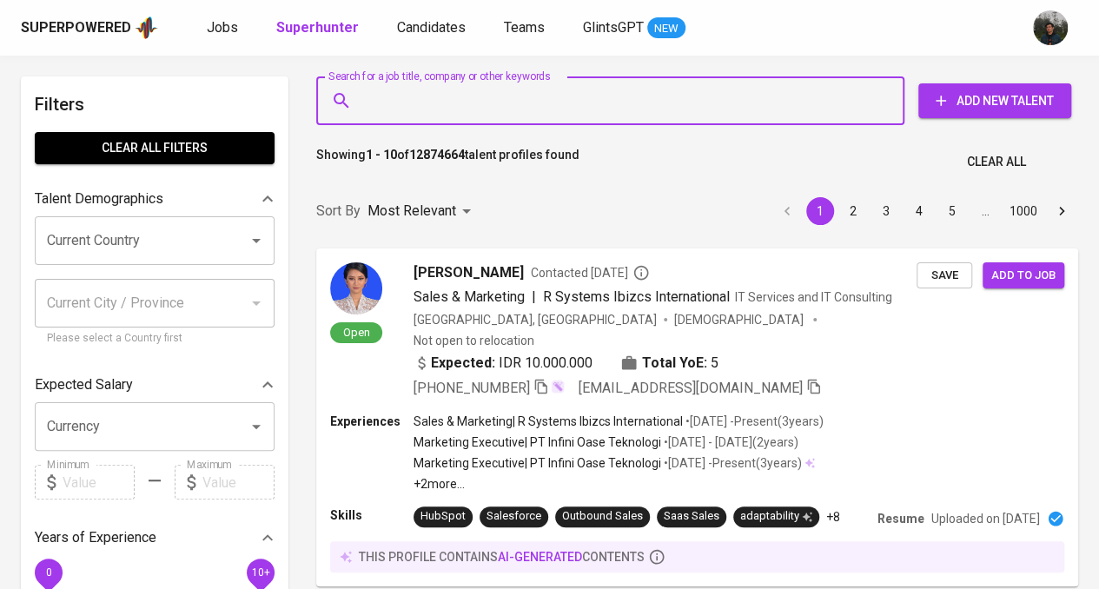
paste input "dirga.utomo@gmail.com"
type input "dirga.utomo@gmail.com"
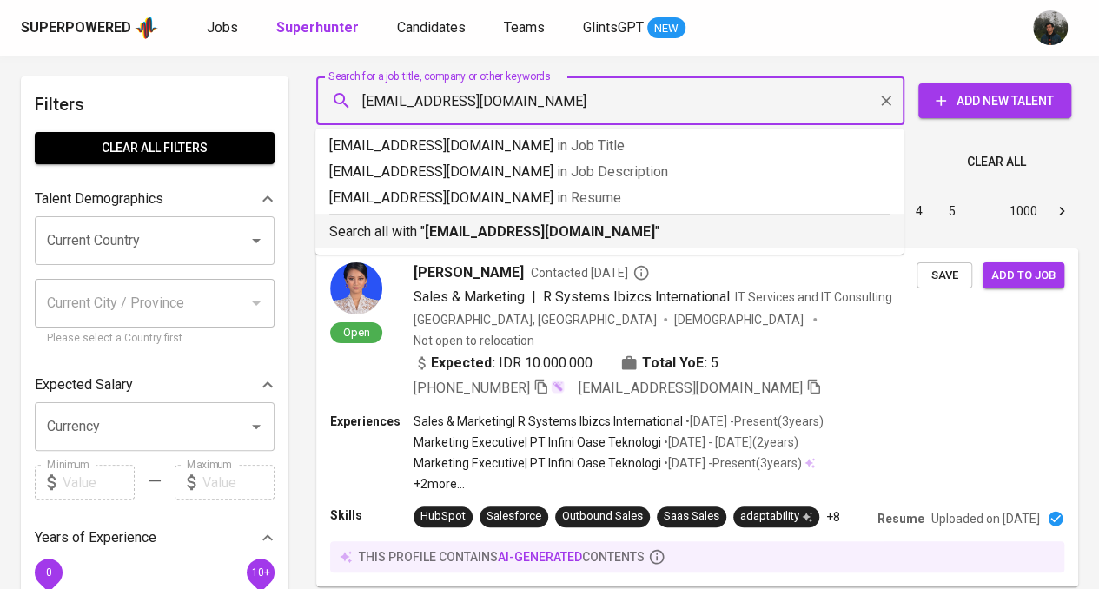
click at [552, 224] on b "dirga.utomo@gmail.com" at bounding box center [540, 231] width 230 height 17
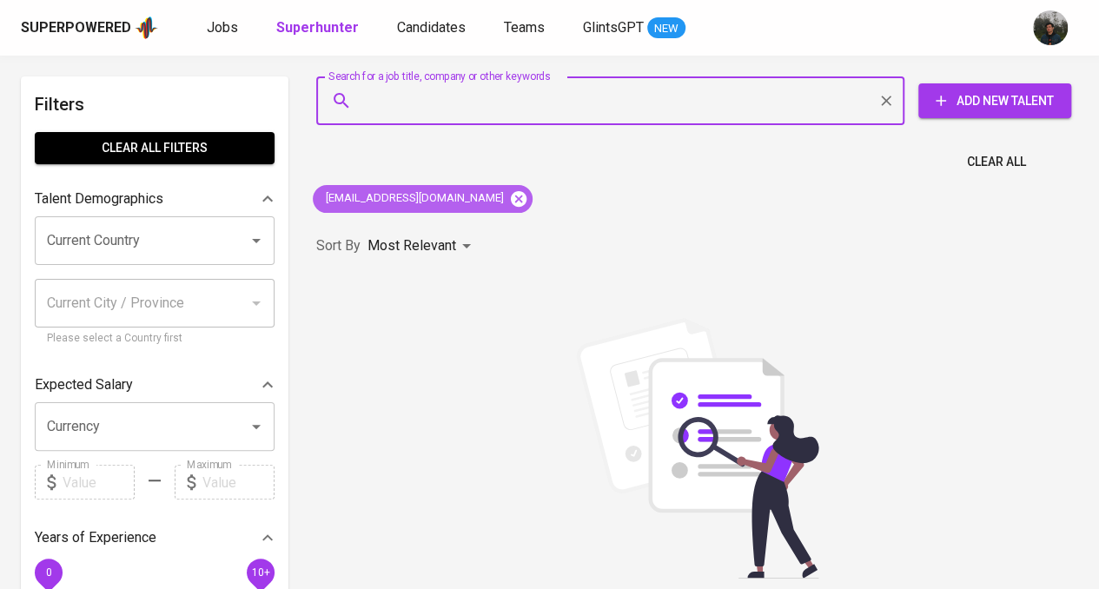
click at [511, 196] on icon at bounding box center [519, 198] width 16 height 16
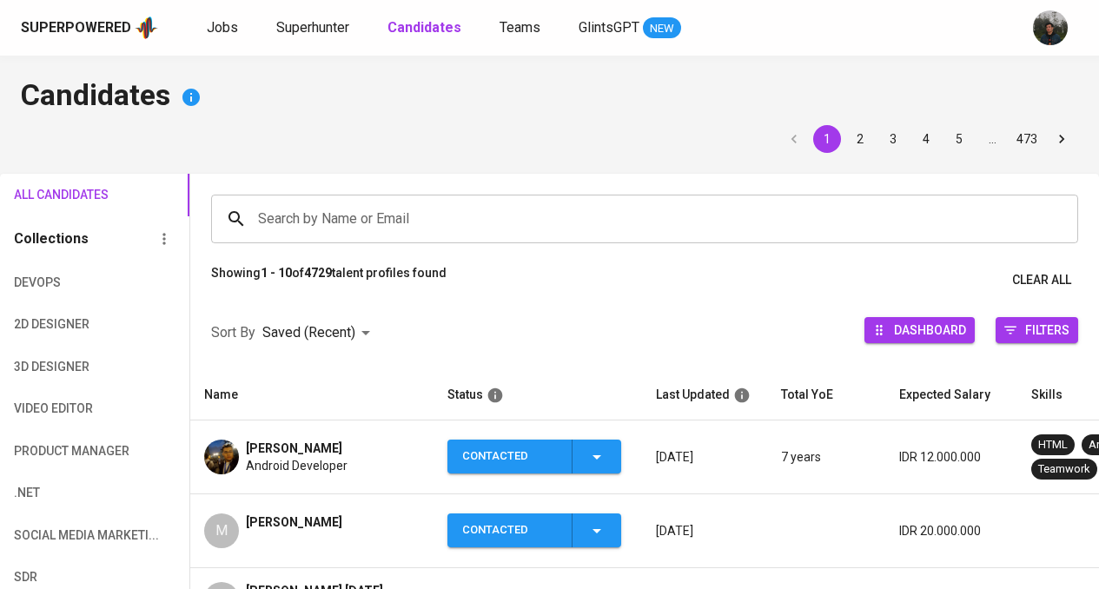
scroll to position [174, 0]
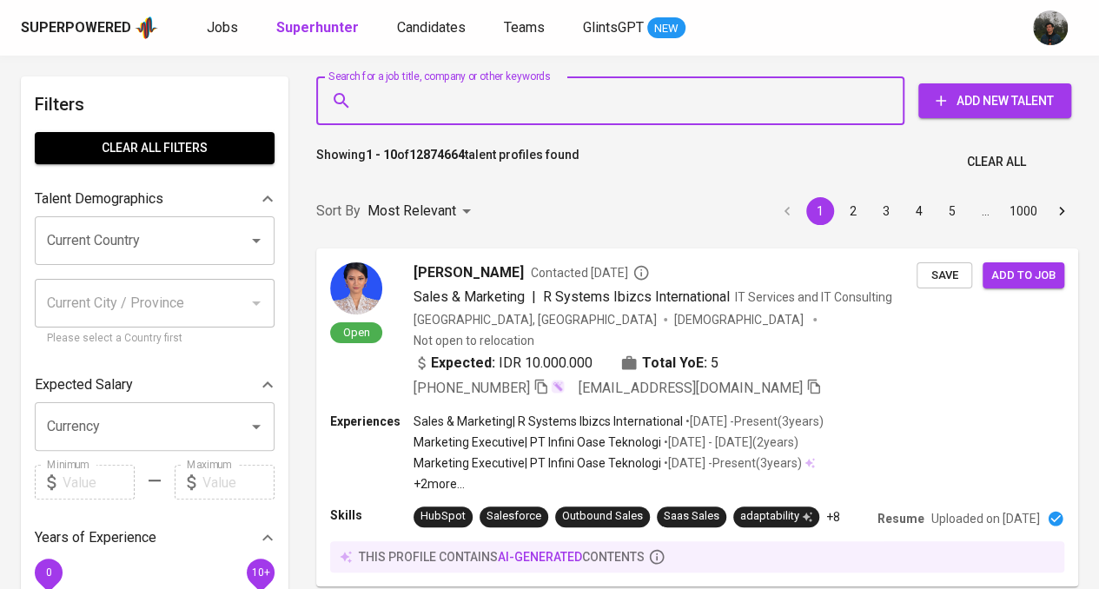
click at [472, 99] on input "Search for a job title, company or other keywords" at bounding box center [615, 100] width 512 height 33
paste input "dirgautomo@gmail.com"
type input "dirgautomo@gmail.com"
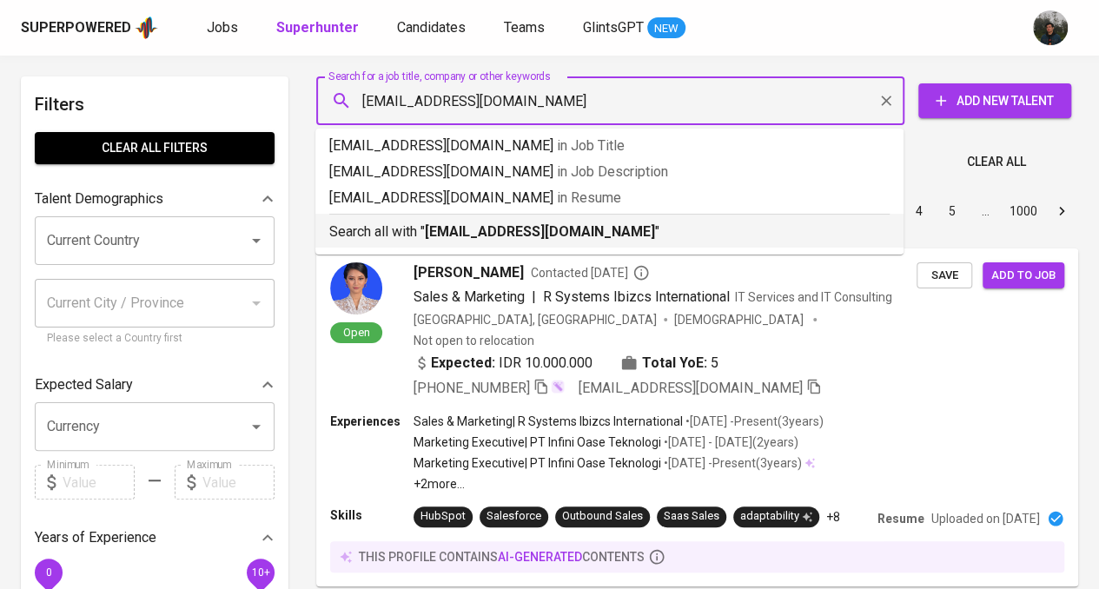
drag, startPoint x: 493, startPoint y: 229, endPoint x: 600, endPoint y: 221, distance: 107.2
click at [493, 230] on b "dirgautomo@gmail.com" at bounding box center [540, 231] width 230 height 17
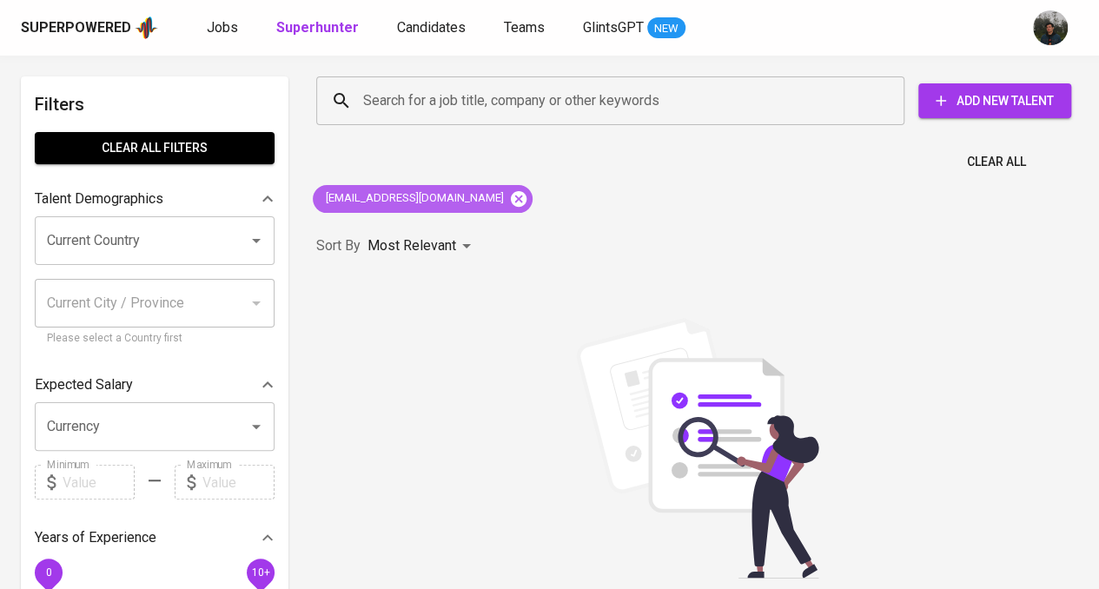
click at [511, 201] on icon at bounding box center [519, 198] width 16 height 16
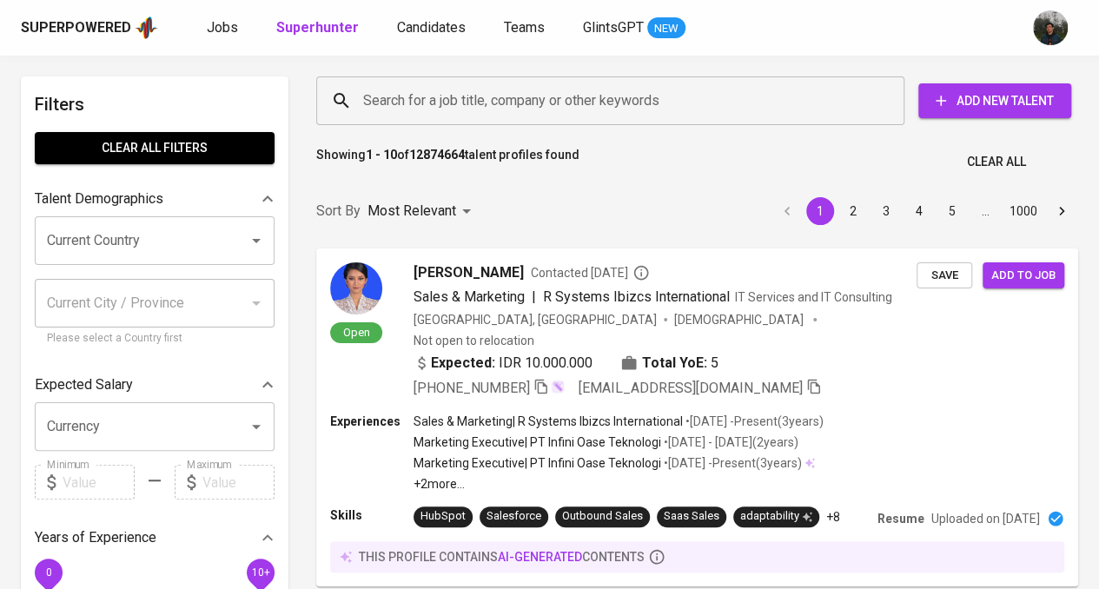
click at [492, 96] on input "Search for a job title, company or other keywords" at bounding box center [615, 100] width 512 height 33
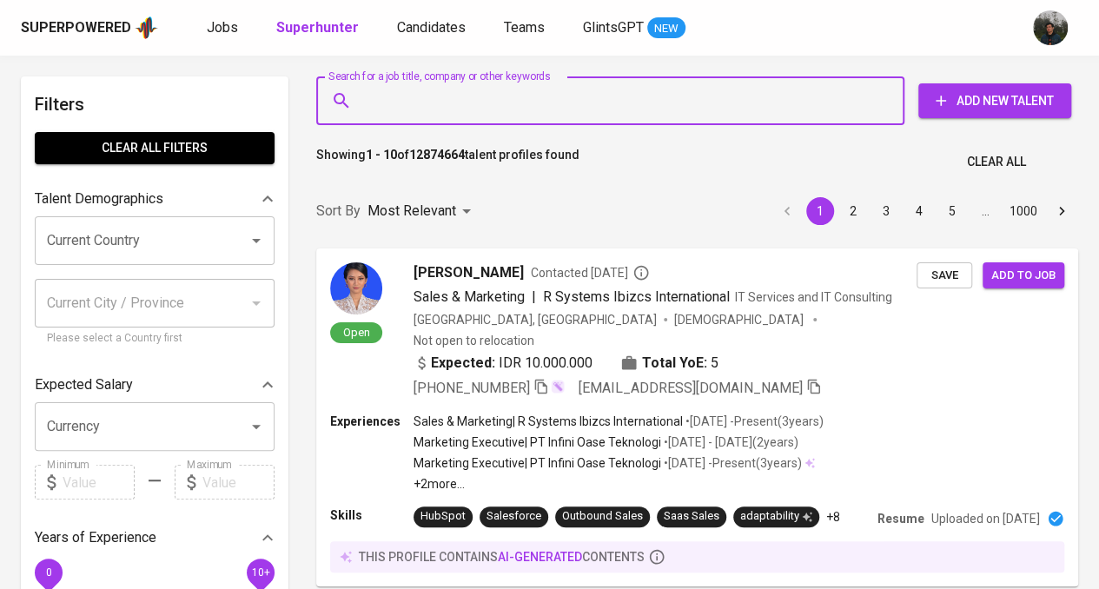
paste input "dirga utomo"
type input "dirga utomo"
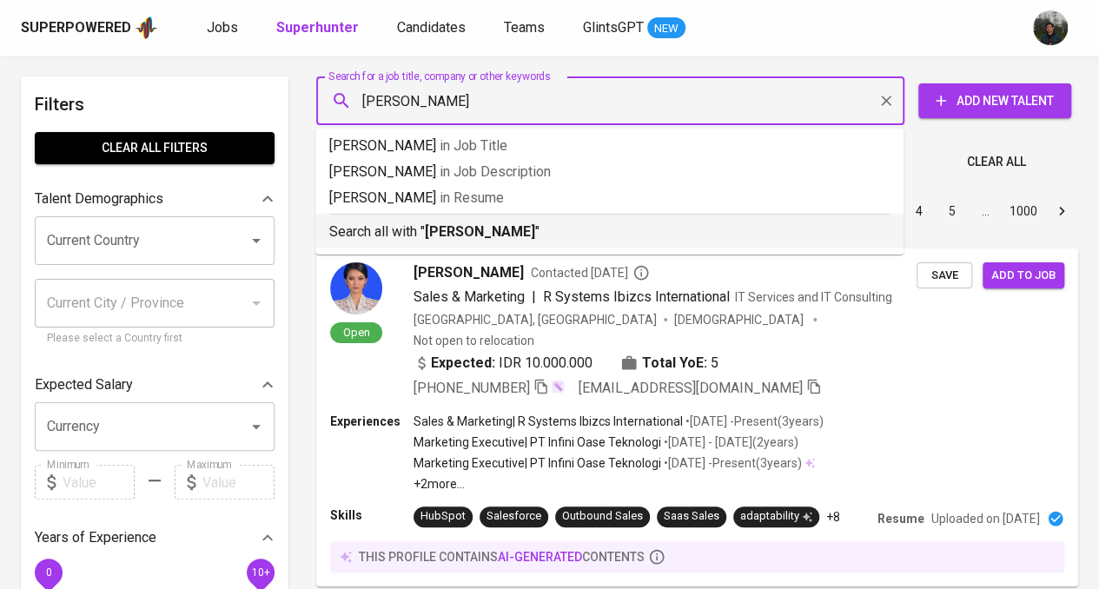
drag, startPoint x: 539, startPoint y: 228, endPoint x: 565, endPoint y: 197, distance: 40.7
click at [540, 228] on p "Search all with " dirga utomo "" at bounding box center [609, 231] width 560 height 21
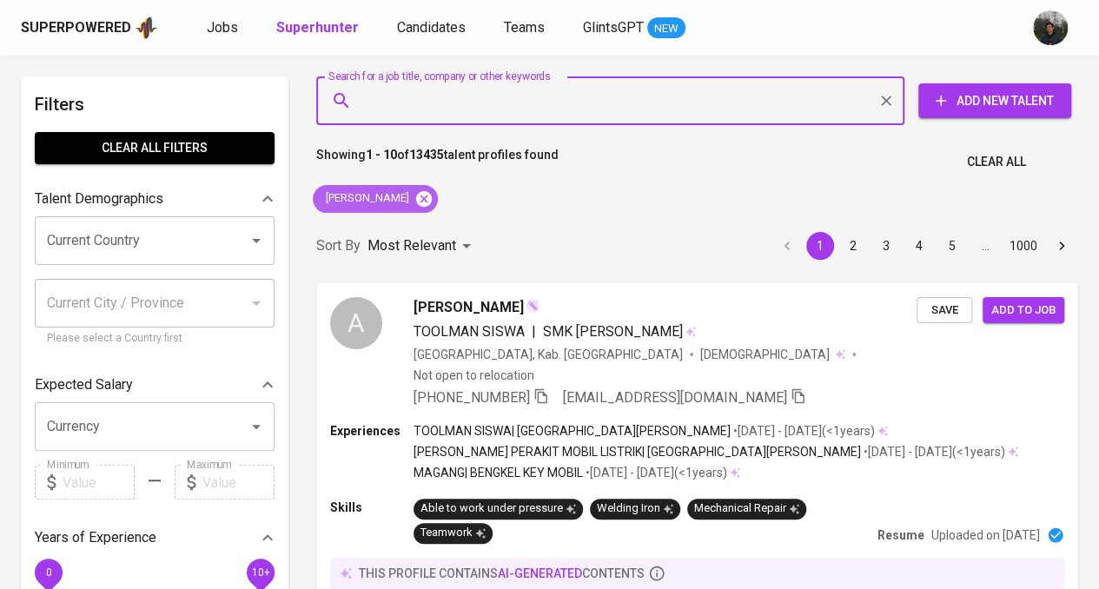
click at [414, 195] on icon at bounding box center [423, 198] width 19 height 19
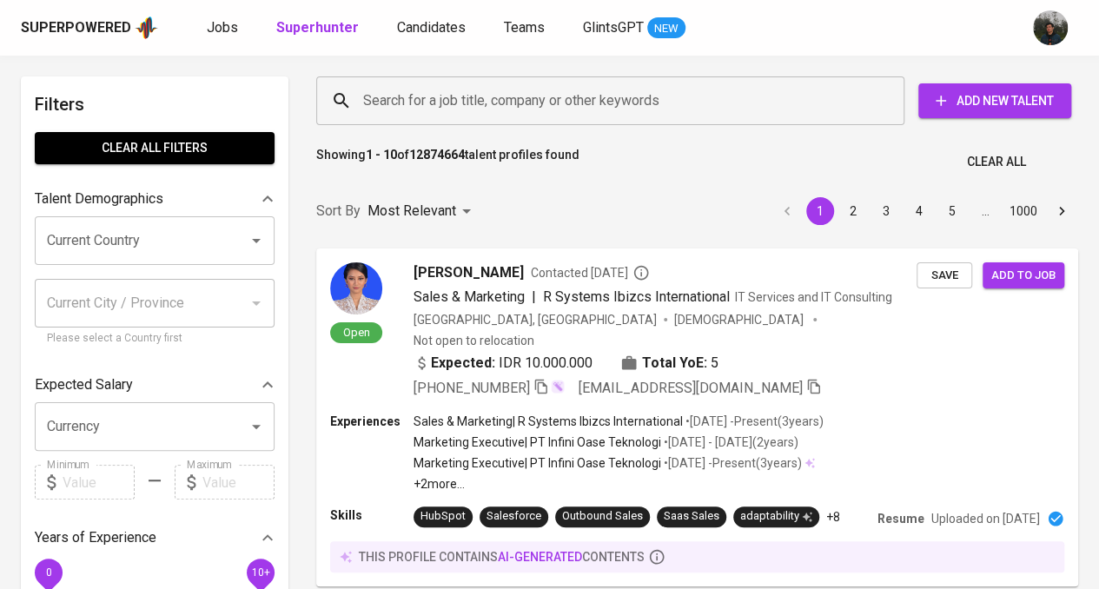
click at [492, 92] on input "Search for a job title, company or other keywords" at bounding box center [615, 100] width 512 height 33
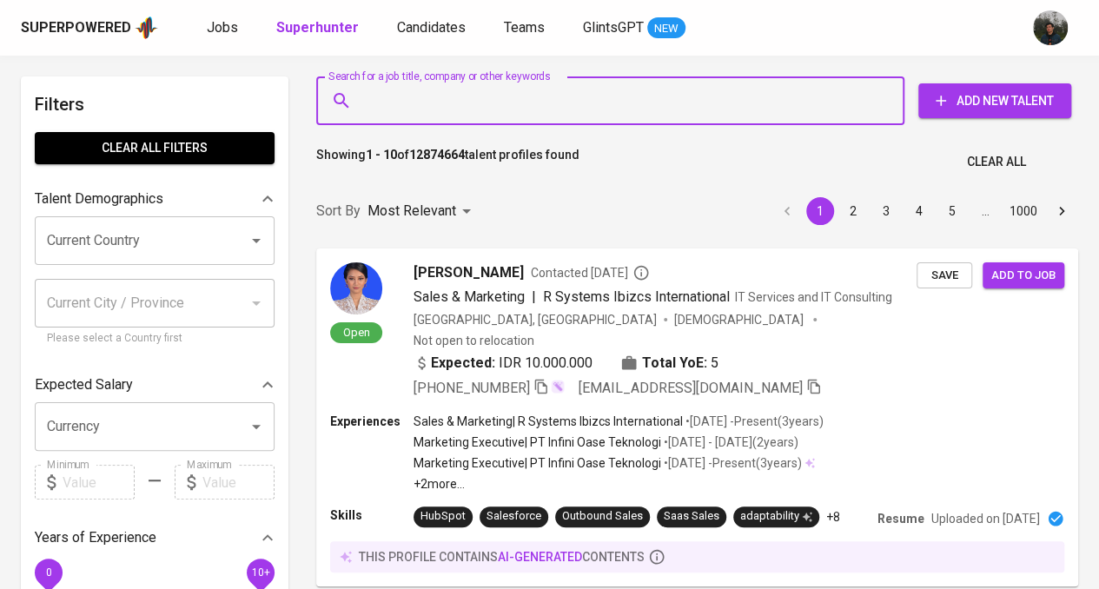
paste input "deasmahaputra@gmail.com"
type input "deasmahaputra@gmail.com"
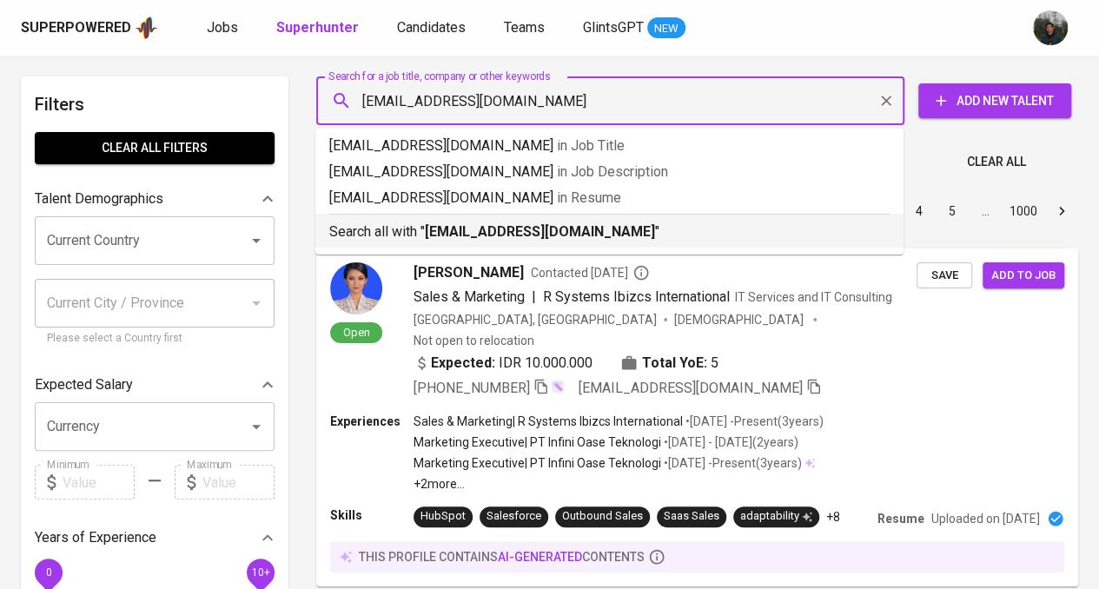
click at [529, 239] on b "deasmahaputra@gmail.com" at bounding box center [540, 231] width 230 height 17
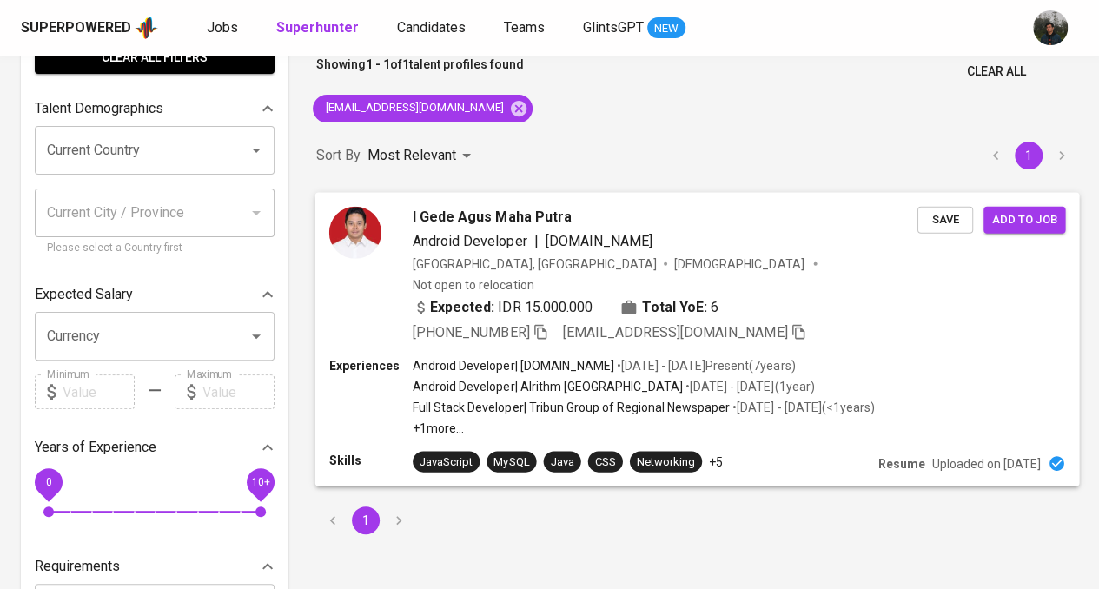
scroll to position [174, 0]
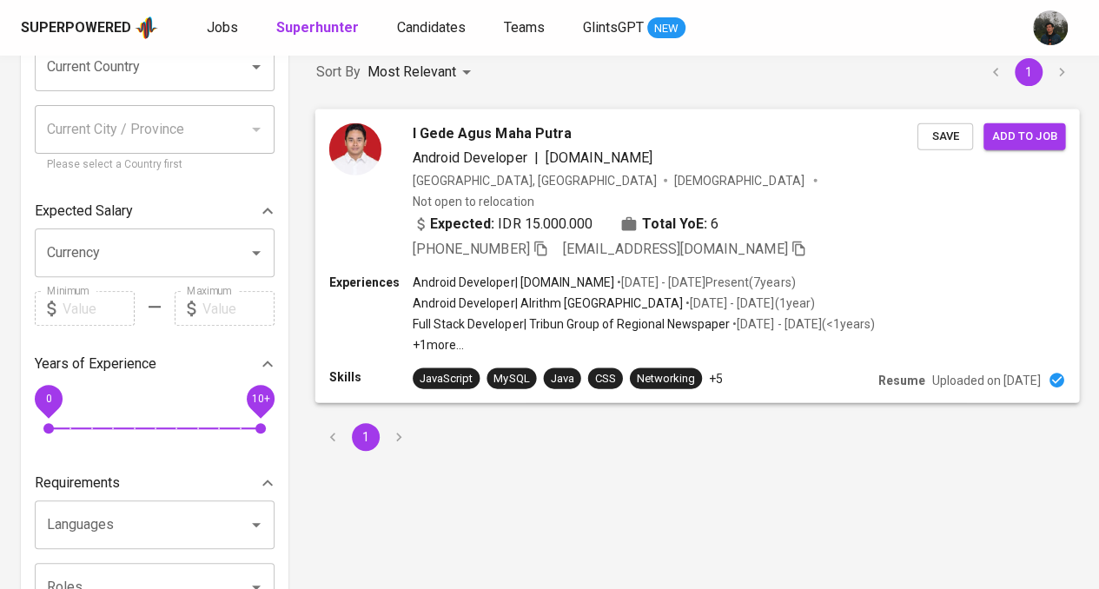
click at [837, 213] on div "Expected: IDR 15.000.000 Total YoE: 6" at bounding box center [665, 225] width 505 height 25
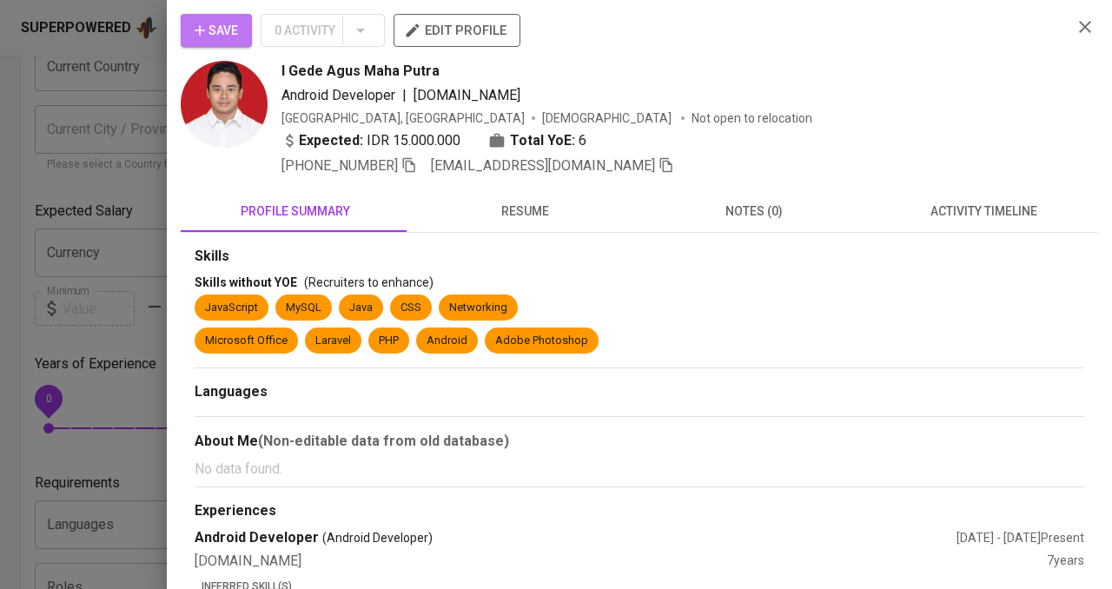
click at [193, 27] on icon "button" at bounding box center [199, 30] width 17 height 17
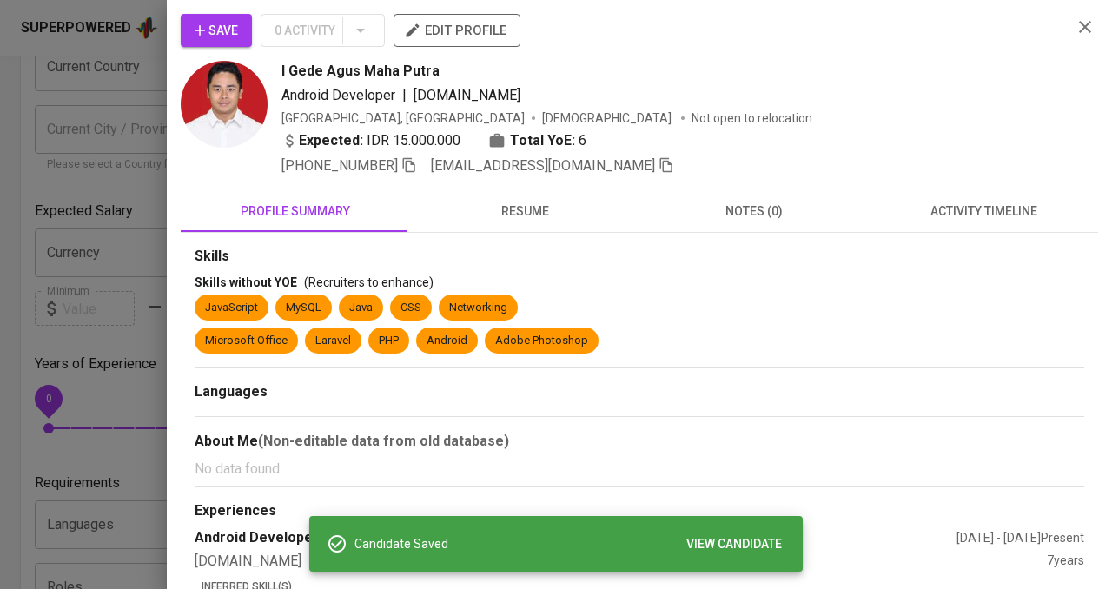
click at [122, 183] on div at bounding box center [556, 294] width 1112 height 589
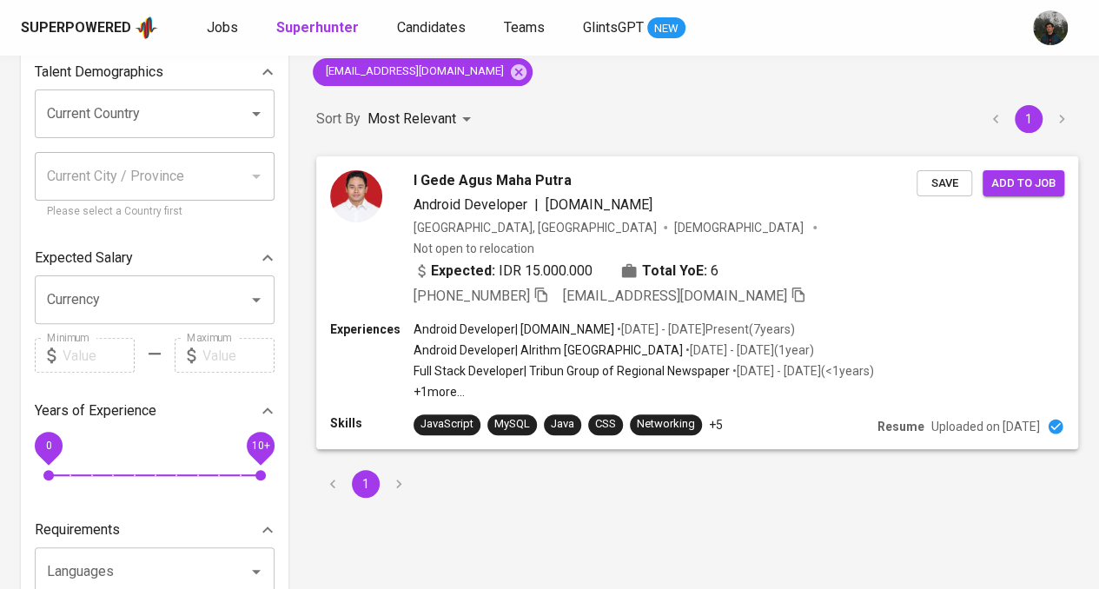
scroll to position [0, 0]
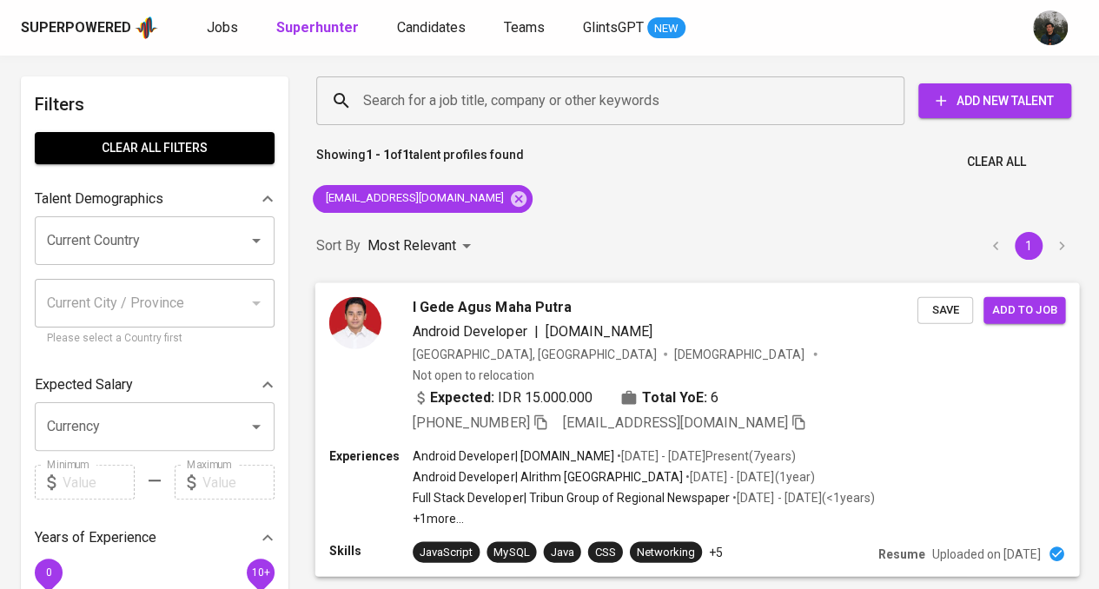
click at [945, 305] on span "Save" at bounding box center [945, 310] width 38 height 20
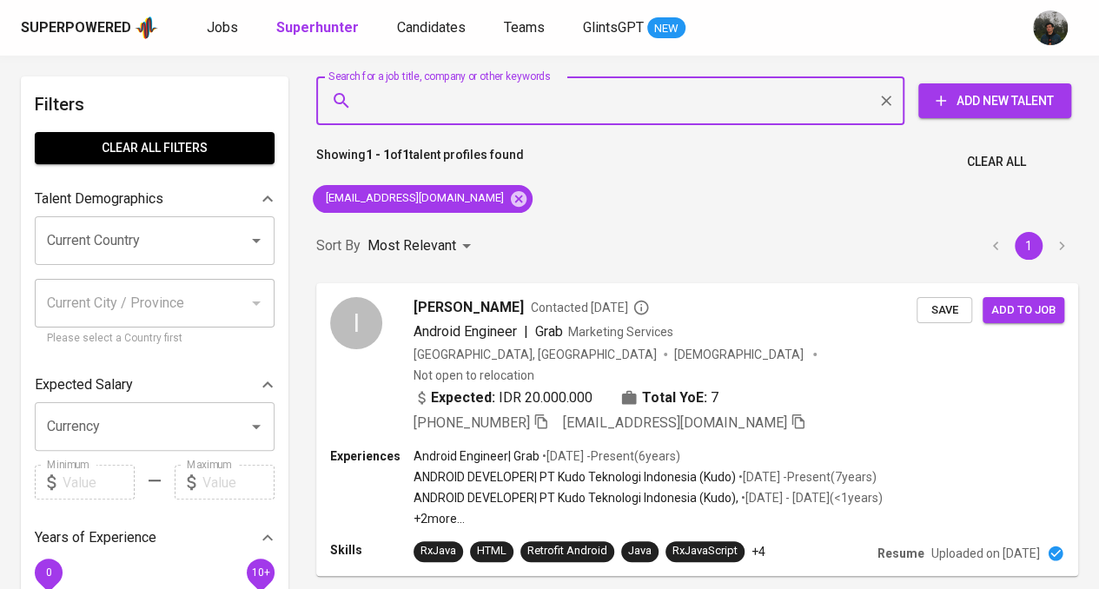
scroll to position [87, 0]
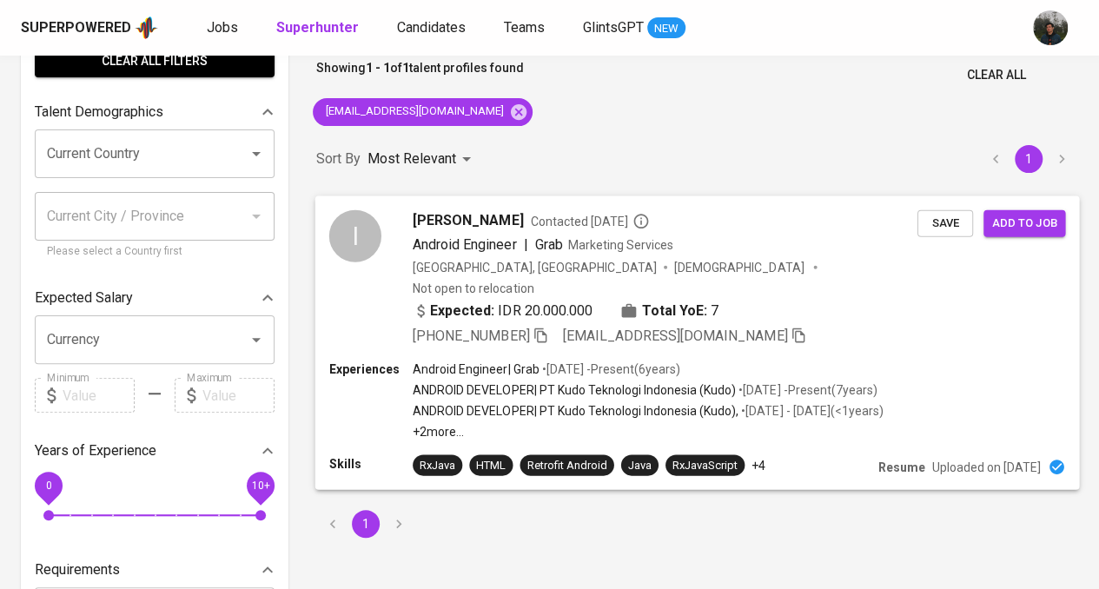
click at [790, 275] on div "[GEOGRAPHIC_DATA], [GEOGRAPHIC_DATA] [DEMOGRAPHIC_DATA] Not open to relocation" at bounding box center [665, 277] width 505 height 38
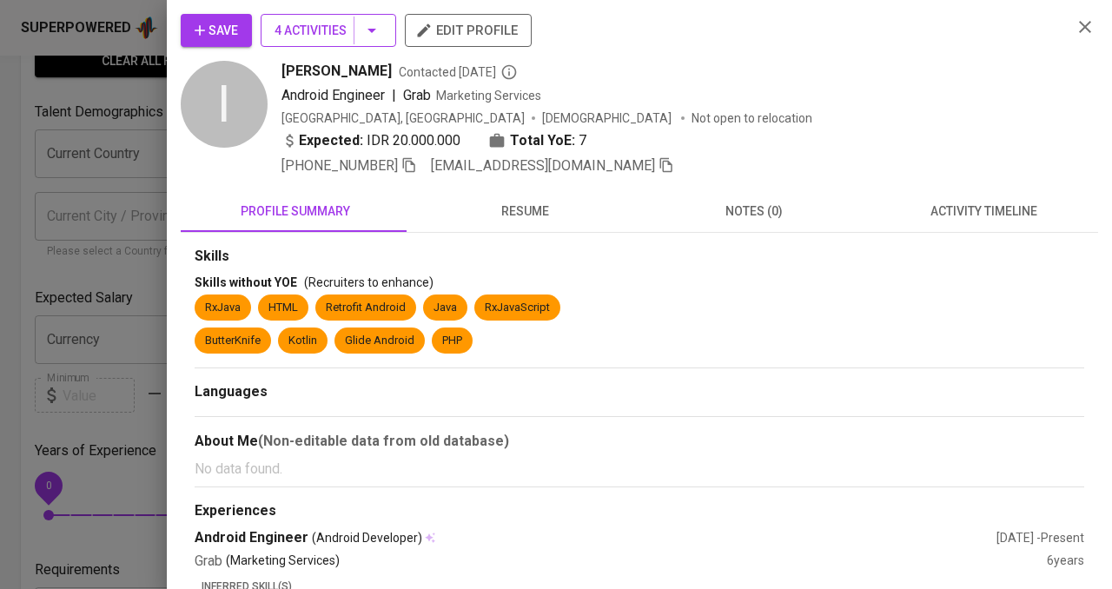
click at [362, 34] on icon "button" at bounding box center [371, 30] width 21 height 21
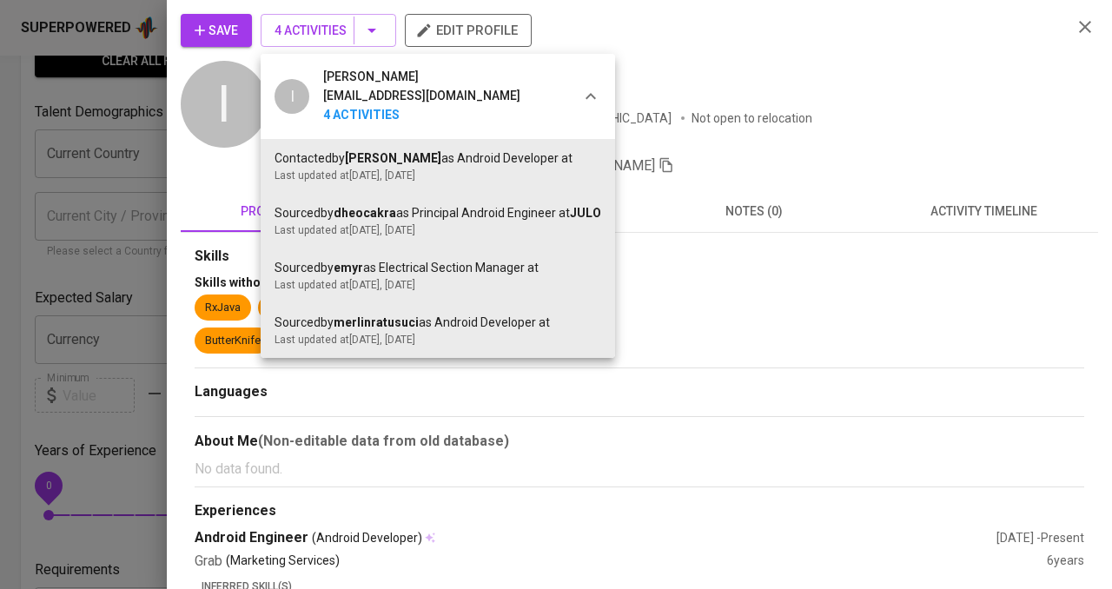
click at [842, 89] on div at bounding box center [556, 294] width 1112 height 589
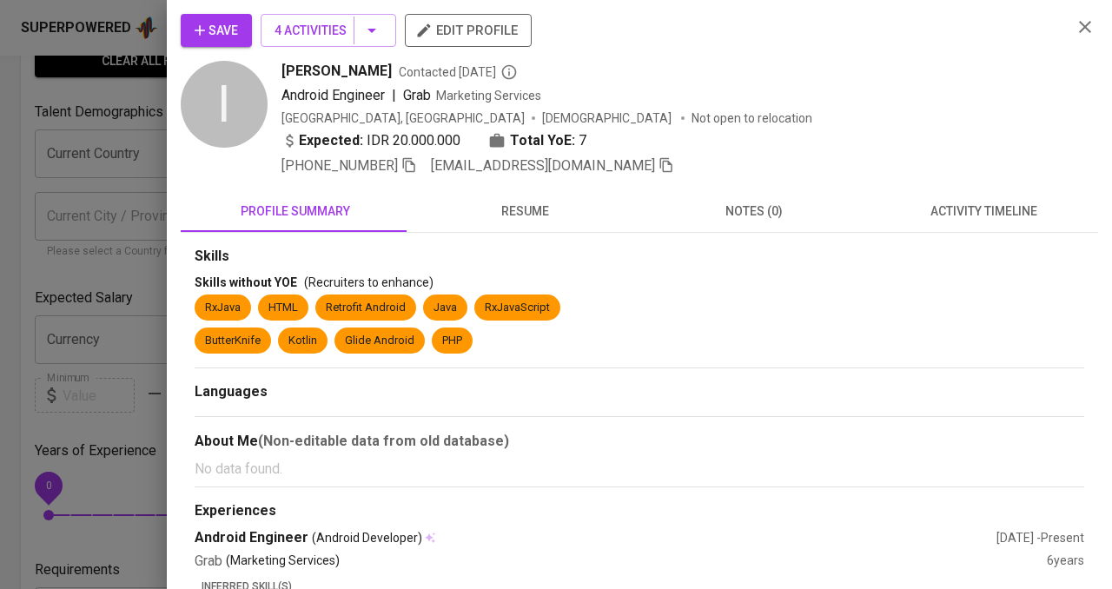
click at [200, 23] on icon "button" at bounding box center [199, 30] width 17 height 17
click at [412, 166] on icon "button" at bounding box center [409, 165] width 16 height 16
click at [228, 26] on span "Save" at bounding box center [216, 31] width 43 height 22
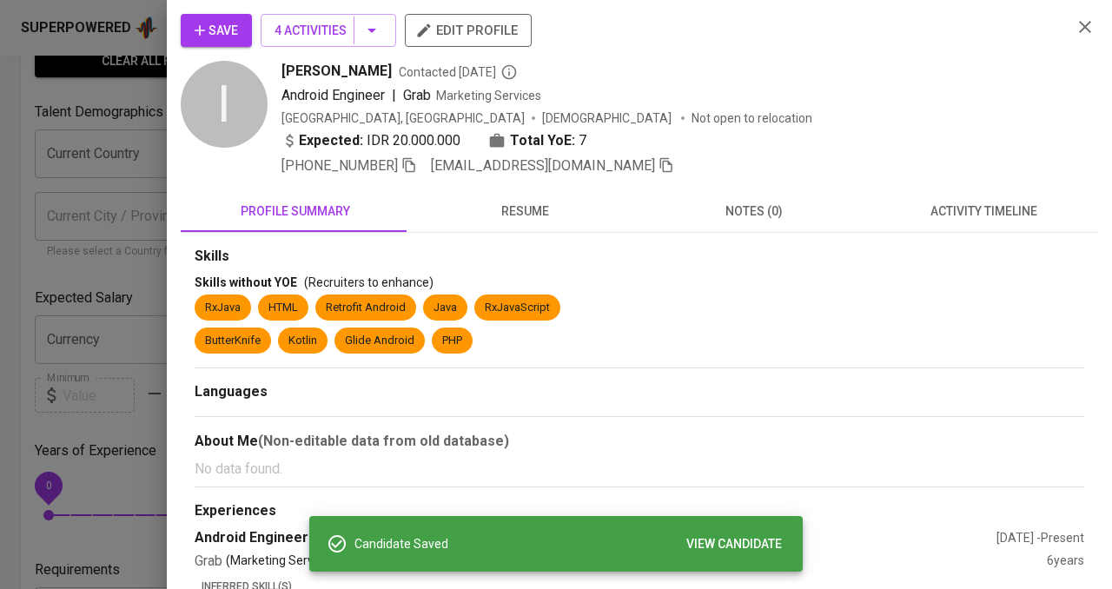
click at [113, 96] on div at bounding box center [556, 294] width 1112 height 589
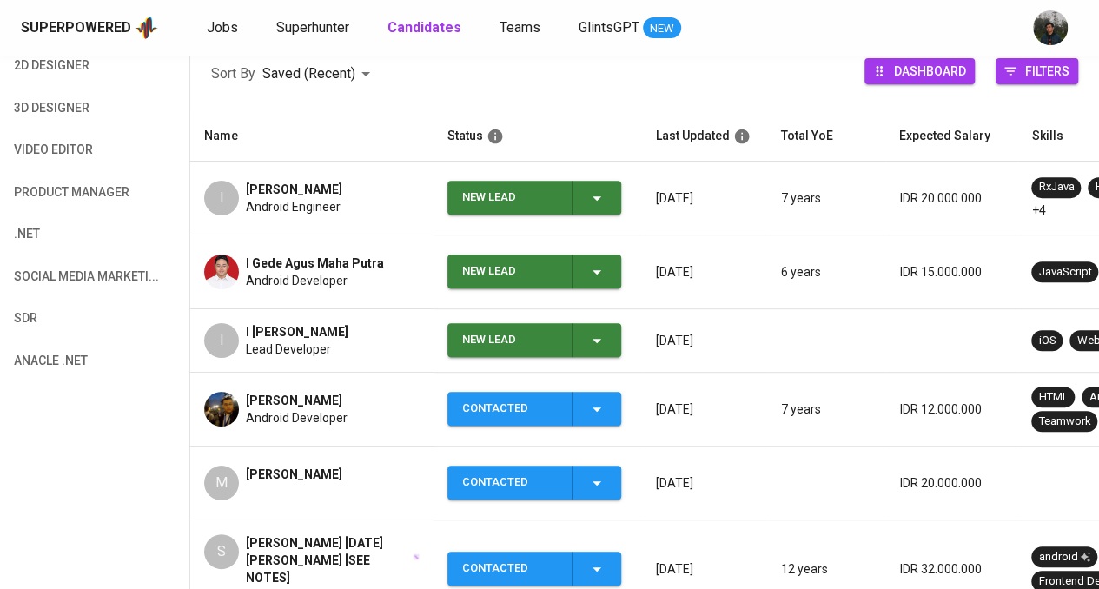
scroll to position [261, 0]
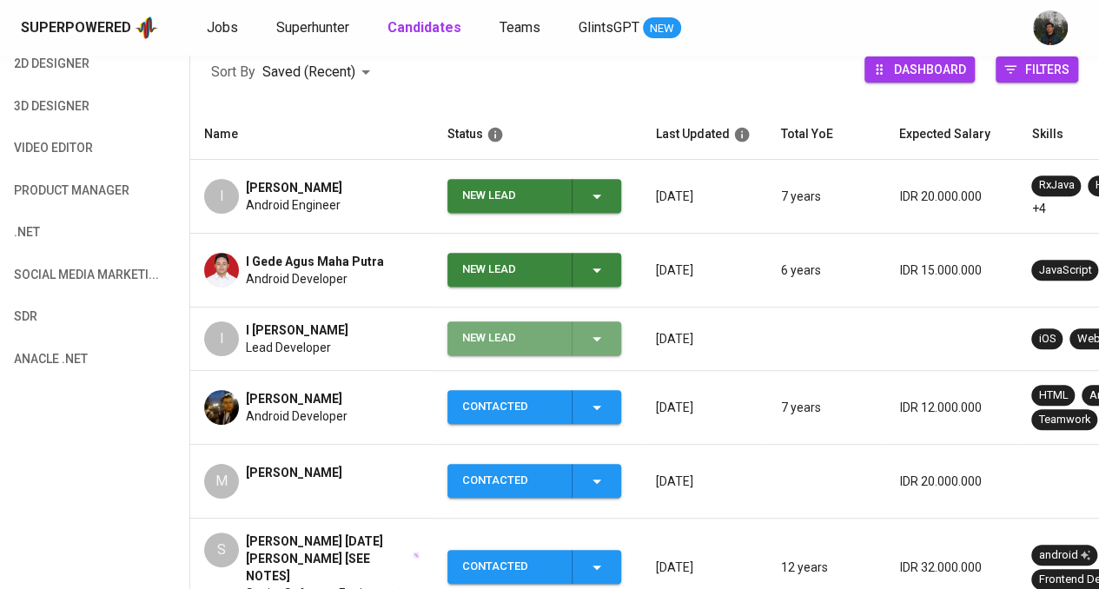
click at [516, 333] on div "New Lead" at bounding box center [510, 338] width 96 height 34
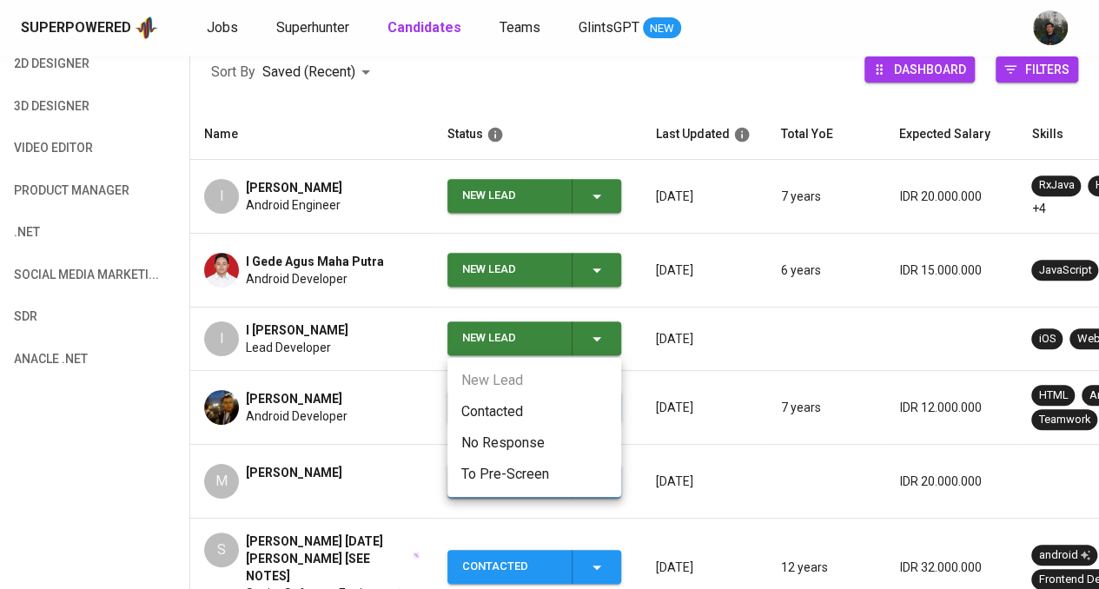
click at [482, 393] on ul "New Lead Contacted No Response To Pre-Screen" at bounding box center [534, 427] width 174 height 139
click at [484, 396] on li "Contacted" at bounding box center [534, 411] width 174 height 31
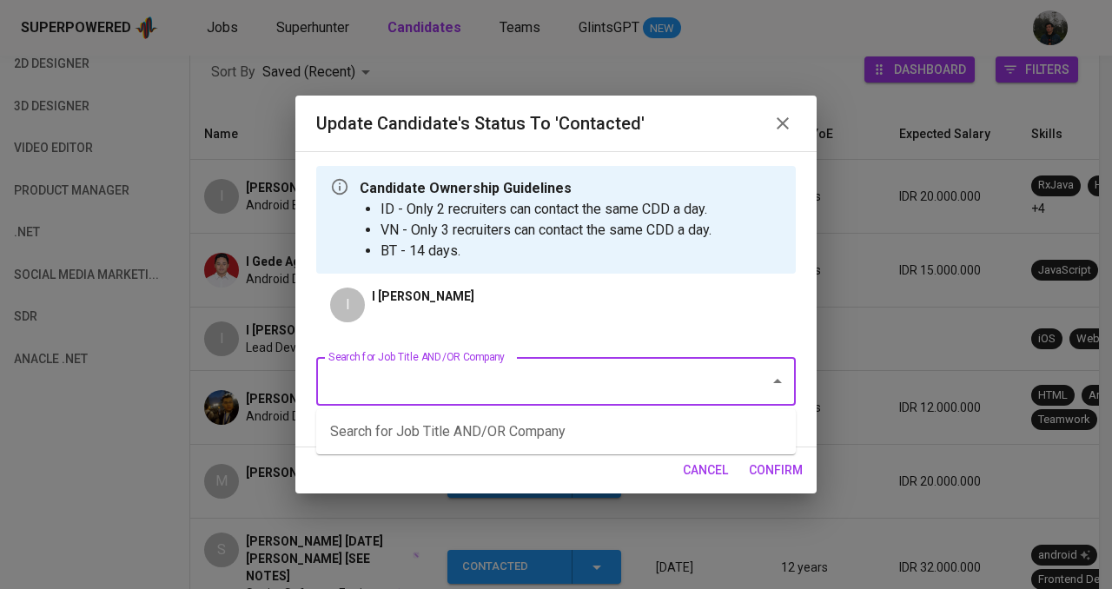
click at [526, 378] on input "Search for Job Title AND/OR Company" at bounding box center [531, 381] width 415 height 33
type input "getgo"
drag, startPoint x: 495, startPoint y: 387, endPoint x: 211, endPoint y: 374, distance: 284.3
click at [209, 375] on div "Update Candidate's Status to 'Contacted' Candidate Ownership Guidelines ID - On…" at bounding box center [556, 294] width 1112 height 589
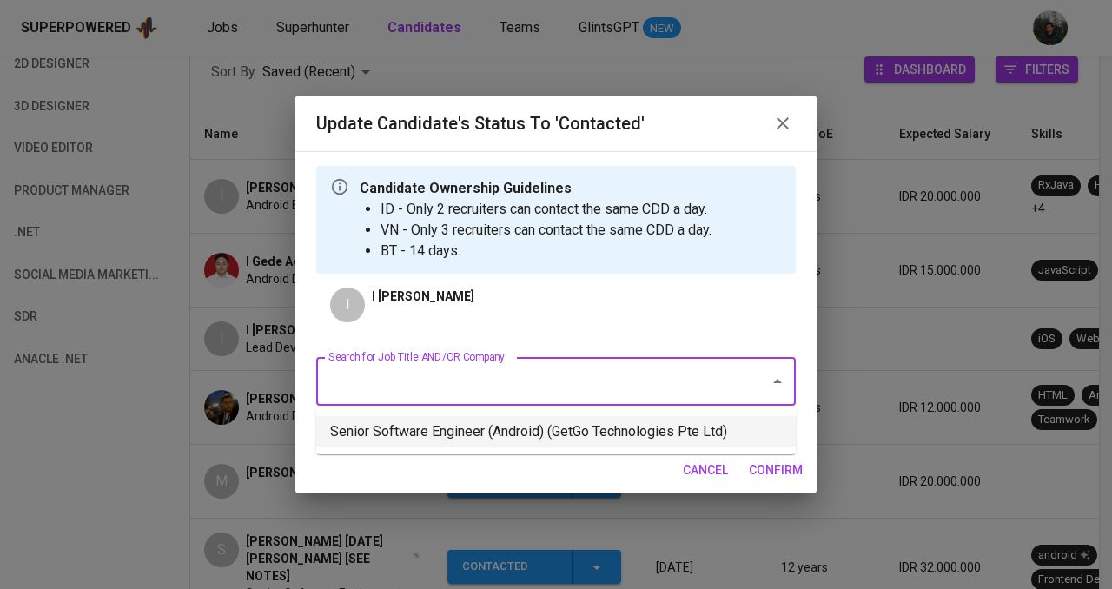
click at [509, 418] on li "Senior Software Engineer (Android) (GetGo Technologies Pte Ltd)" at bounding box center [555, 431] width 479 height 31
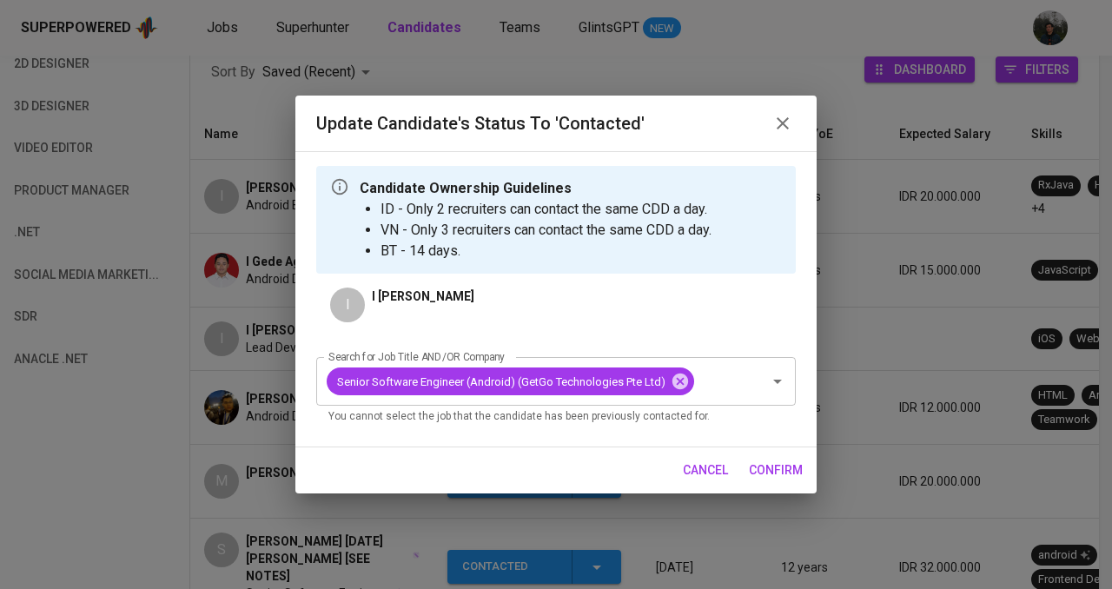
click at [776, 482] on button "confirm" at bounding box center [776, 470] width 68 height 32
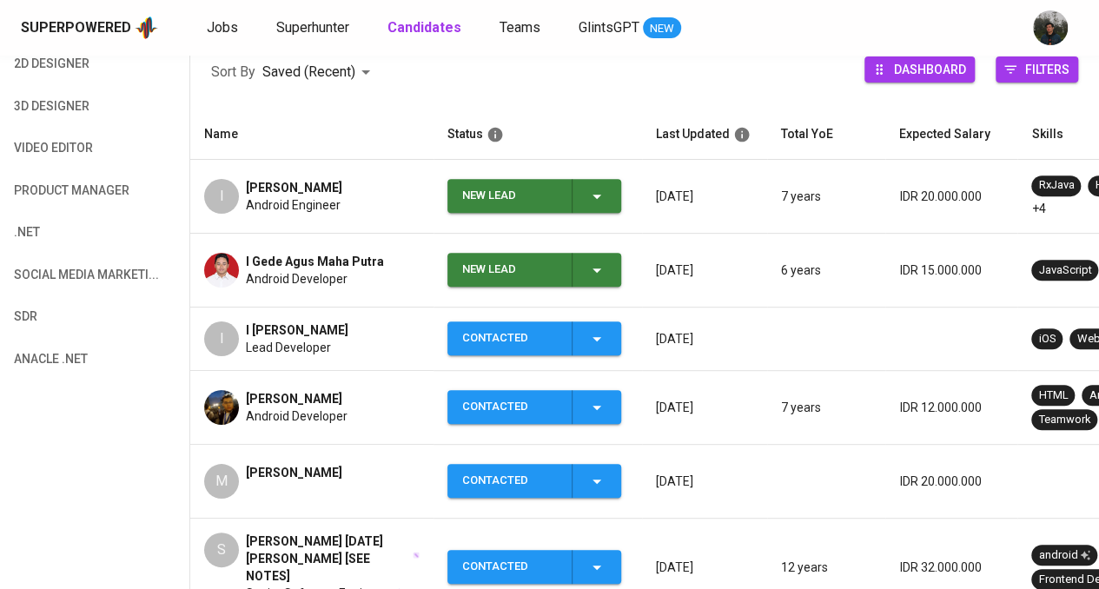
click at [510, 263] on div "New Lead" at bounding box center [510, 270] width 96 height 34
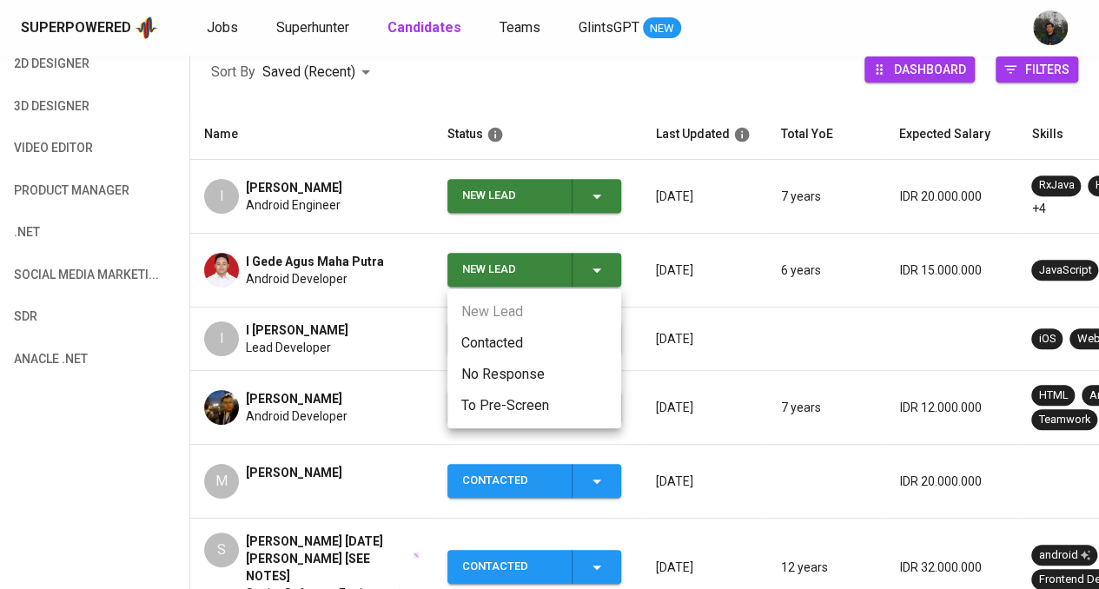
click at [509, 334] on li "Contacted" at bounding box center [534, 342] width 174 height 31
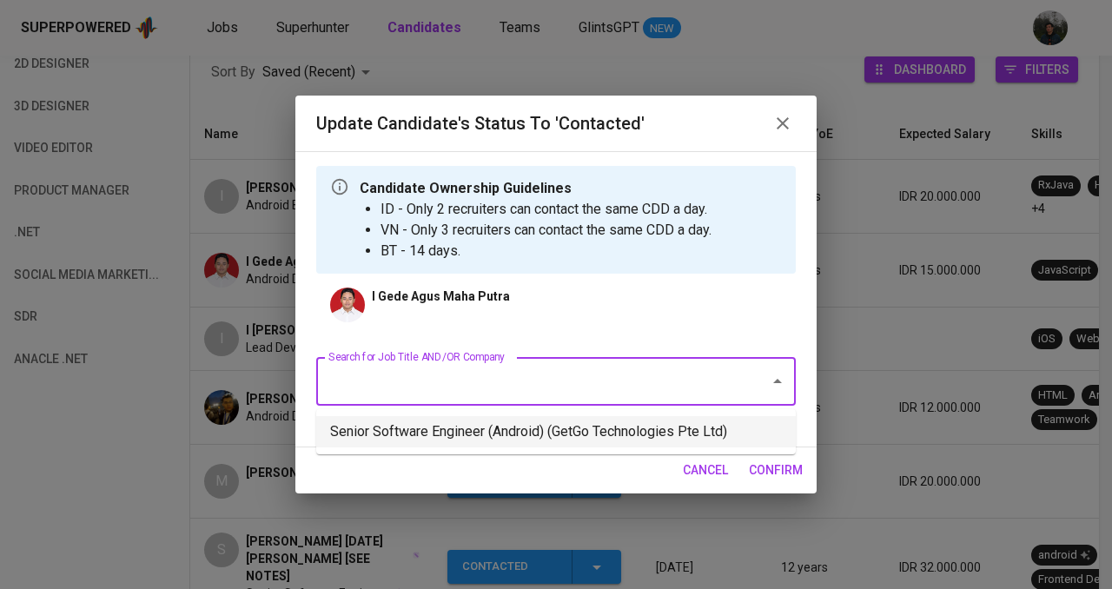
click at [518, 425] on li "Senior Software Engineer (Android) (GetGo Technologies Pte Ltd)" at bounding box center [555, 431] width 479 height 31
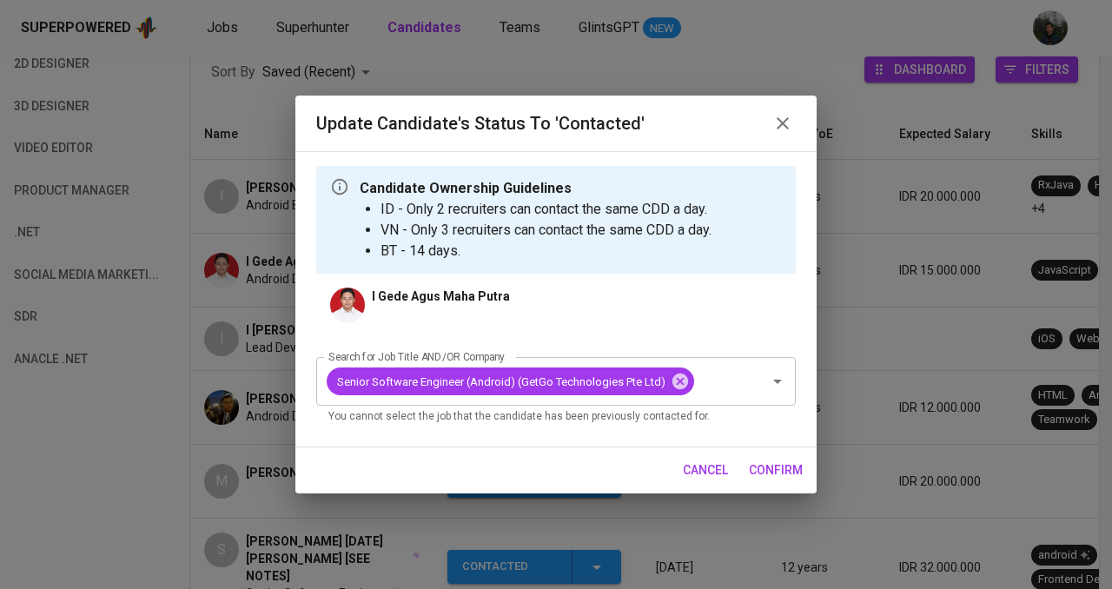
click at [792, 470] on span "confirm" at bounding box center [776, 470] width 54 height 22
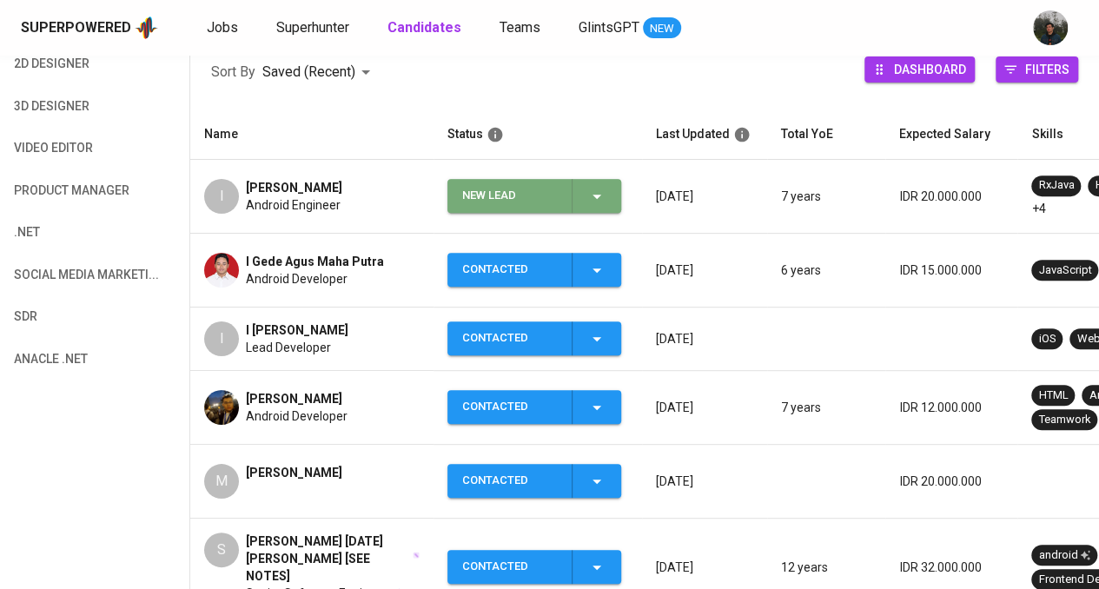
click at [542, 191] on div "New Lead" at bounding box center [510, 196] width 96 height 34
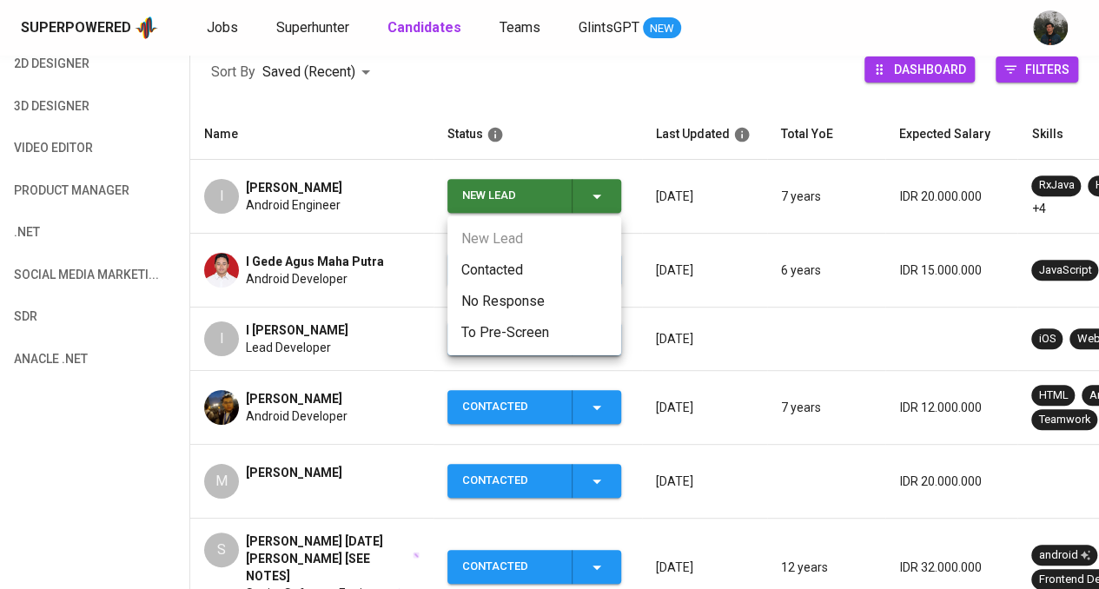
click at [519, 284] on li "Contacted" at bounding box center [534, 269] width 174 height 31
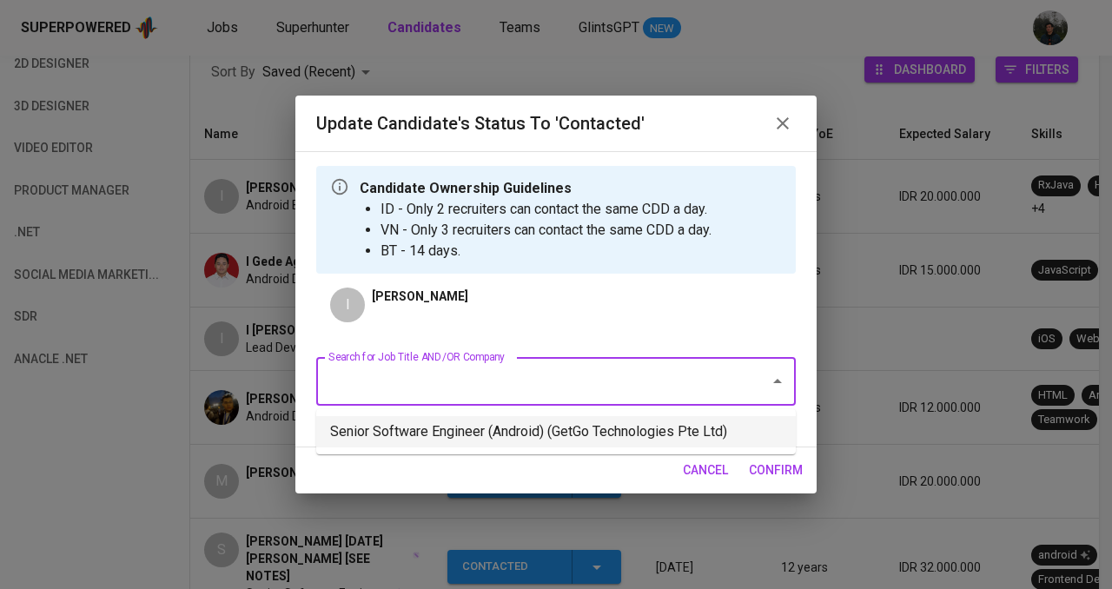
click at [529, 423] on li "Senior Software Engineer (Android) (GetGo Technologies Pte Ltd)" at bounding box center [555, 431] width 479 height 31
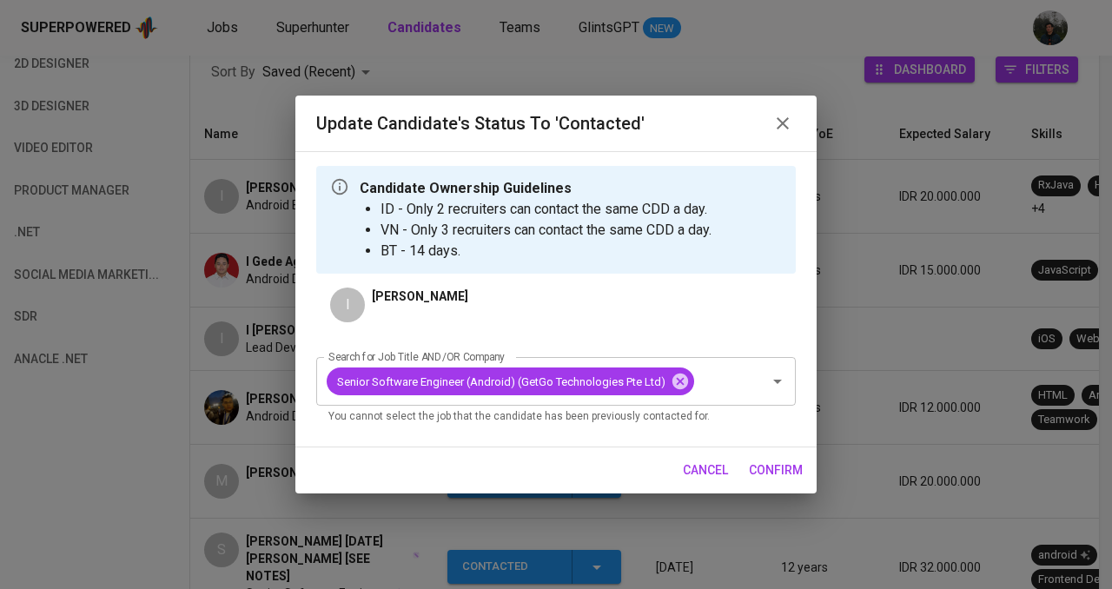
click at [776, 466] on span "confirm" at bounding box center [776, 470] width 54 height 22
